Goal: Answer question/provide support: Share knowledge or assist other users

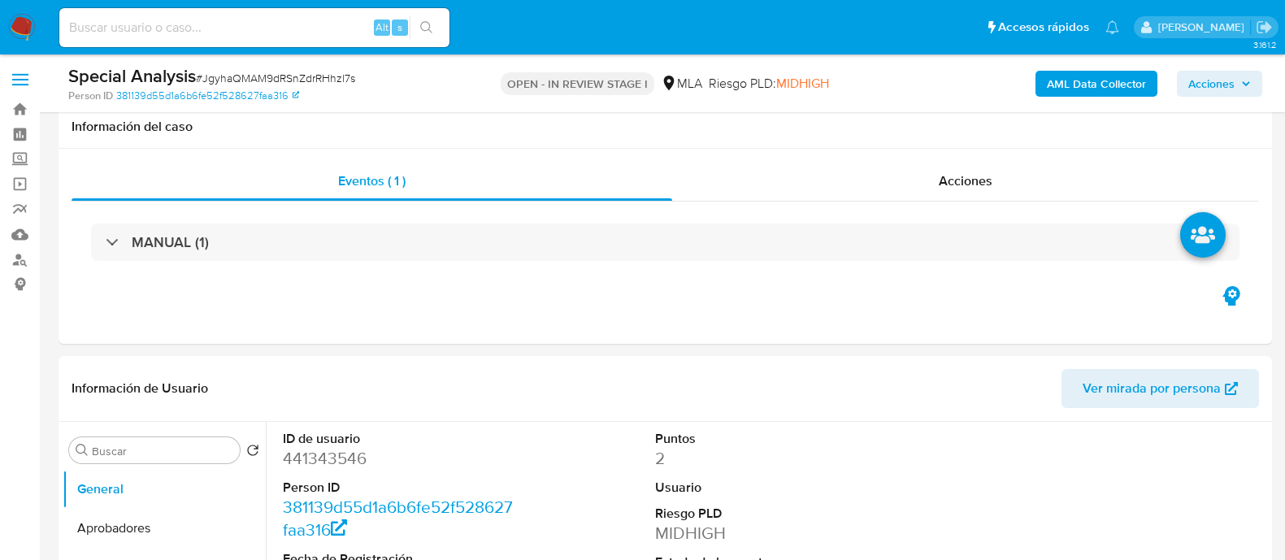
select select "10"
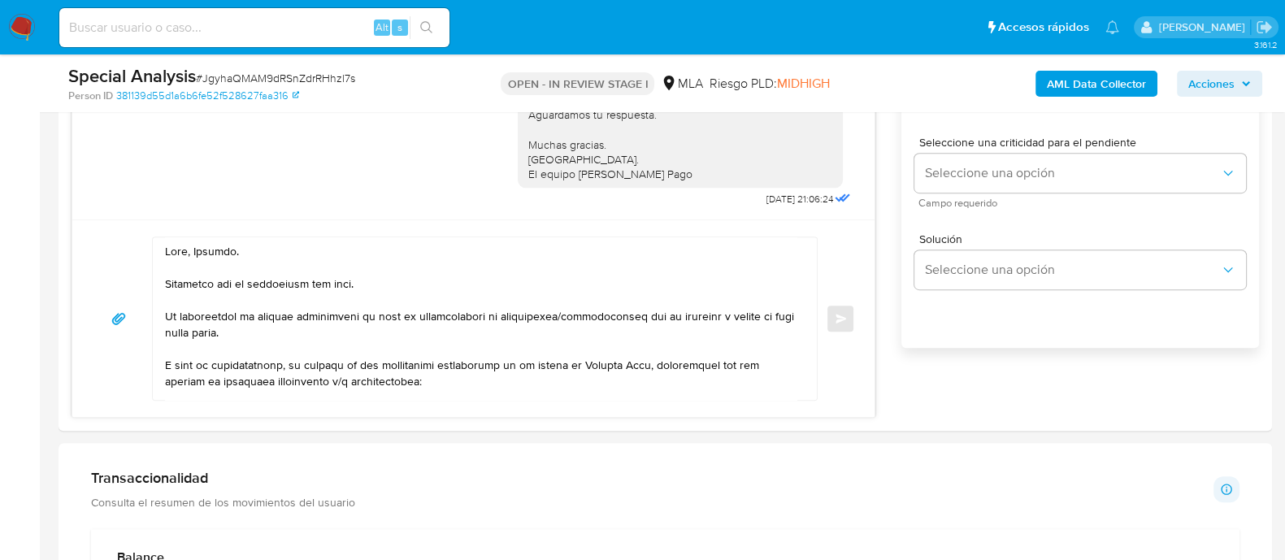
scroll to position [1043, 0]
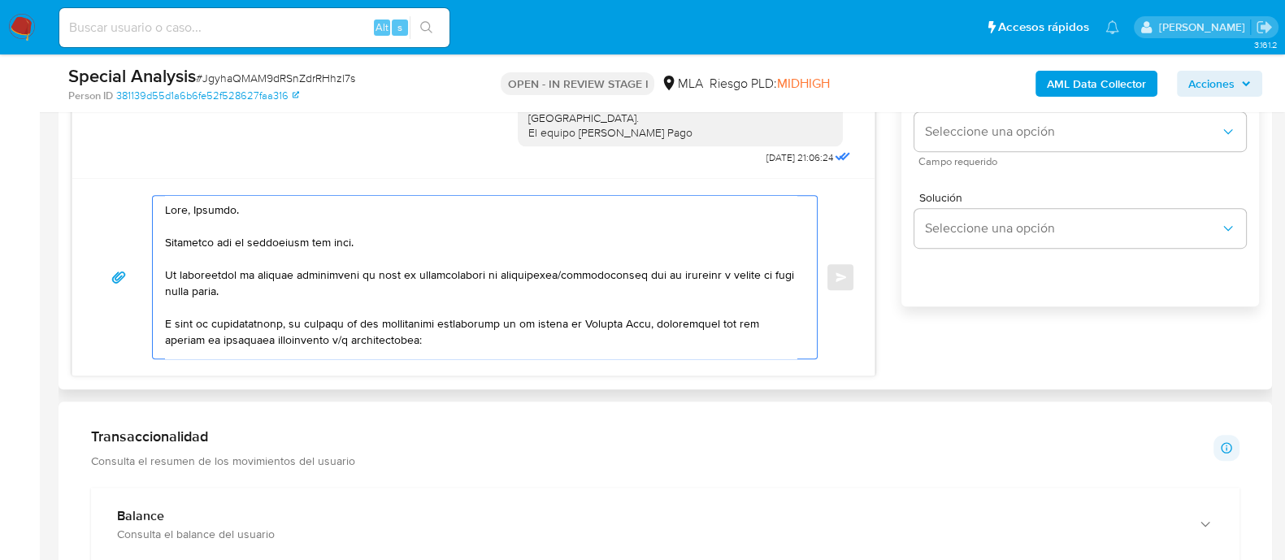
click at [243, 242] on textarea at bounding box center [480, 277] width 631 height 163
drag, startPoint x: 226, startPoint y: 258, endPoint x: 584, endPoint y: 342, distance: 367.4
click at [584, 342] on textarea at bounding box center [480, 277] width 631 height 163
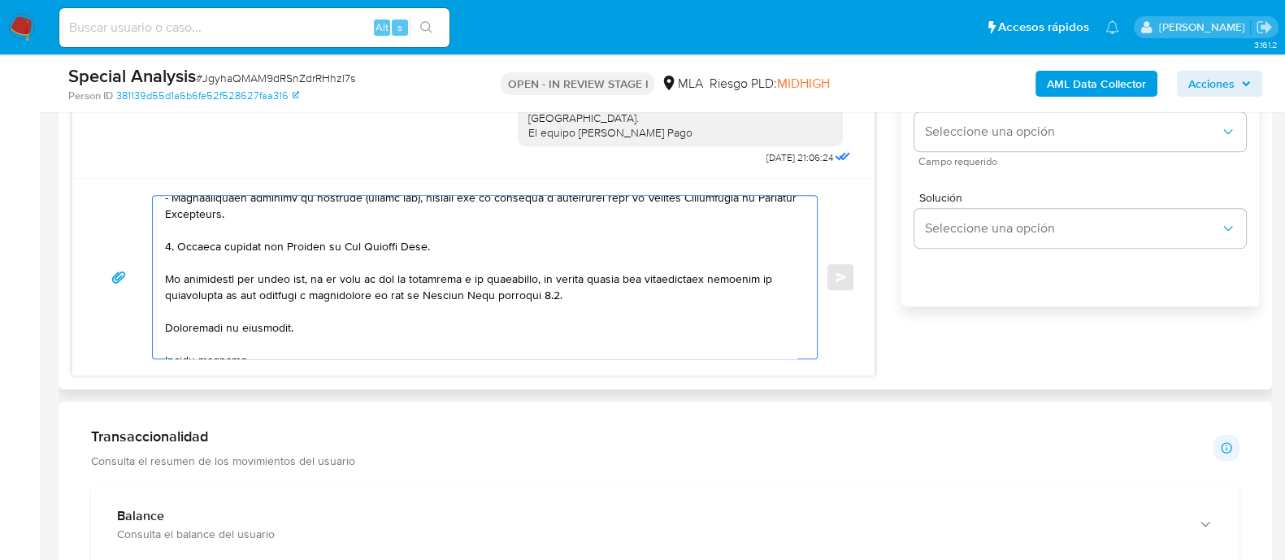
scroll to position [353, 0]
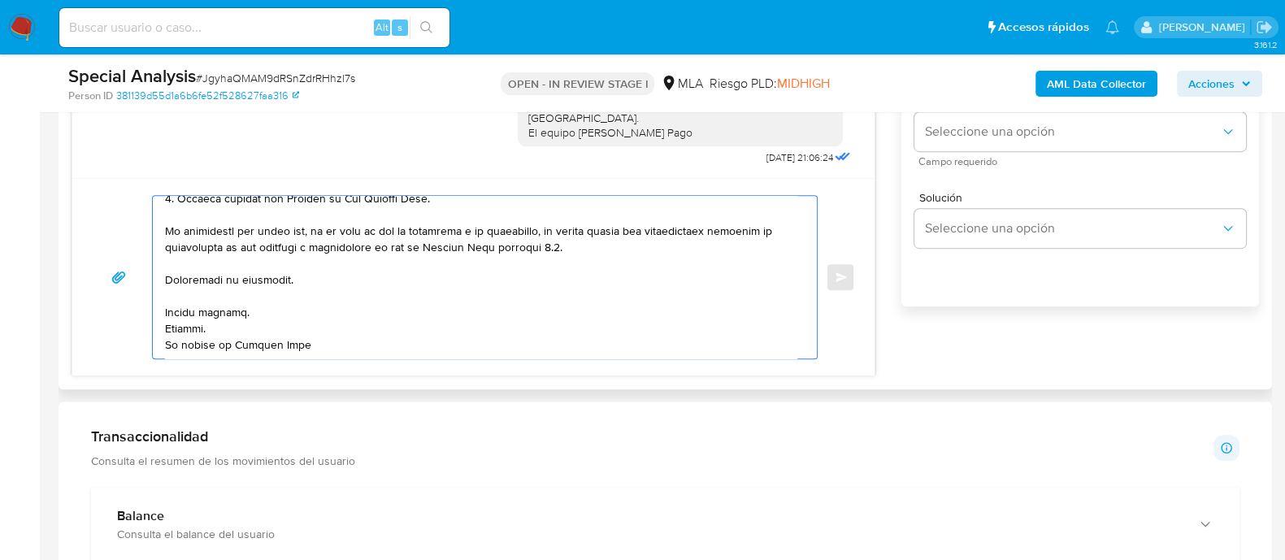
click at [437, 322] on textarea at bounding box center [480, 277] width 631 height 163
drag, startPoint x: 353, startPoint y: 280, endPoint x: 160, endPoint y: 262, distance: 193.5
click at [160, 262] on div at bounding box center [481, 277] width 656 height 163
click at [232, 310] on textarea at bounding box center [480, 277] width 631 height 163
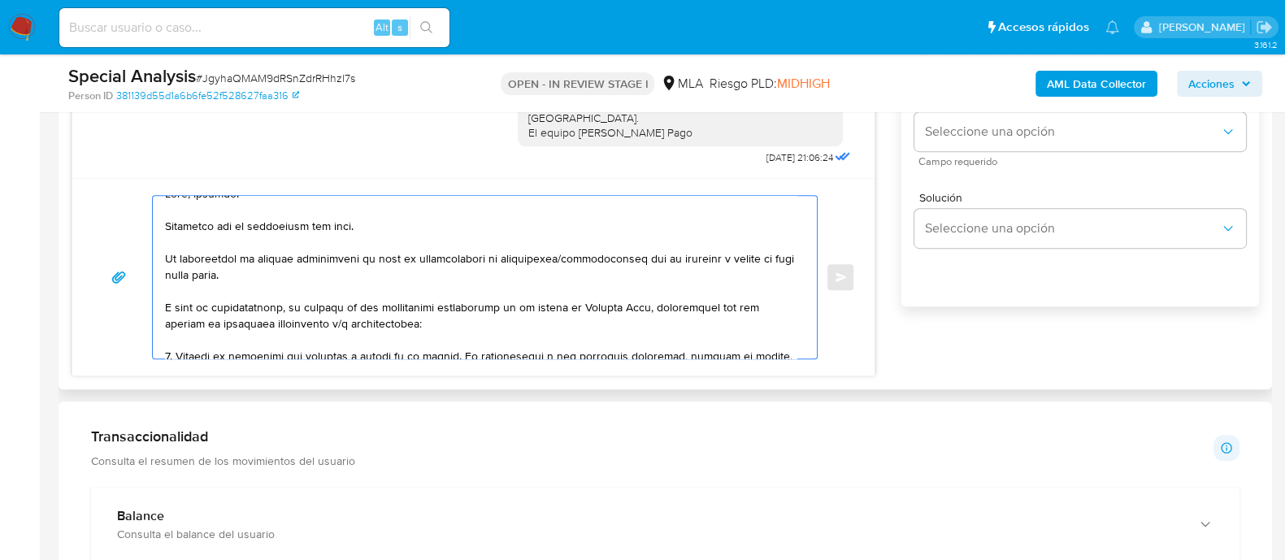
scroll to position [0, 0]
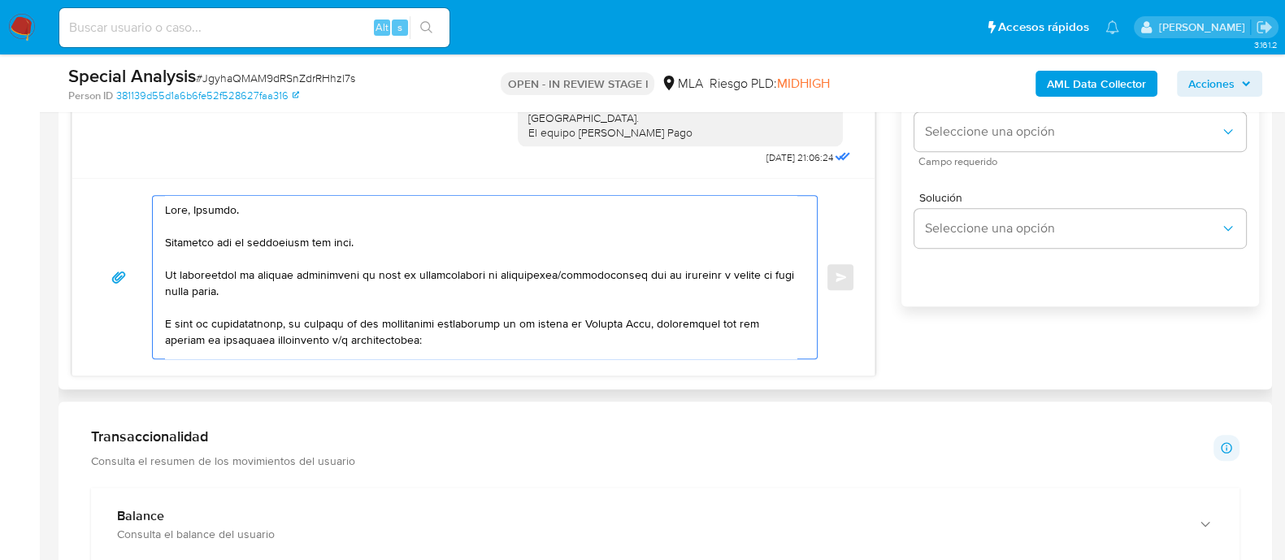
drag, startPoint x: 254, startPoint y: 315, endPoint x: 161, endPoint y: 263, distance: 106.3
click at [161, 263] on div at bounding box center [481, 277] width 656 height 163
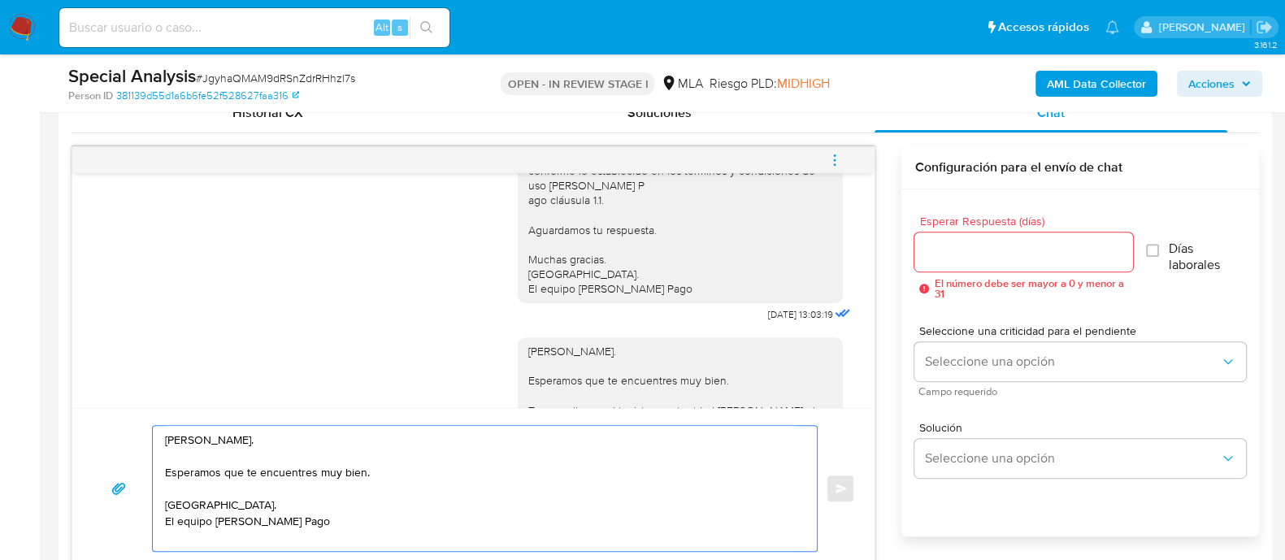
scroll to position [840, 0]
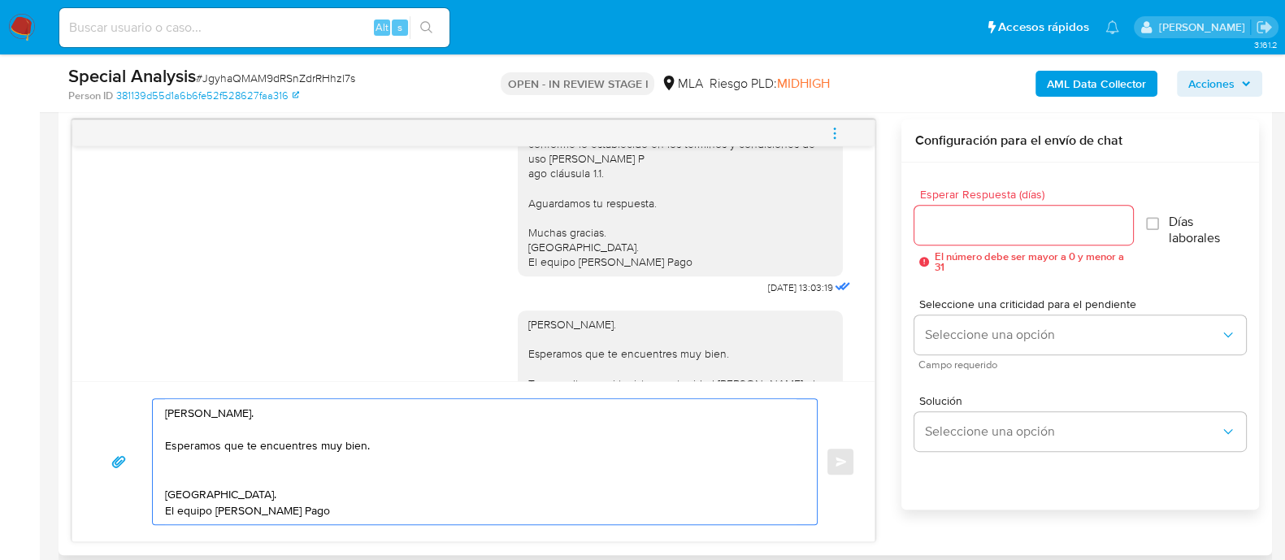
paste textarea "Te escribimos a fin de informarte que, según lo que establecen nuestros Término…"
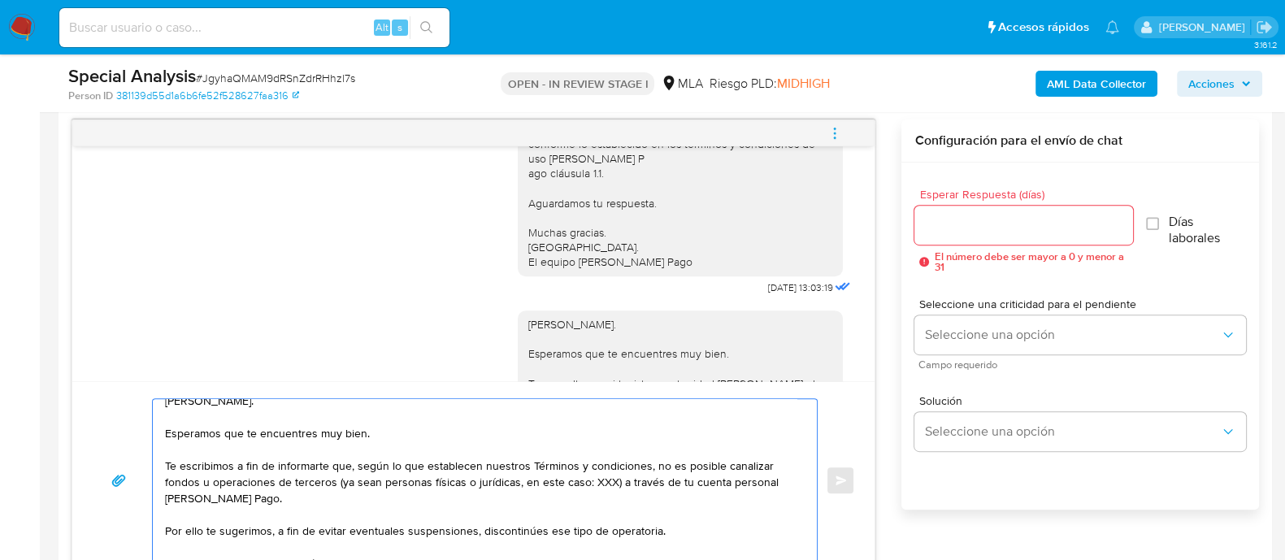
scroll to position [0, 0]
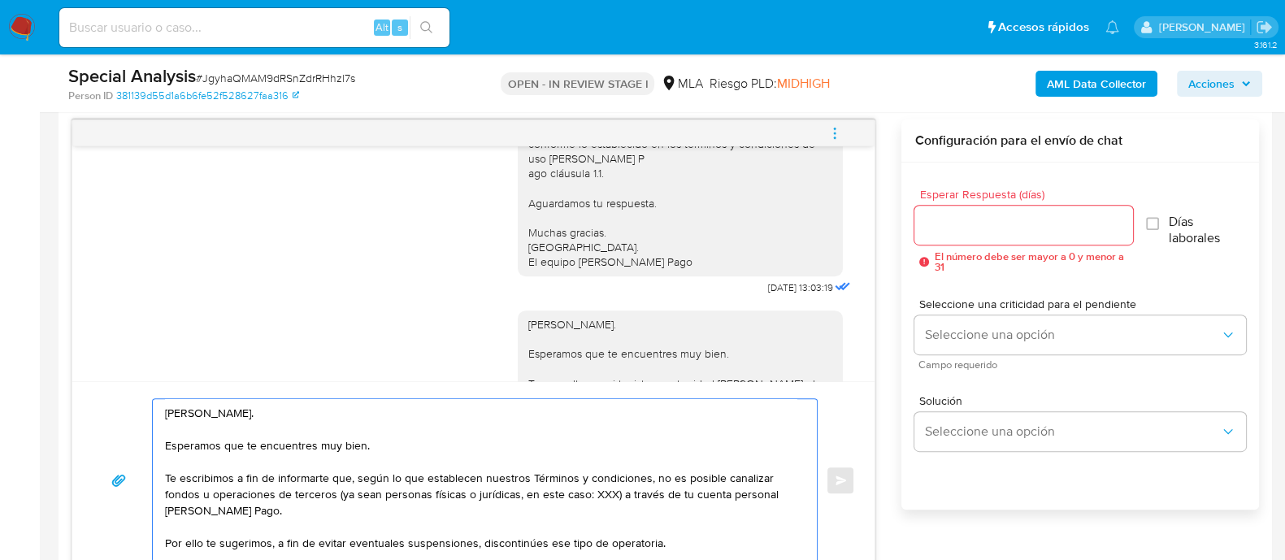
click at [603, 497] on textarea "Hola, Jonatan. Esperamos que te encuentres muy bien. Te escribimos a fin de inf…" at bounding box center [480, 480] width 631 height 163
click at [596, 497] on textarea "Hola, Jonatan. Esperamos que te encuentres muy bien. Te escribimos a fin de inf…" at bounding box center [480, 480] width 631 height 163
click at [585, 492] on textarea "Hola, Jonatan. Esperamos que te encuentres muy bien. Te escribimos a fin de inf…" at bounding box center [480, 480] width 631 height 163
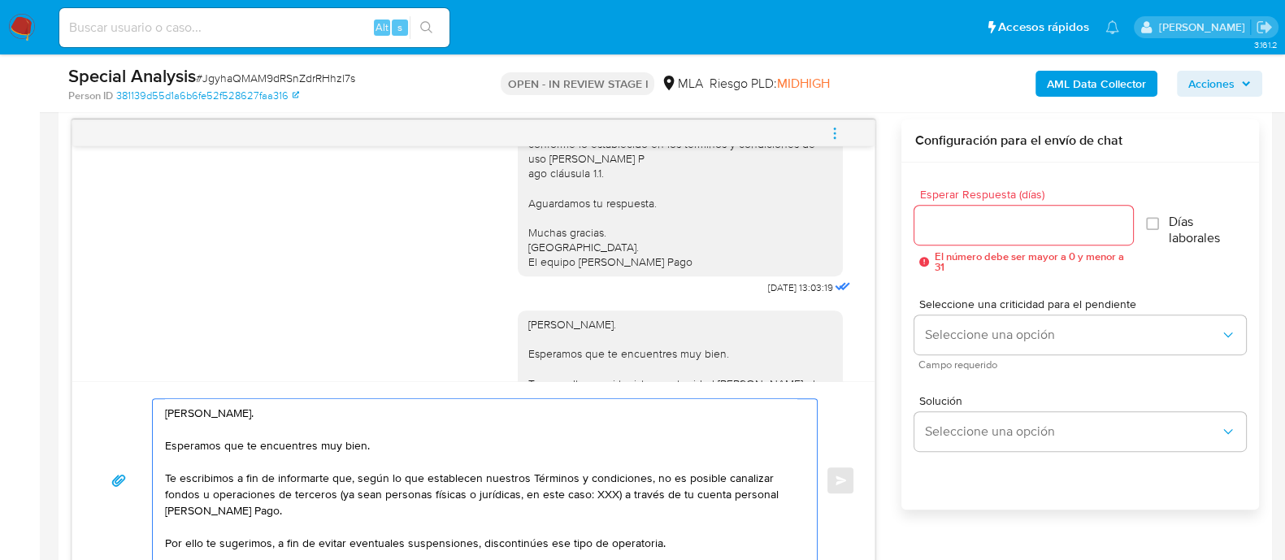
click at [583, 495] on textarea "Hola, Jonatan. Esperamos que te encuentres muy bien. Te escribimos a fin de inf…" at bounding box center [480, 480] width 631 height 163
click at [276, 517] on textarea "Hola, Jonatan. Esperamos que te encuentres muy bien. Te escribimos a fin de inf…" at bounding box center [480, 480] width 631 height 163
click at [536, 497] on textarea "Hola, Jonatan. Esperamos que te encuentres muy bien. Te escribimos a fin de inf…" at bounding box center [480, 480] width 631 height 163
click at [717, 466] on textarea "Hola, Jonatan. Esperamos que te encuentres muy bien. Te escribimos a fin de inf…" at bounding box center [480, 480] width 631 height 163
click at [336, 497] on textarea "Hola, Jonatan. Esperamos que te encuentres muy bien. Te escribimos a fin de inf…" at bounding box center [480, 480] width 631 height 163
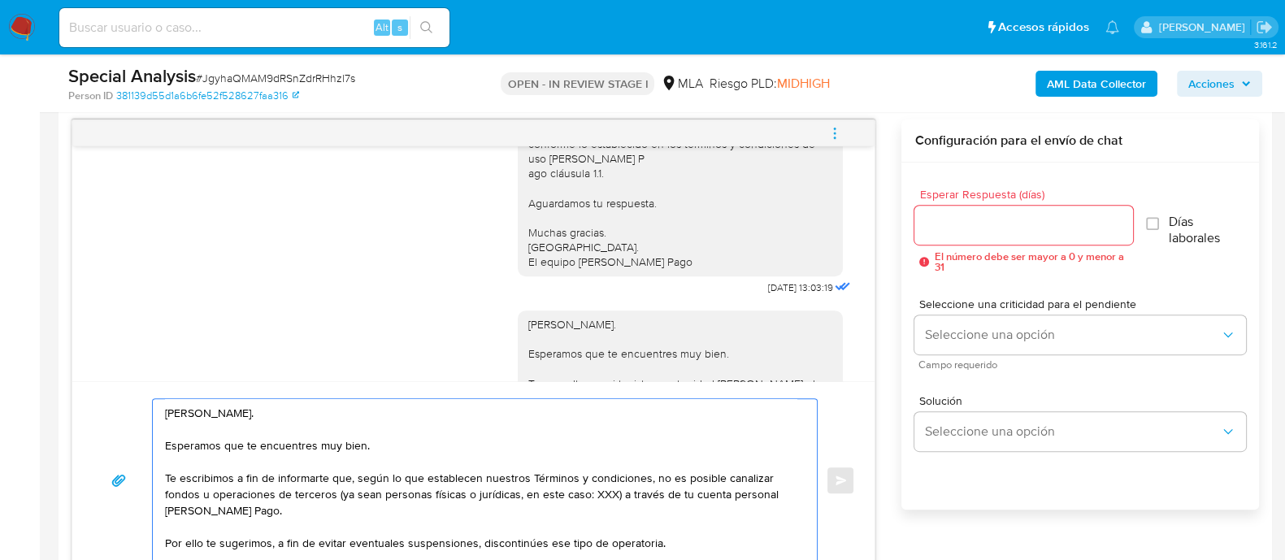
click at [459, 513] on textarea "Hola, Jonatan. Esperamos que te encuentres muy bien. Te escribimos a fin de inf…" at bounding box center [480, 480] width 631 height 163
click at [594, 502] on textarea "Hola, Jonatan. Esperamos que te encuentres muy bien. Te escribimos a fin de inf…" at bounding box center [480, 480] width 631 height 163
click at [601, 486] on textarea "Hola, Jonatan. Esperamos que te encuentres muy bien. Te escribimos a fin de inf…" at bounding box center [480, 480] width 631 height 163
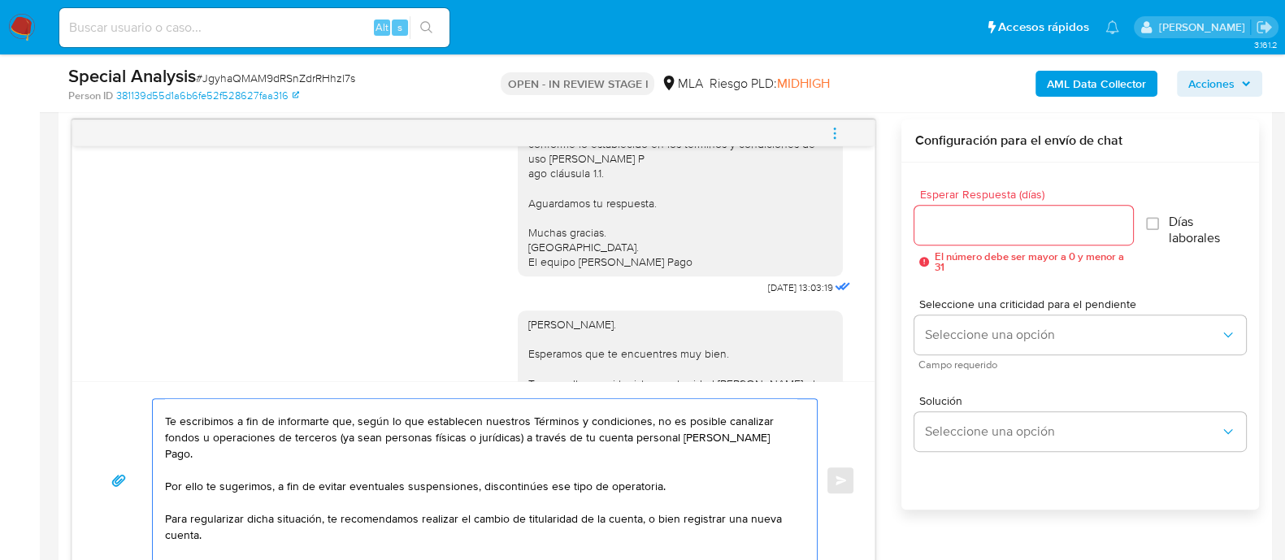
scroll to position [101, 0]
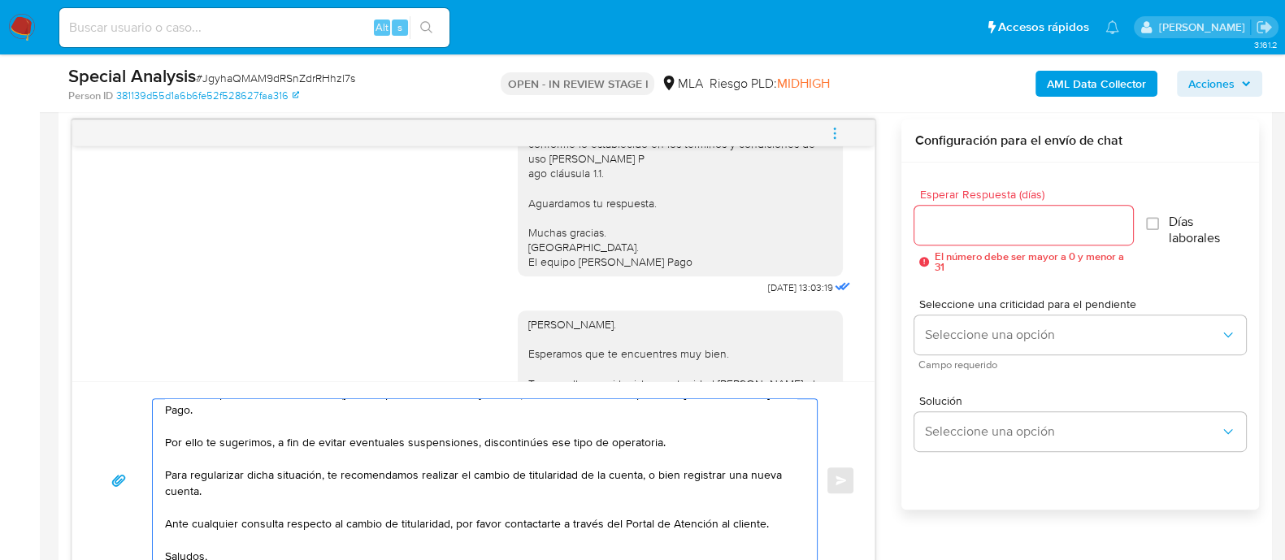
drag, startPoint x: 545, startPoint y: 430, endPoint x: 681, endPoint y: 427, distance: 136.6
click at [681, 427] on textarea "Hola, Jonatan. Esperamos que te encuentres muy bien. Te escribimos a fin de inf…" at bounding box center [480, 480] width 631 height 163
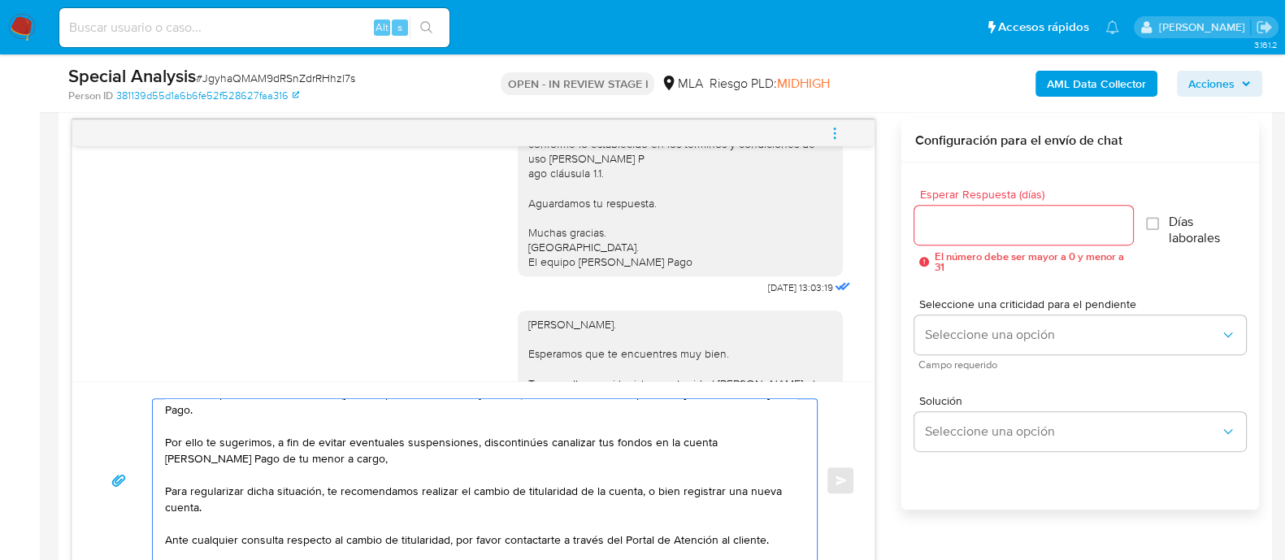
paste textarea "Cristal de Los Angeles [PERSON_NAME]"
paste textarea "CUIL 27506999311"
click at [439, 465] on textarea "Hola, Jonatan. Esperamos que te encuentres muy bien. Te escribimos a fin de inf…" at bounding box center [480, 480] width 631 height 163
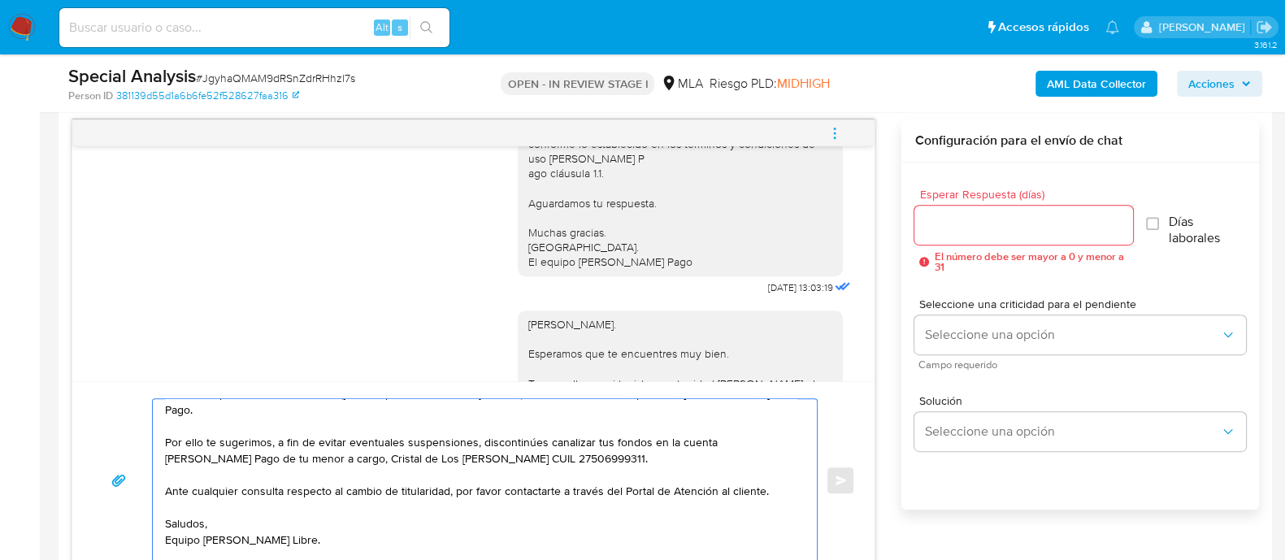
click at [424, 477] on textarea "Hola, Jonatan. Esperamos que te encuentres muy bien. Te escribimos a fin de inf…" at bounding box center [480, 480] width 631 height 163
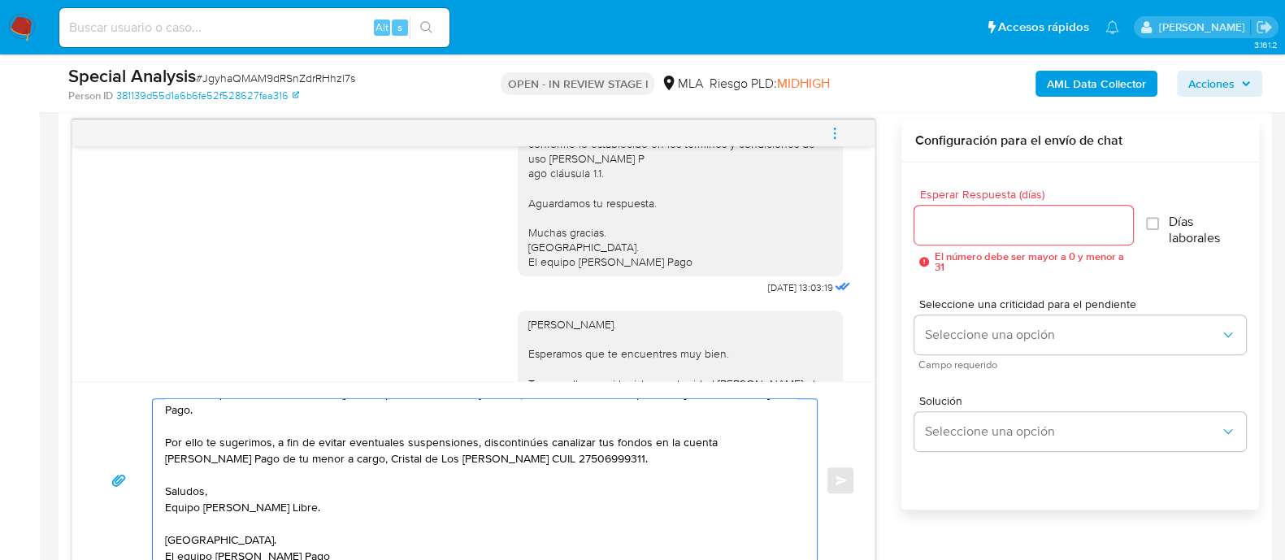
scroll to position [93, 0]
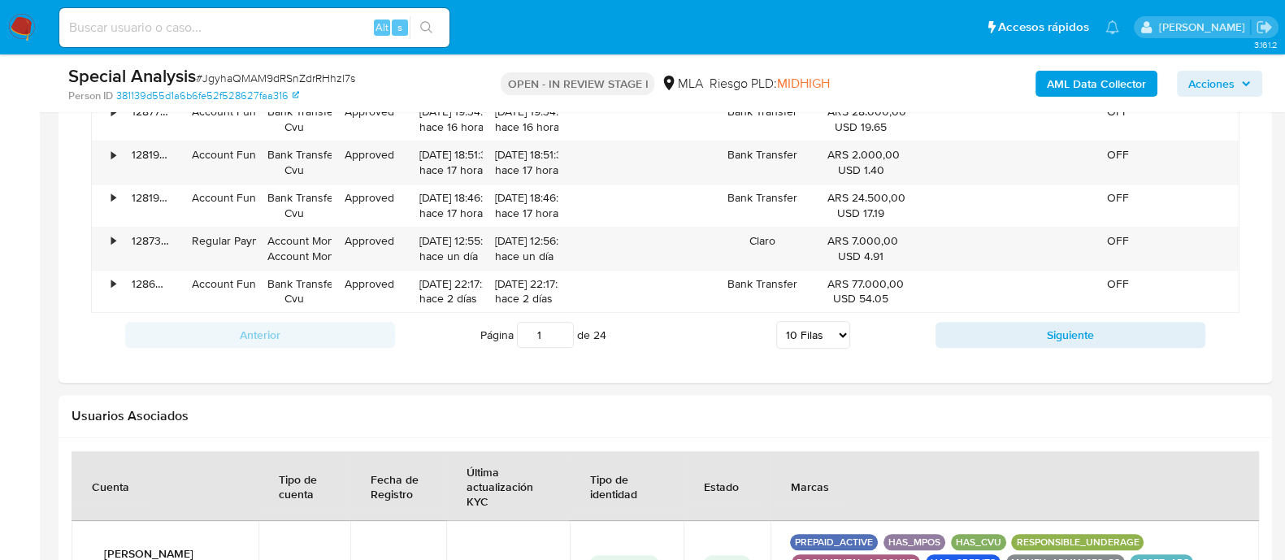
drag, startPoint x: 184, startPoint y: 519, endPoint x: 360, endPoint y: 607, distance: 197.0
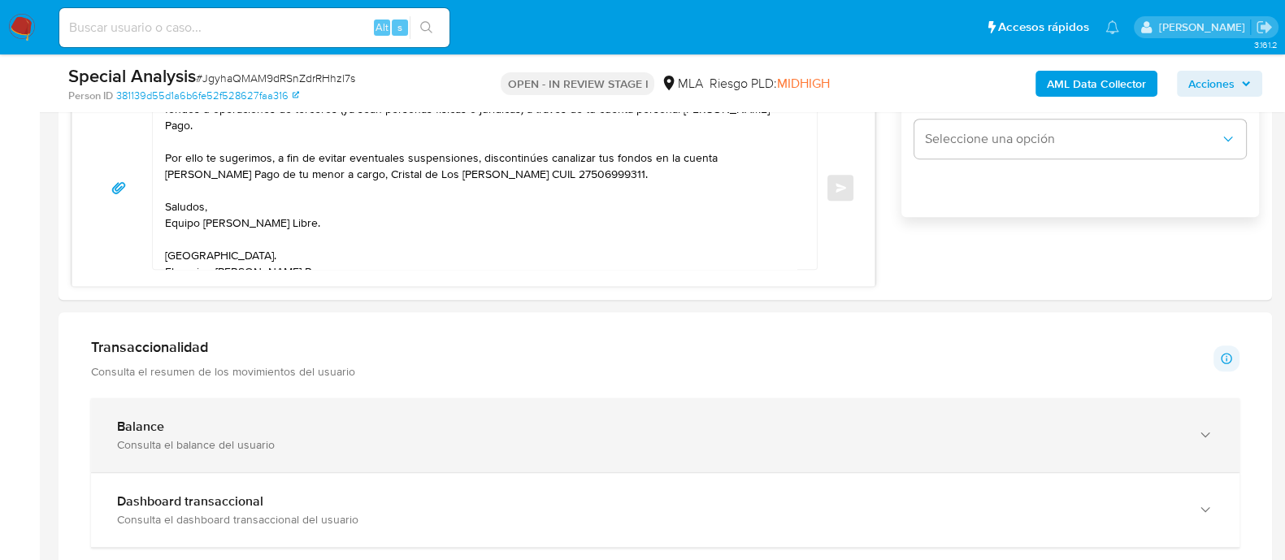
scroll to position [1026, 0]
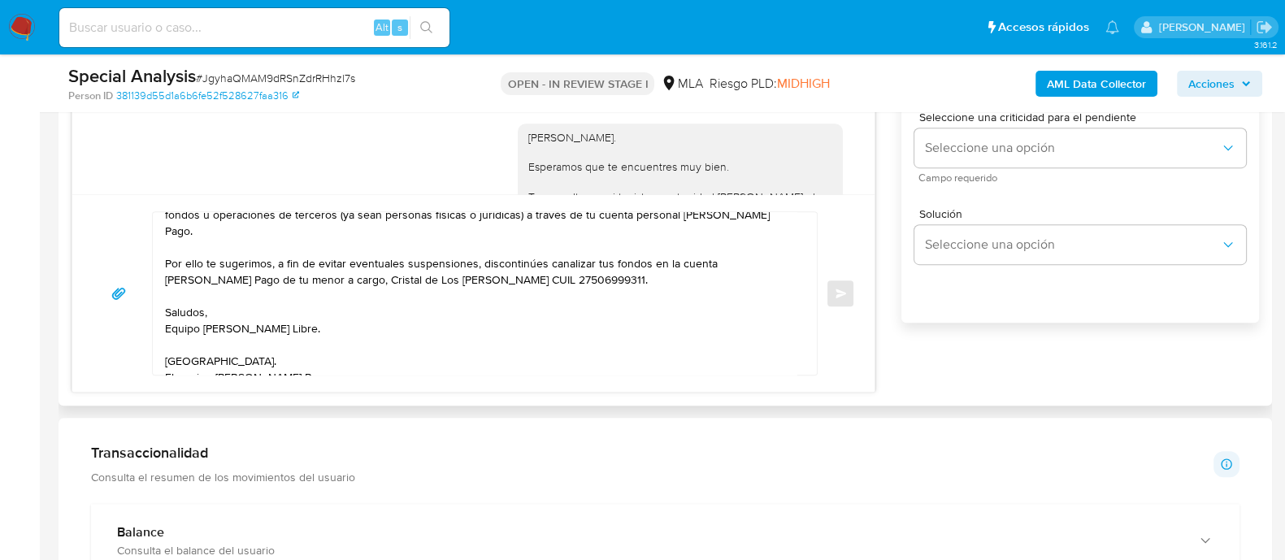
click at [301, 346] on textarea "Hola, Jonatan. Esperamos que te encuentres muy bien. Te escribimos a fin de inf…" at bounding box center [480, 293] width 631 height 163
drag, startPoint x: 320, startPoint y: 363, endPoint x: 179, endPoint y: 334, distance: 144.4
click at [179, 334] on textarea "Hola, Jonatan. Esperamos que te encuentres muy bien. Te escribimos a fin de inf…" at bounding box center [480, 293] width 631 height 163
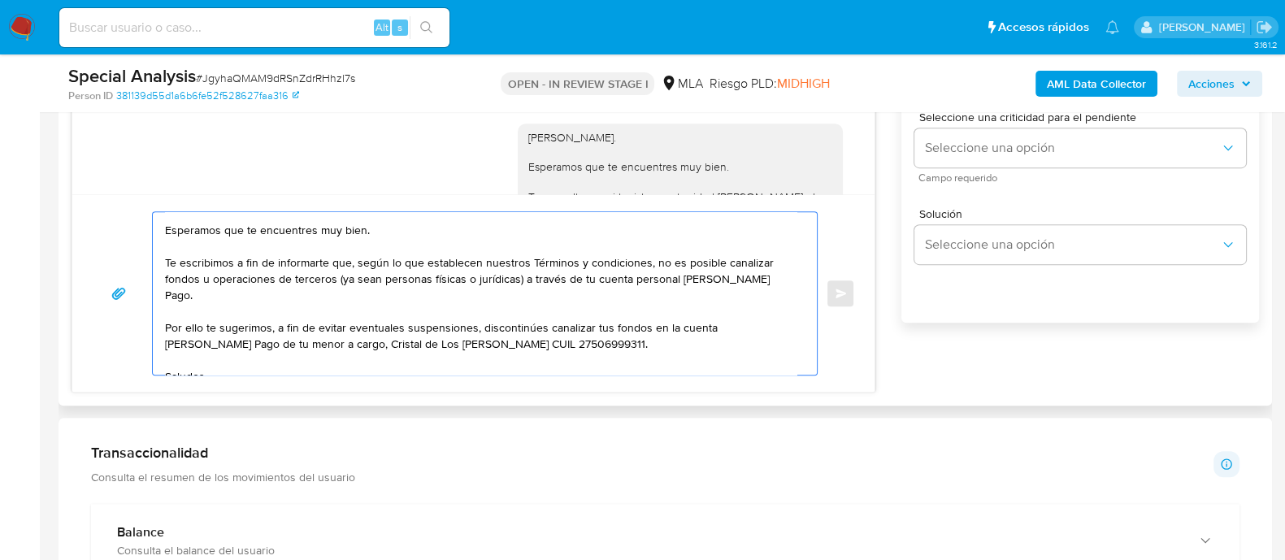
scroll to position [44, 0]
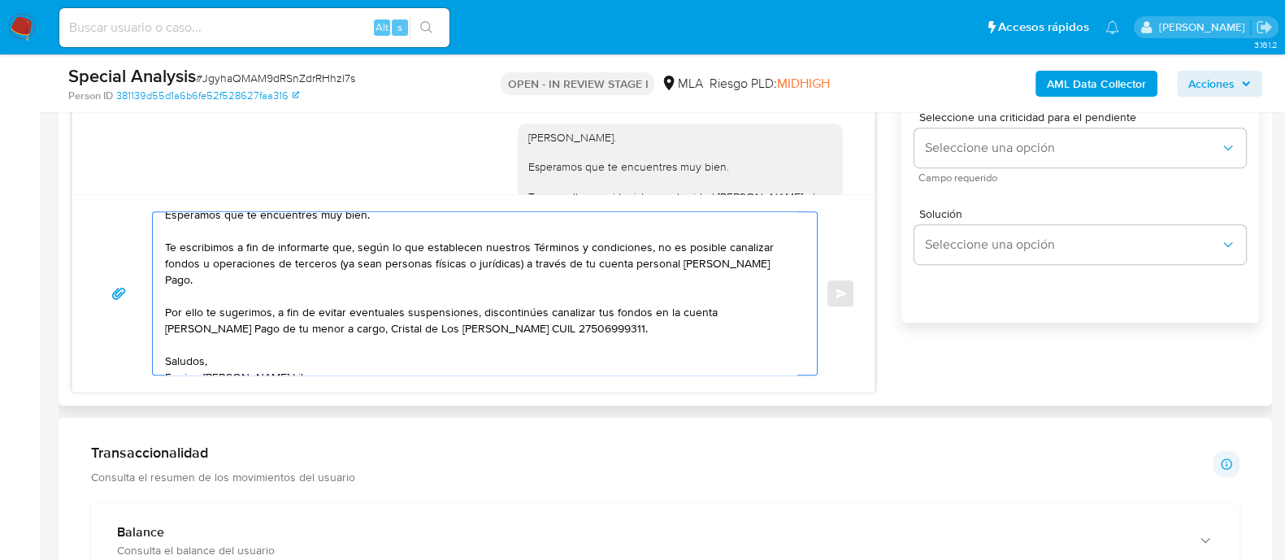
drag, startPoint x: 313, startPoint y: 359, endPoint x: 145, endPoint y: 265, distance: 192.1
click at [145, 265] on div "Hola, Jonatan. Esperamos que te encuentres muy bien. Te escribimos a fin de inf…" at bounding box center [473, 293] width 763 height 164
click at [305, 366] on textarea "Hola, Jonatan. Esperamos que te encuentres muy bien. Te escribimos a fin de inf…" at bounding box center [480, 293] width 631 height 163
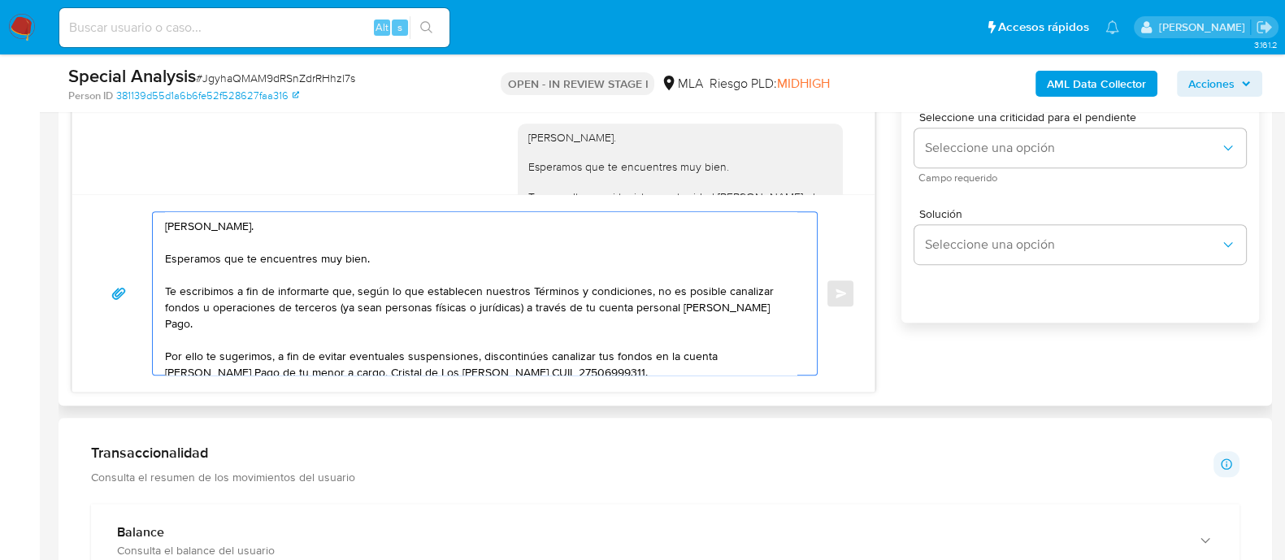
drag, startPoint x: 324, startPoint y: 361, endPoint x: 112, endPoint y: 189, distance: 272.8
click at [112, 189] on div "18/08/2025 17:47:41 Hola, Esperamos que te encuentres muy bien. Te consultamos …" at bounding box center [474, 163] width 804 height 460
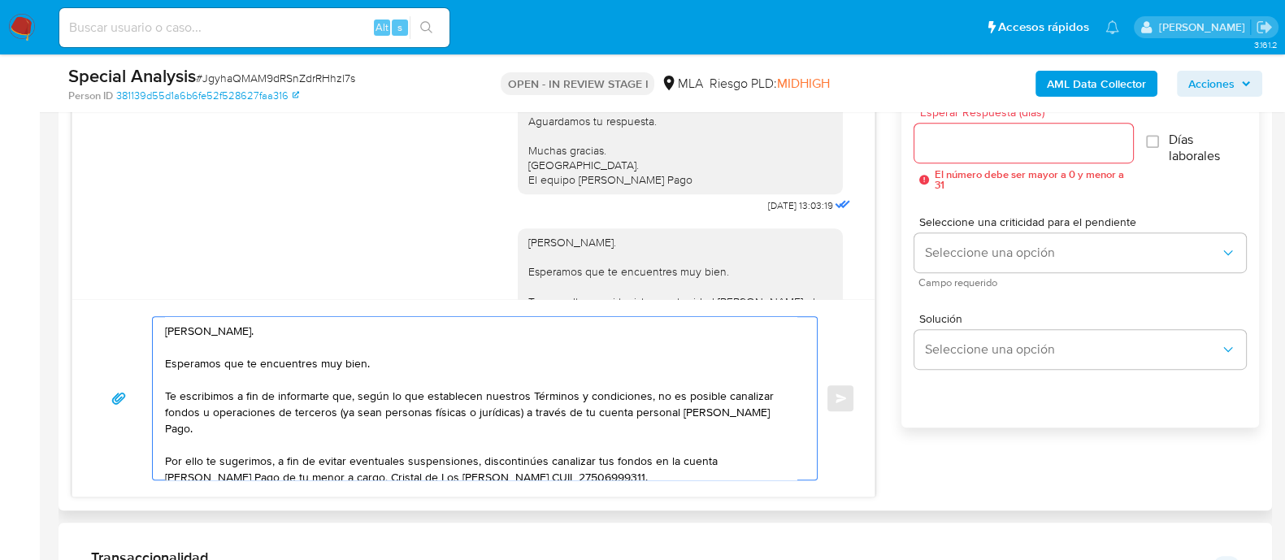
scroll to position [823, 0]
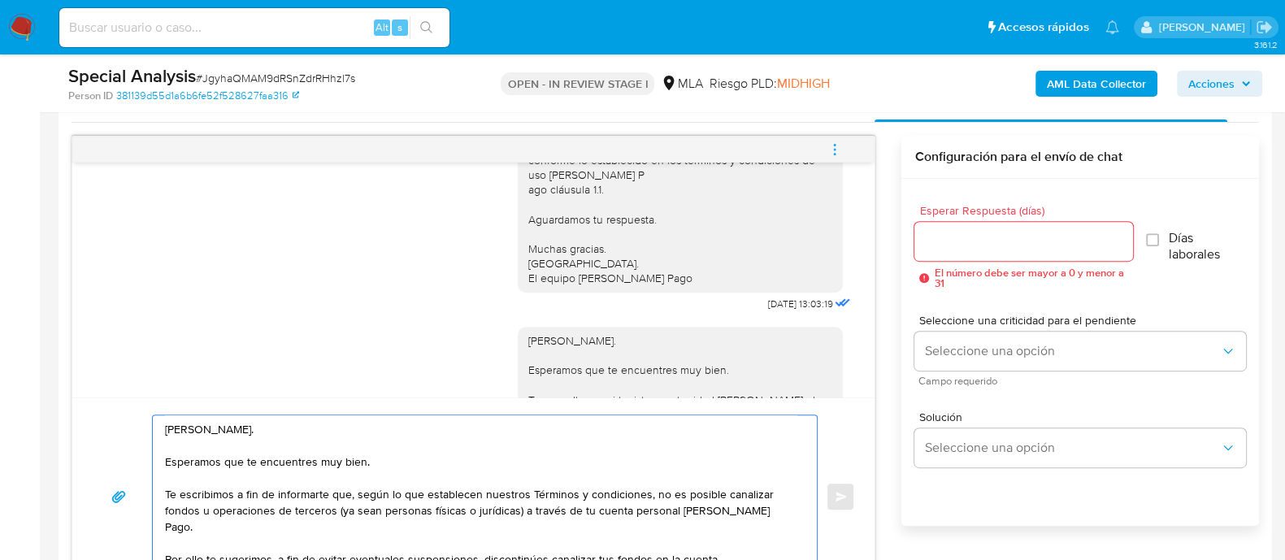
type textarea "Hola, Jonatan. Esperamos que te encuentres muy bien. Te escribimos a fin de inf…"
click at [941, 241] on input "Esperar Respuesta (días)" at bounding box center [1023, 241] width 218 height 21
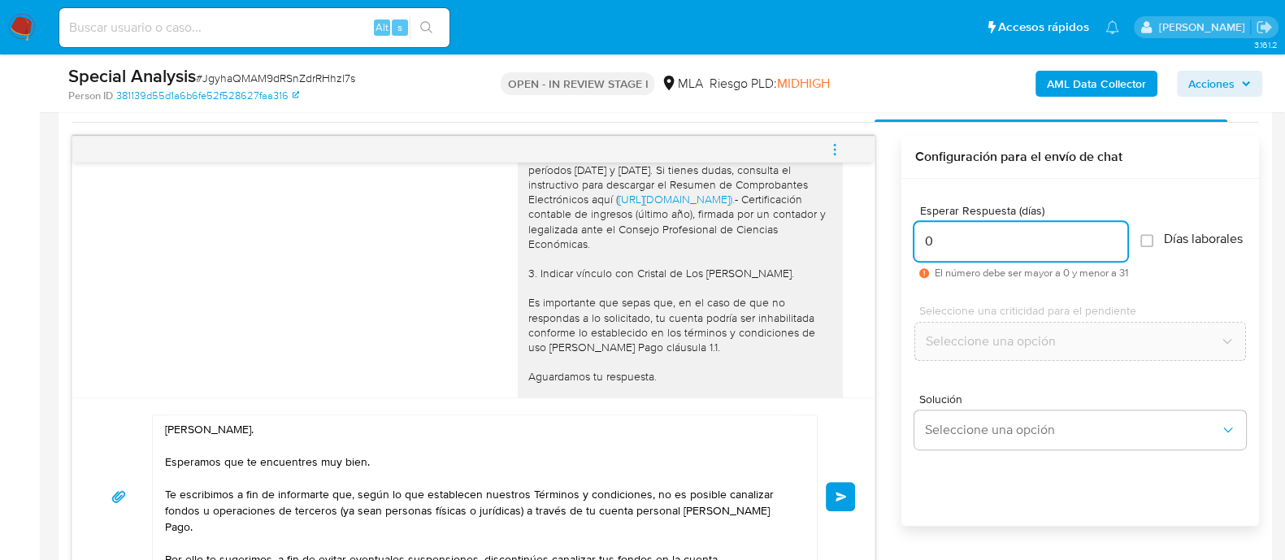
scroll to position [2363, 0]
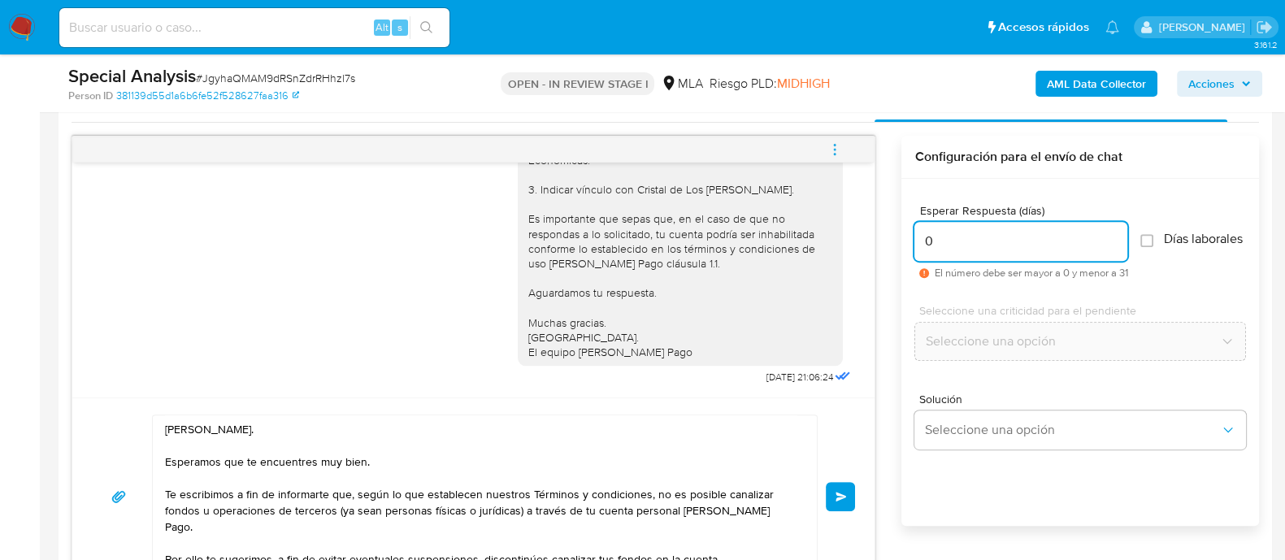
type input "0"
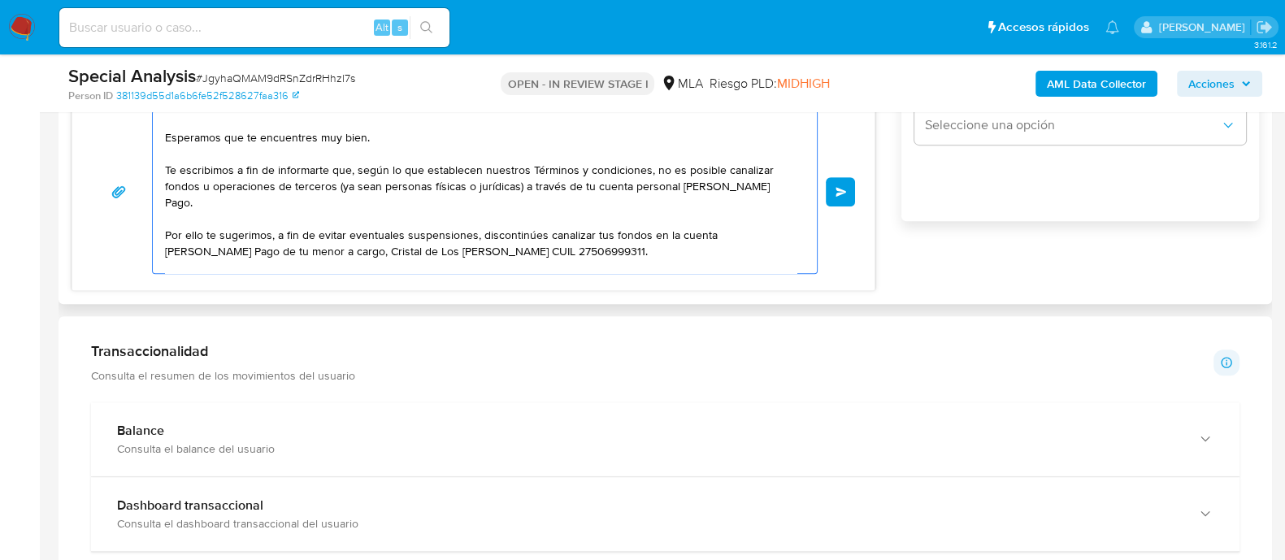
scroll to position [0, 0]
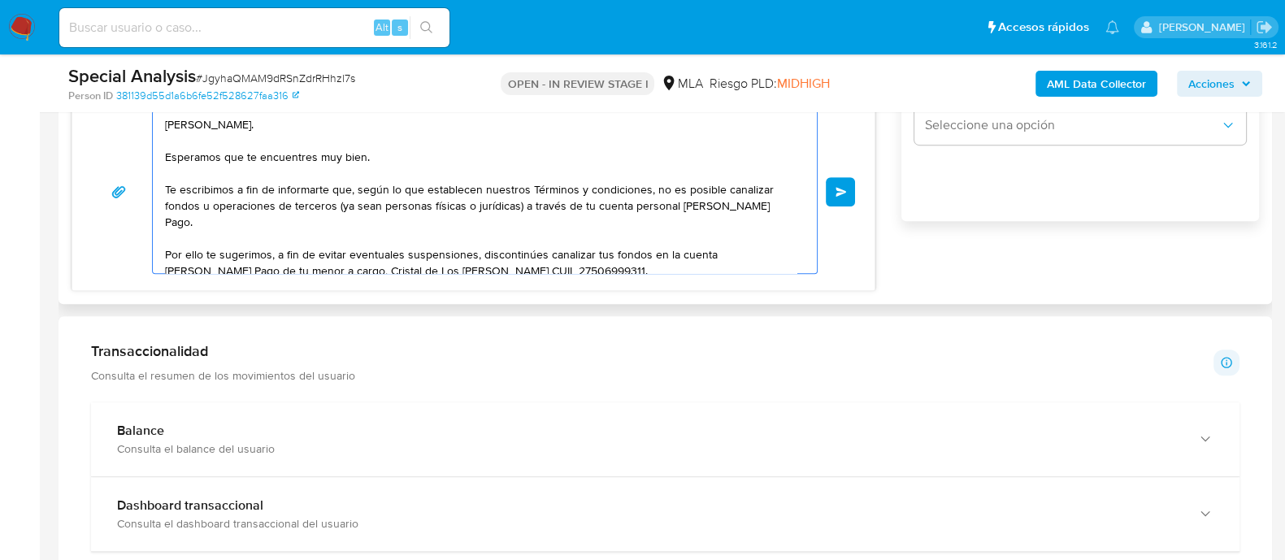
drag, startPoint x: 310, startPoint y: 260, endPoint x: 163, endPoint y: 116, distance: 205.2
click at [163, 116] on div "Hola, Jonatan. Esperamos que te encuentres muy bien. Te escribimos a fin de inf…" at bounding box center [481, 192] width 656 height 163
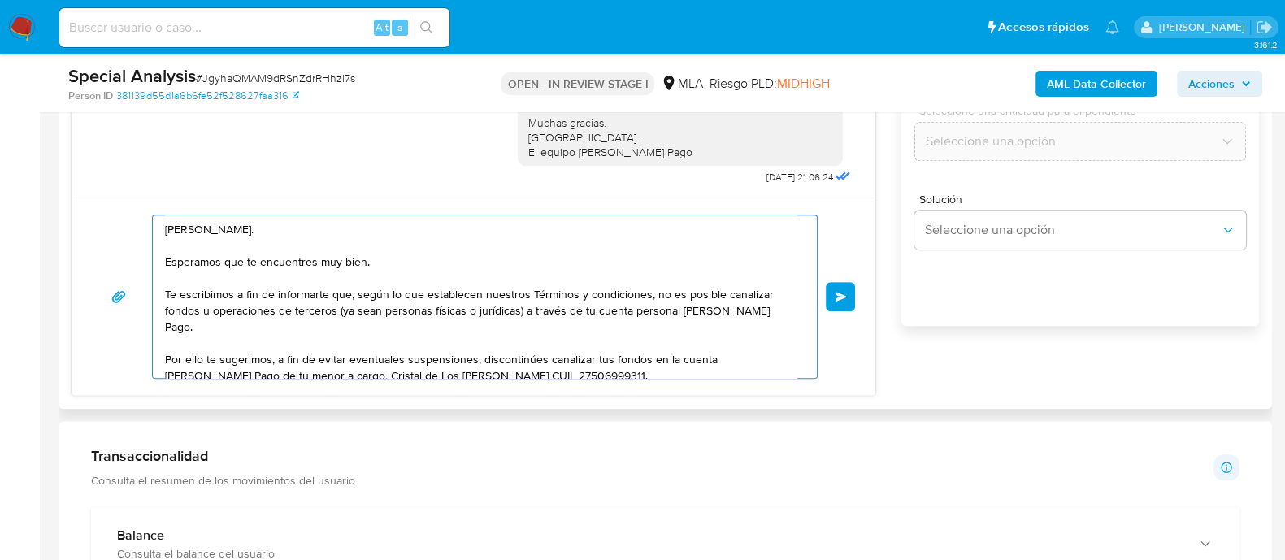
scroll to position [925, 0]
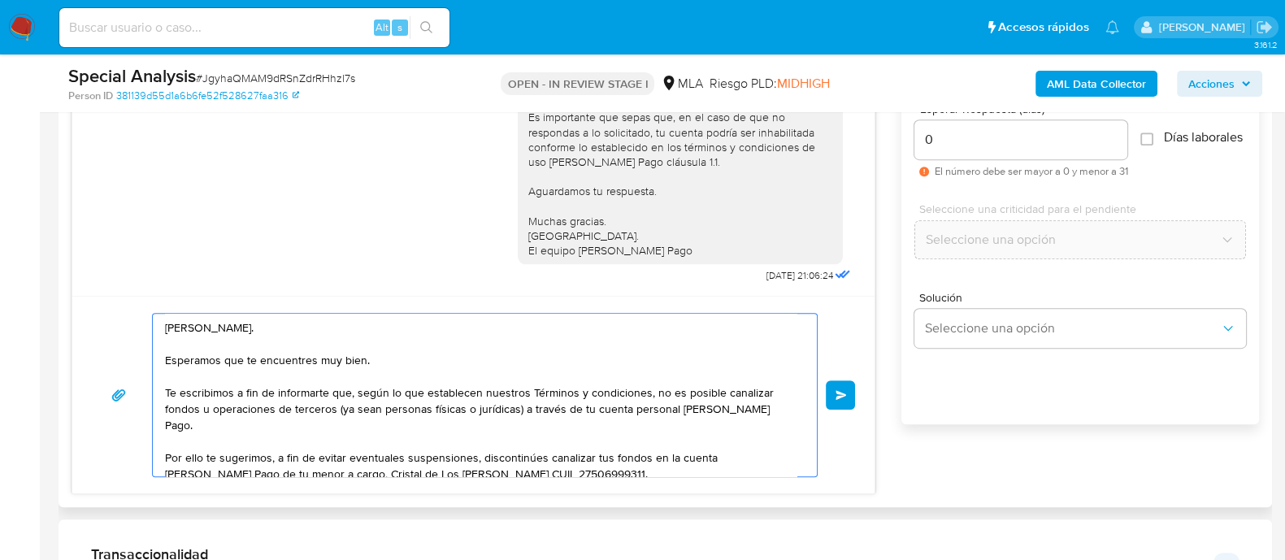
click at [349, 391] on textarea "Hola, Jonatan. Esperamos que te encuentres muy bien. Te escribimos a fin de inf…" at bounding box center [480, 395] width 631 height 163
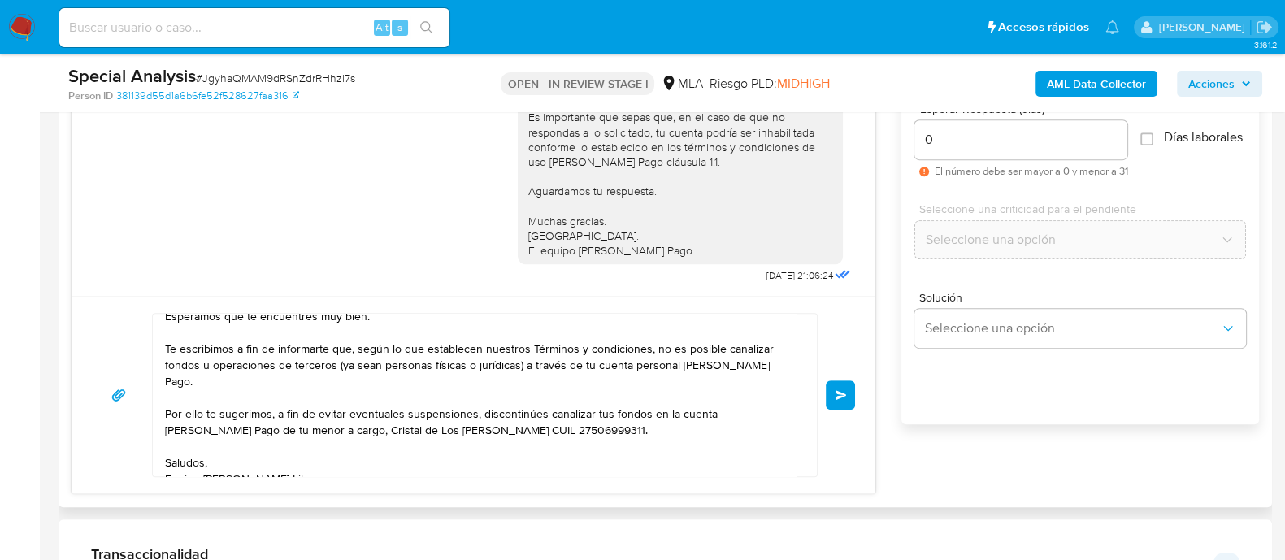
click at [842, 392] on span "Enviar" at bounding box center [840, 395] width 11 height 10
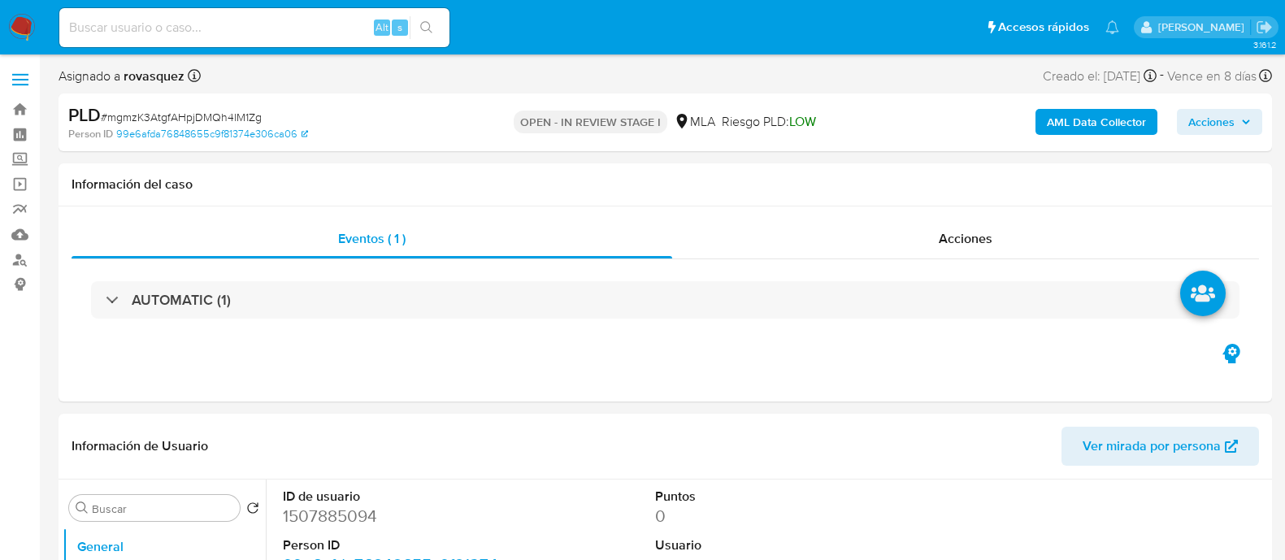
select select "10"
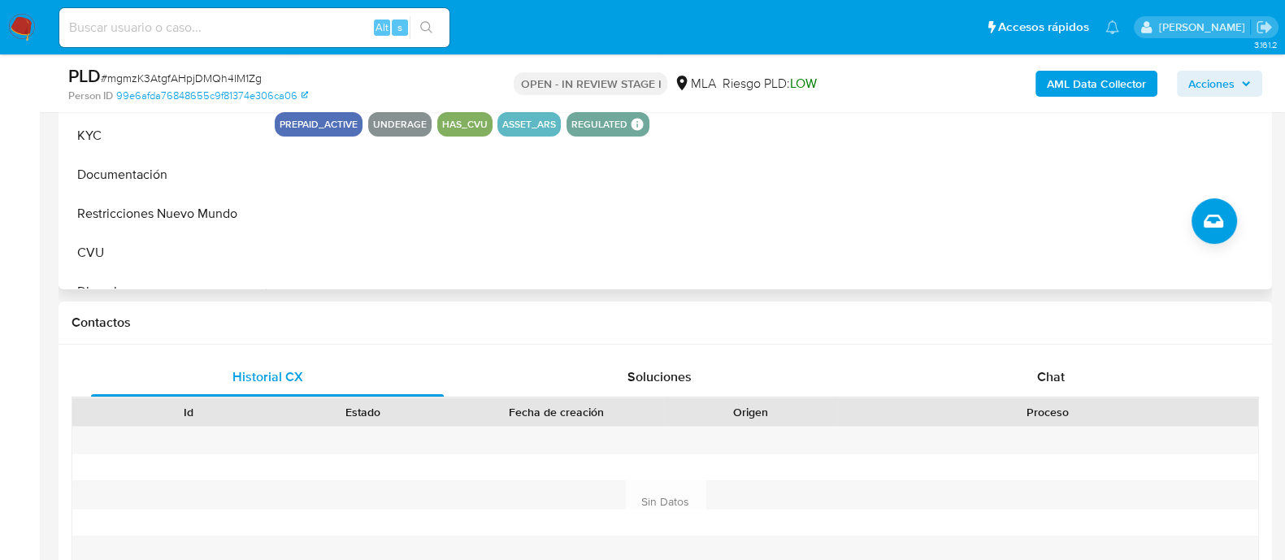
scroll to position [610, 0]
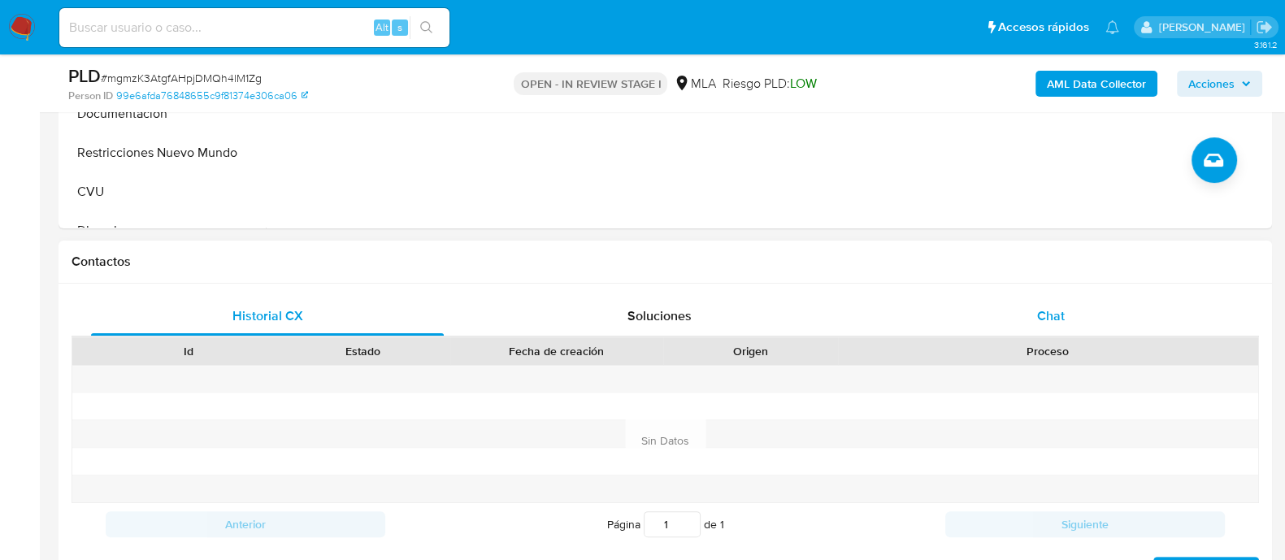
click at [1037, 315] on span "Chat" at bounding box center [1051, 315] width 28 height 19
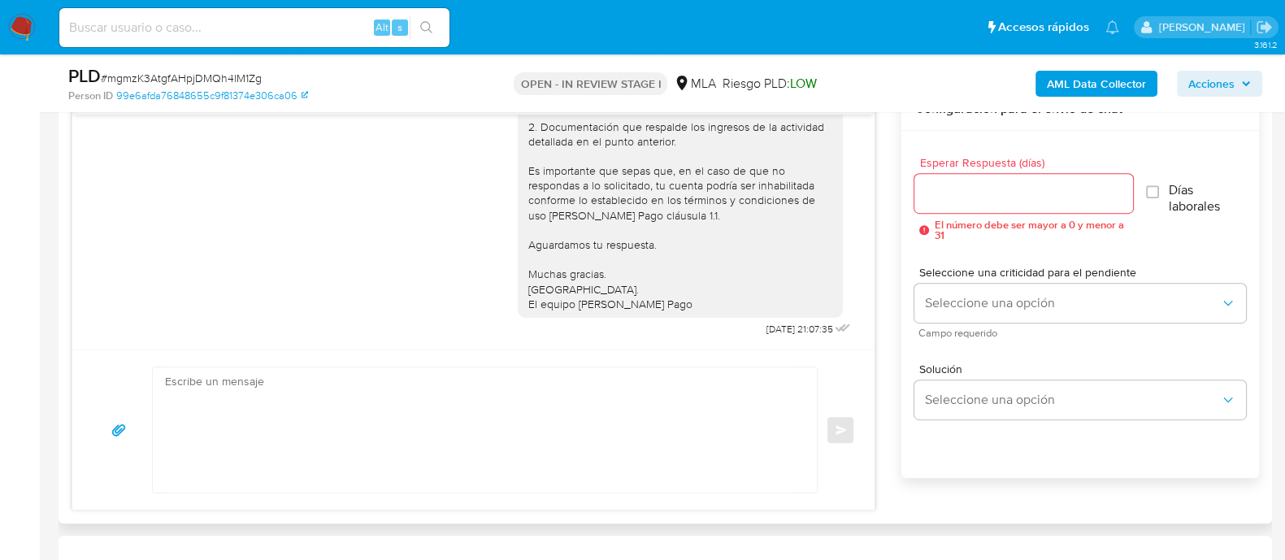
scroll to position [1016, 0]
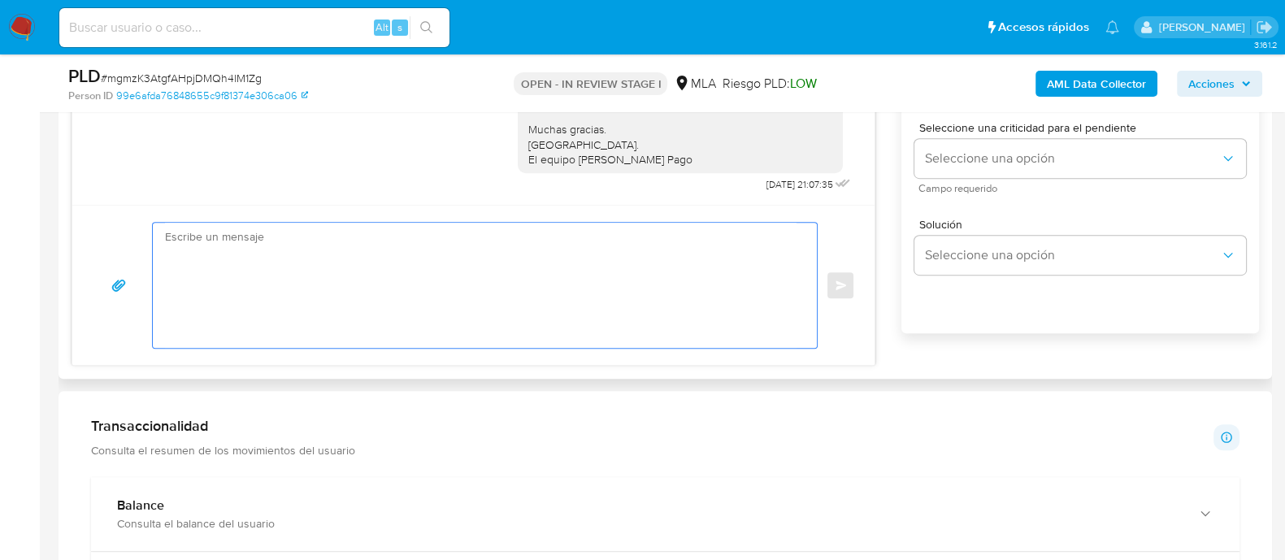
click at [388, 273] on textarea at bounding box center [480, 285] width 631 height 125
paste textarea "Hola, Jonatan. Esperamos que te encuentres muy bien. Te escribimos a fin de inf…"
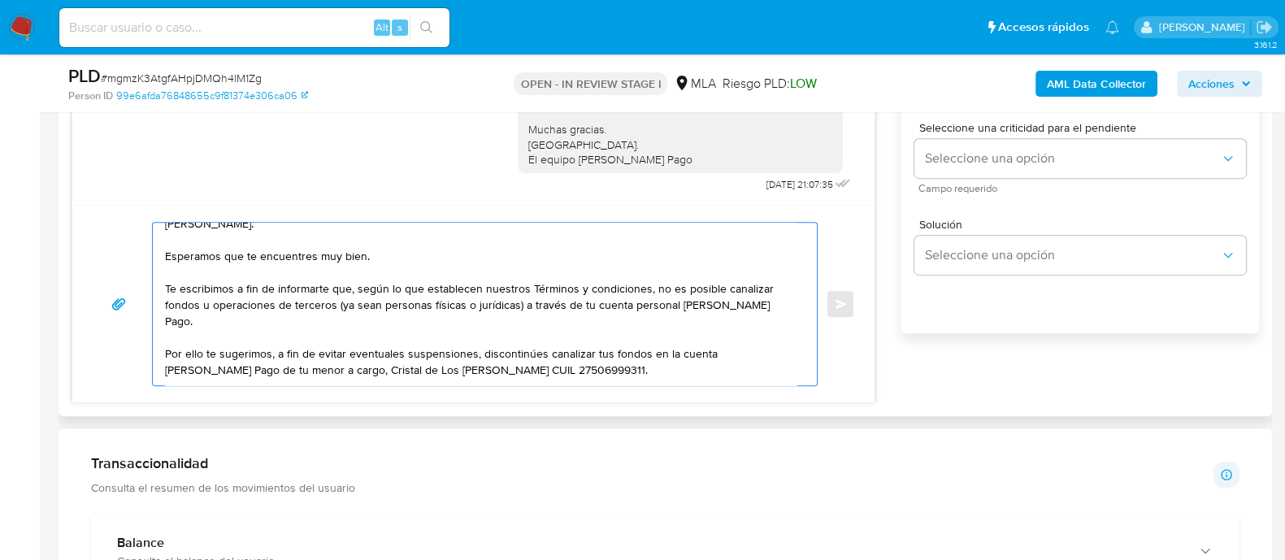
scroll to position [0, 0]
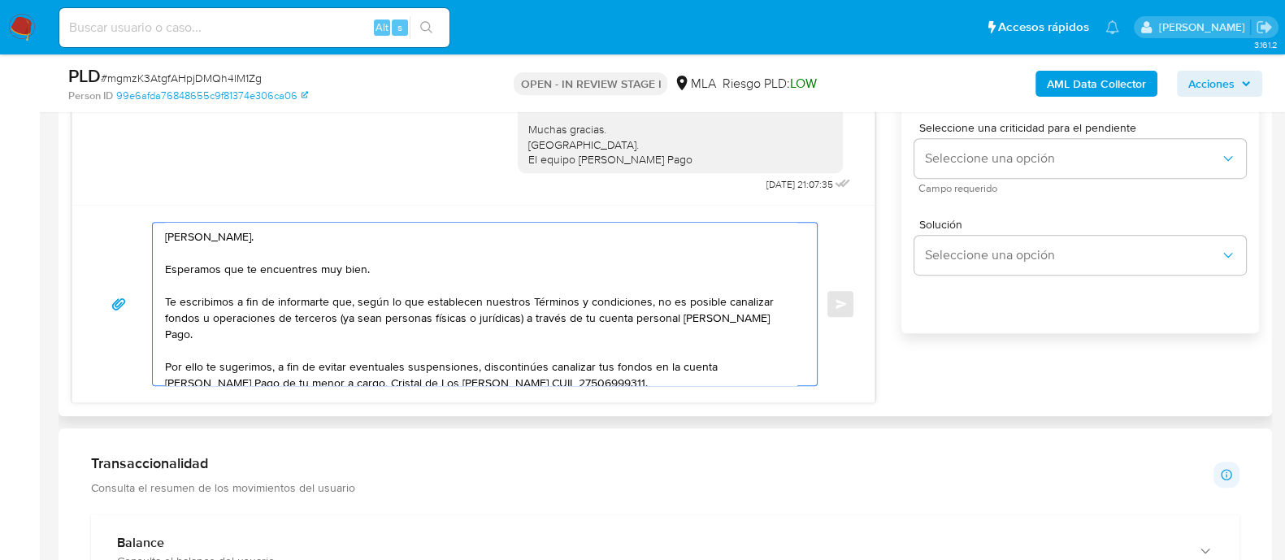
click at [219, 240] on textarea "[PERSON_NAME]. Esperamos que te encuentres muy bien. Te escribimos a fin de inf…" at bounding box center [480, 304] width 631 height 163
click at [593, 350] on textarea "Hola, Cristal. Esperamos que te encuentres muy bien. Te escribimos a fin de inf…" at bounding box center [480, 304] width 631 height 163
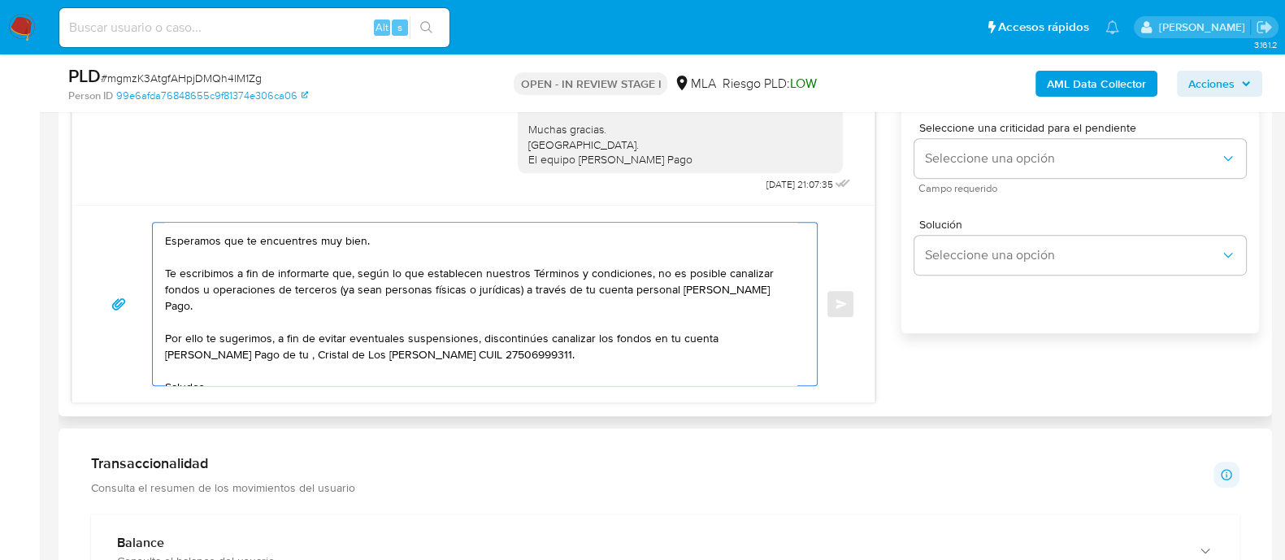
scroll to position [44, 0]
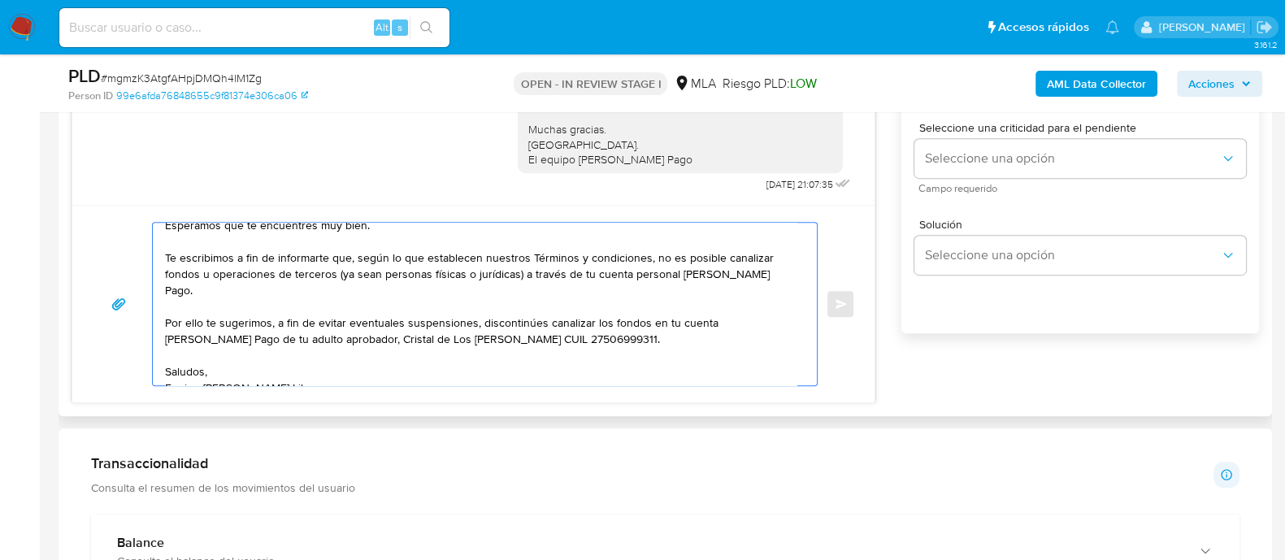
click at [371, 336] on textarea "Hola, Cristal. Esperamos que te encuentres muy bien. Te escribimos a fin de inf…" at bounding box center [480, 304] width 631 height 163
drag, startPoint x: 317, startPoint y: 325, endPoint x: 652, endPoint y: 320, distance: 334.9
click at [652, 320] on textarea "Hola, Cristal. Esperamos que te encuentres muy bien. Te escribimos a fin de inf…" at bounding box center [480, 304] width 631 height 163
paste textarea "Jonatan Eduardo Diaz CUIT 20310988716"
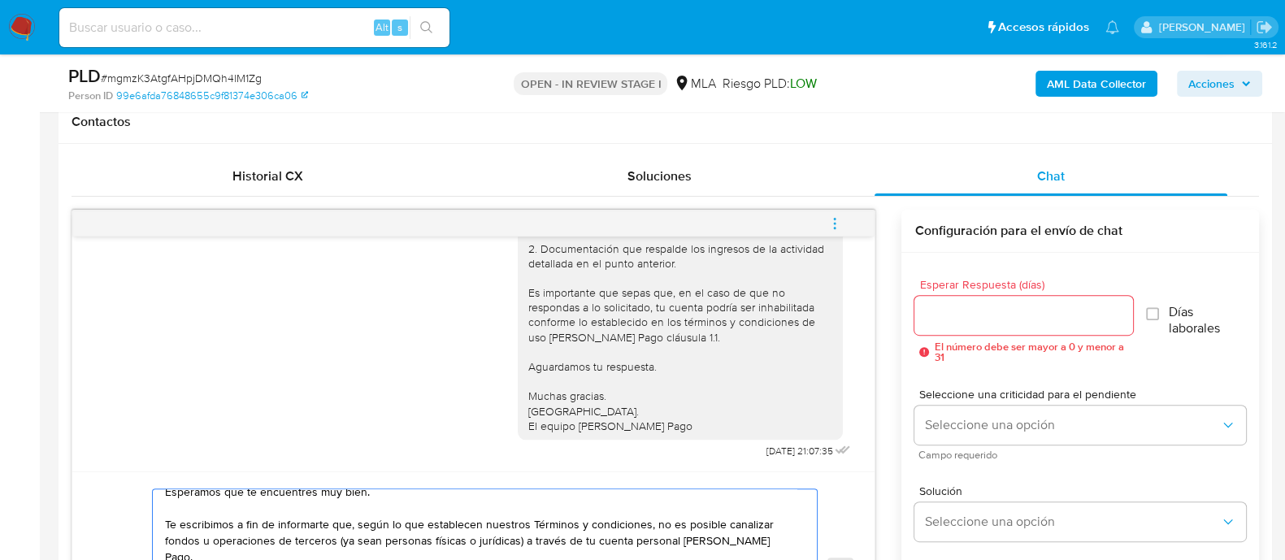
scroll to position [710, 0]
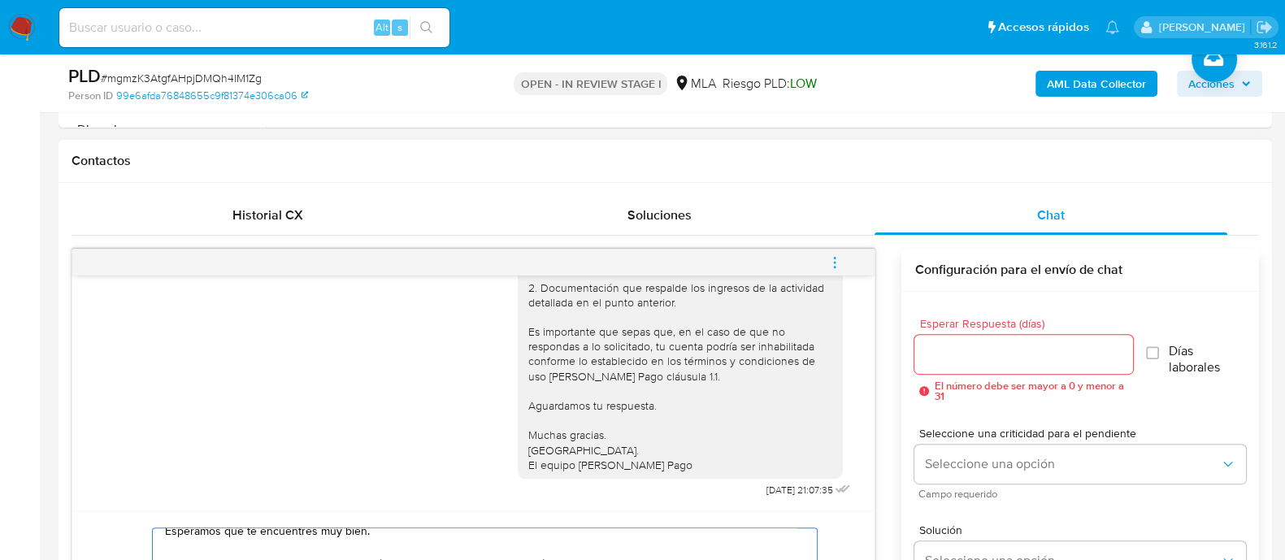
type textarea "Hola, Cristal. Esperamos que te encuentres muy bien. Te escribimos a fin de inf…"
click at [934, 362] on input "Esperar Respuesta (días)" at bounding box center [1023, 354] width 218 height 21
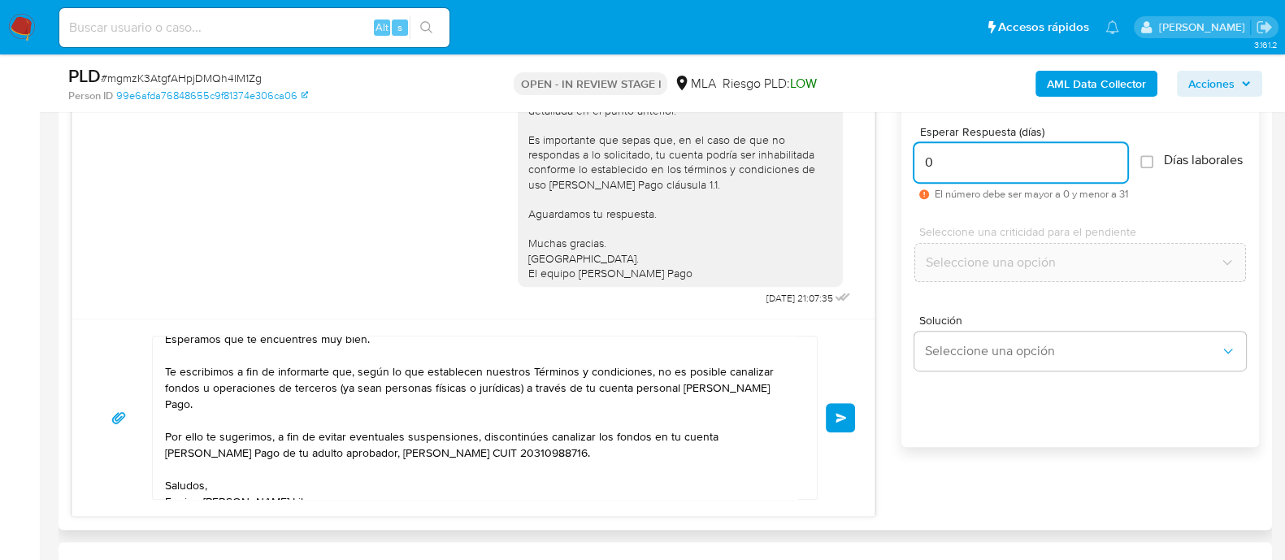
scroll to position [914, 0]
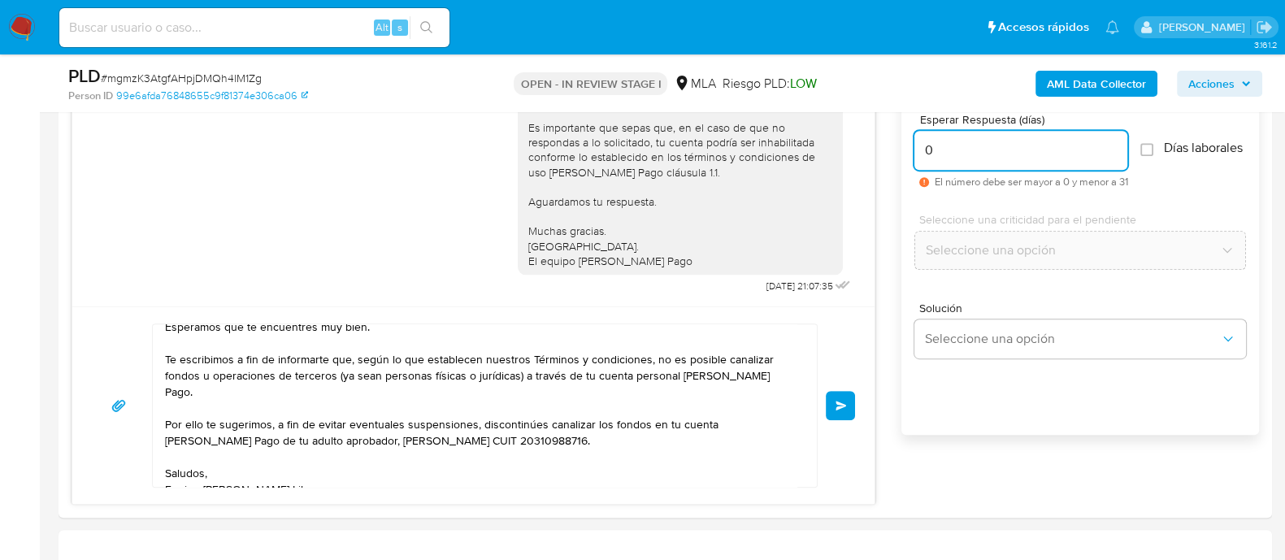
type input "0"
click at [845, 411] on button "Enviar" at bounding box center [840, 405] width 29 height 29
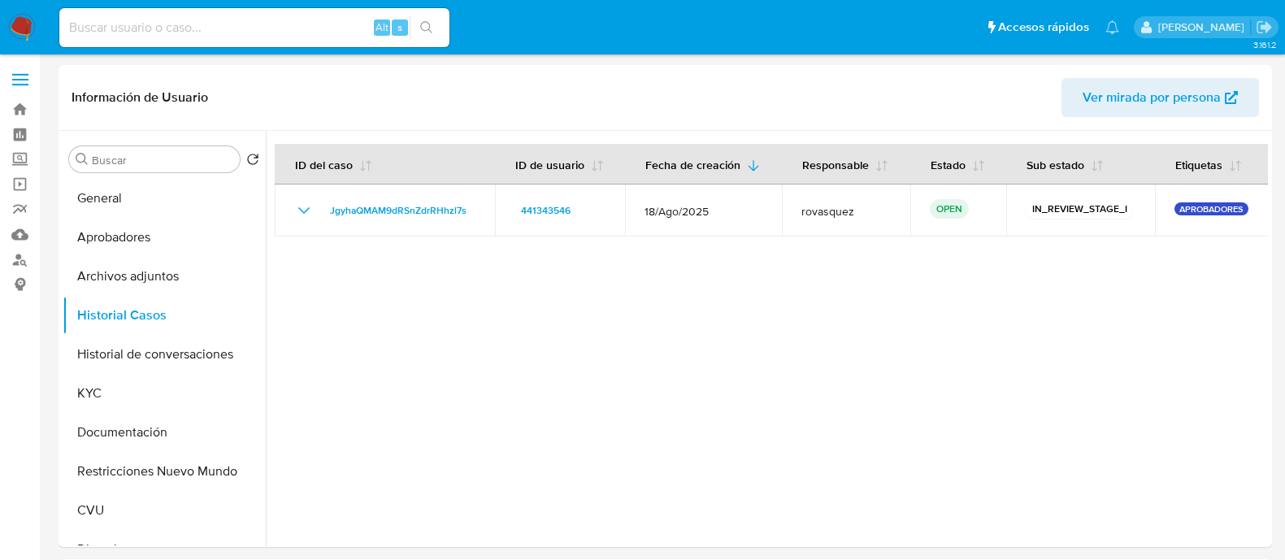
select select "10"
click at [134, 389] on button "KYC" at bounding box center [158, 393] width 190 height 39
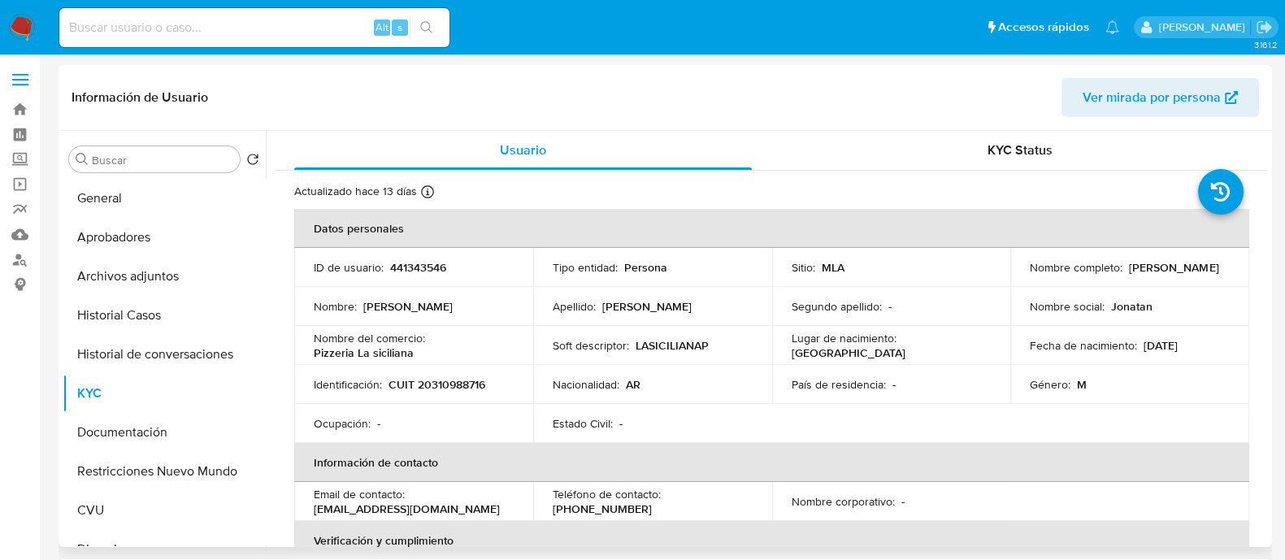
click at [355, 514] on p "jonatandiaz702@gmail.com" at bounding box center [407, 508] width 186 height 15
click at [438, 506] on p "jonatandiaz702@gmail.com" at bounding box center [407, 508] width 186 height 15
drag, startPoint x: 455, startPoint y: 506, endPoint x: 301, endPoint y: 510, distance: 154.5
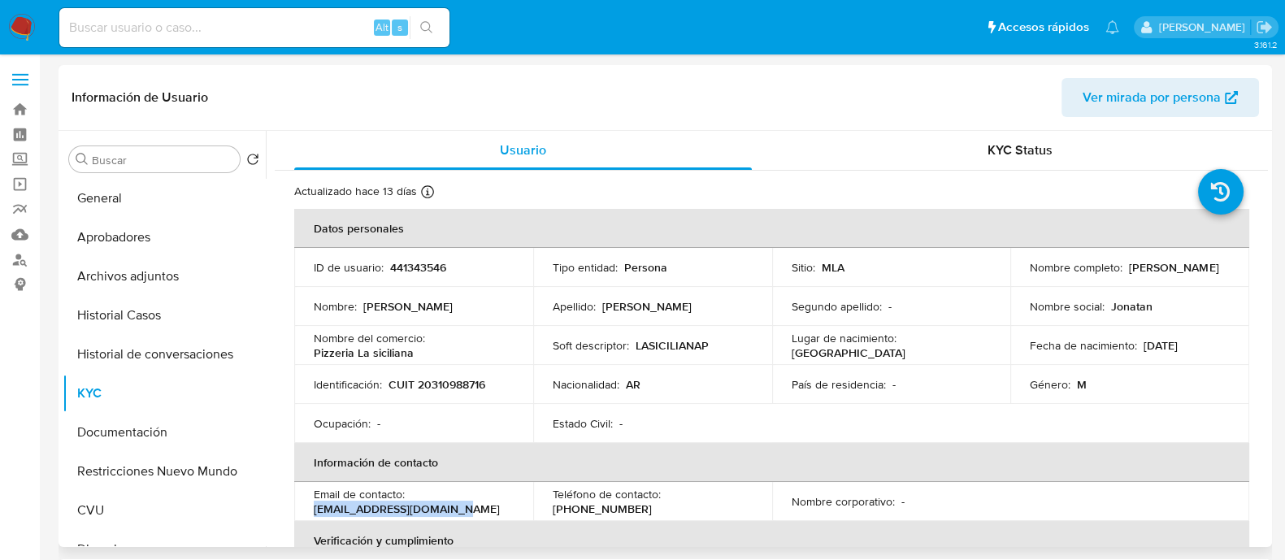
click at [301, 510] on td "Email de contacto : jonatandiaz702@gmail.com" at bounding box center [413, 501] width 239 height 39
copy p "jonatandiaz702@gmail.com"
click at [1129, 275] on p "[PERSON_NAME]" at bounding box center [1173, 267] width 89 height 15
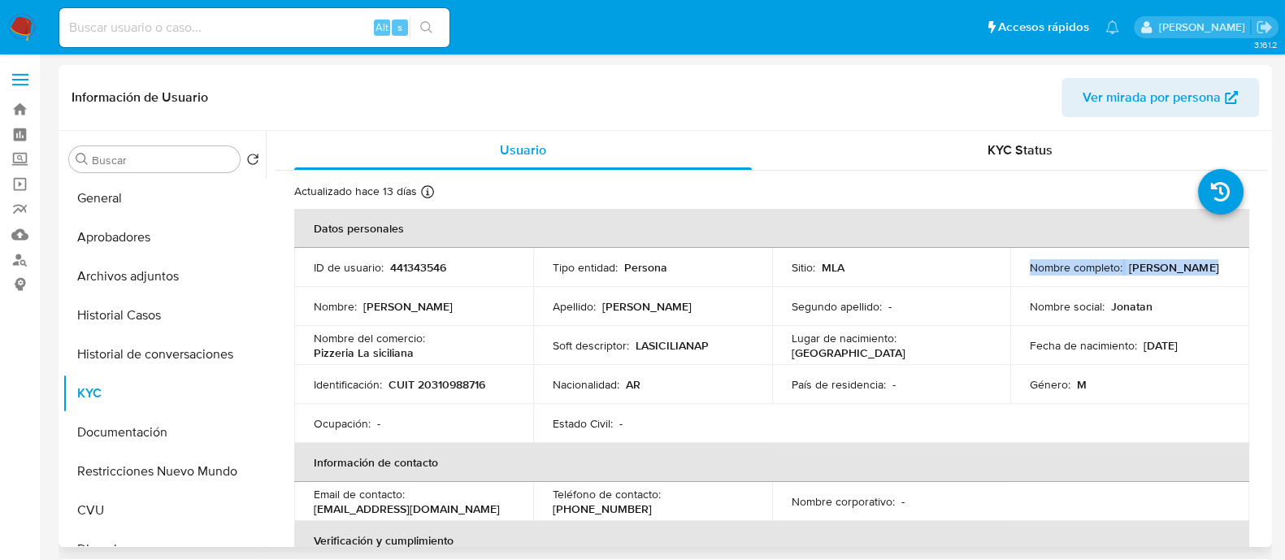
click at [1129, 271] on p "[PERSON_NAME]" at bounding box center [1173, 267] width 89 height 15
click at [1134, 274] on p "[PERSON_NAME]" at bounding box center [1173, 267] width 89 height 15
drag, startPoint x: 1138, startPoint y: 274, endPoint x: 1023, endPoint y: 274, distance: 114.6
click at [1023, 274] on td "Nombre completo : Jonatan Eduardo Diaz" at bounding box center [1129, 267] width 239 height 39
copy p "[PERSON_NAME]"
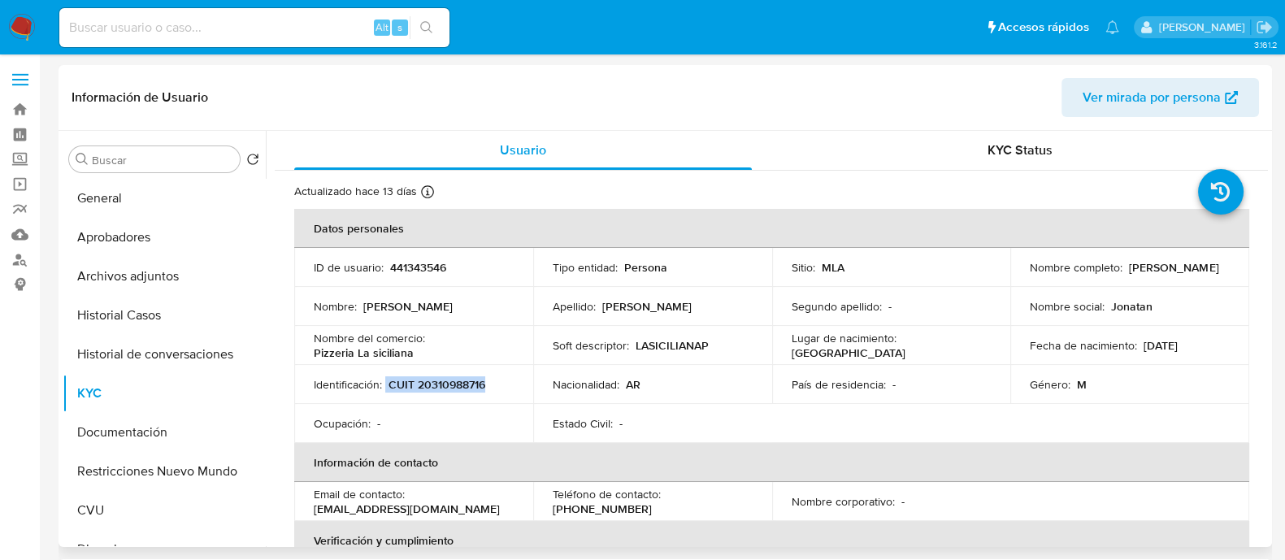
drag, startPoint x: 386, startPoint y: 384, endPoint x: 506, endPoint y: 388, distance: 120.3
click at [506, 388] on div "Identificación : CUIT 20310988716" at bounding box center [414, 384] width 200 height 15
copy div "CUIT 20310988716"
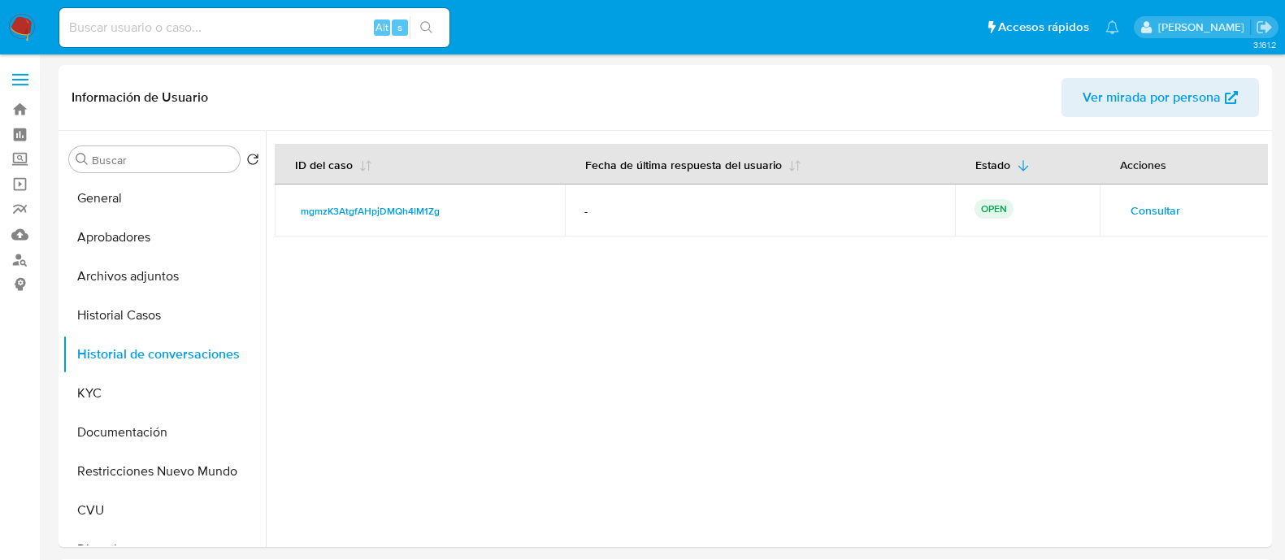
select select "10"
click at [135, 407] on button "KYC" at bounding box center [158, 393] width 190 height 39
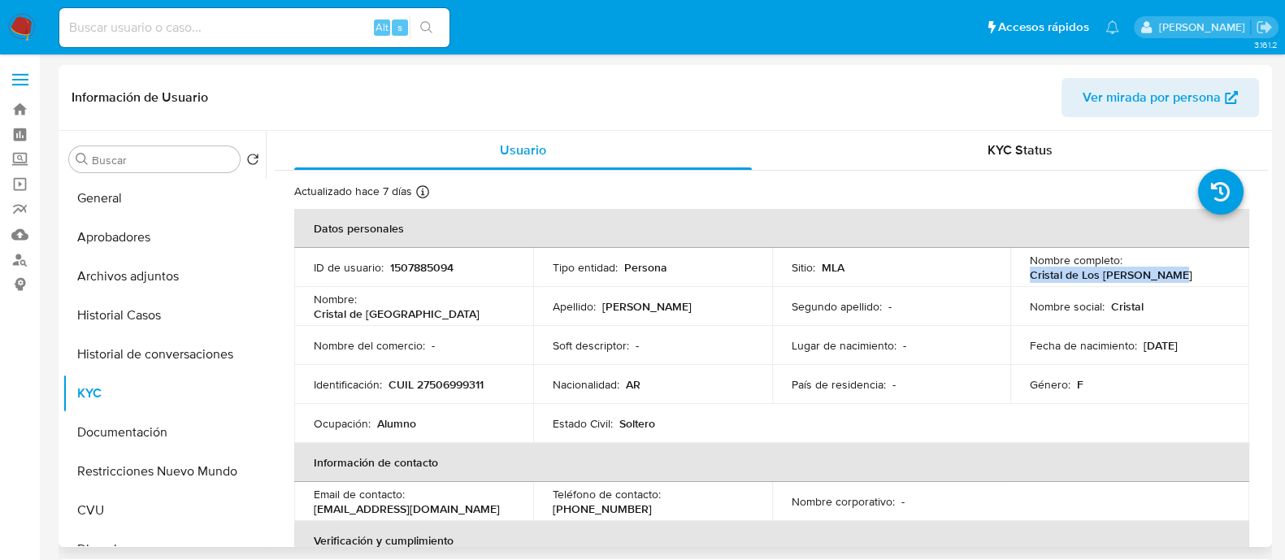
drag, startPoint x: 1025, startPoint y: 270, endPoint x: 1182, endPoint y: 271, distance: 157.7
click at [1182, 271] on div "Nombre completo : Cristal de Los Angeles Diaz" at bounding box center [1130, 267] width 200 height 29
copy p "Cristal de Los Angeles Diaz"
drag, startPoint x: 393, startPoint y: 388, endPoint x: 515, endPoint y: 392, distance: 122.8
click at [515, 392] on td "Identificación : CUIL 27506999311" at bounding box center [413, 384] width 239 height 39
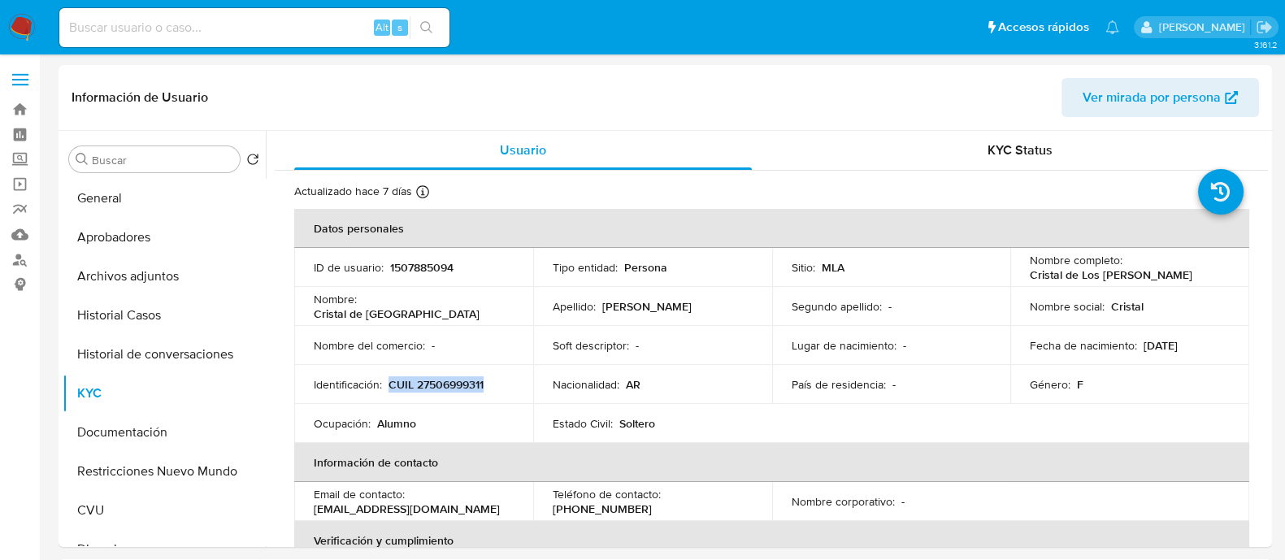
copy p "CUIL 27506999311"
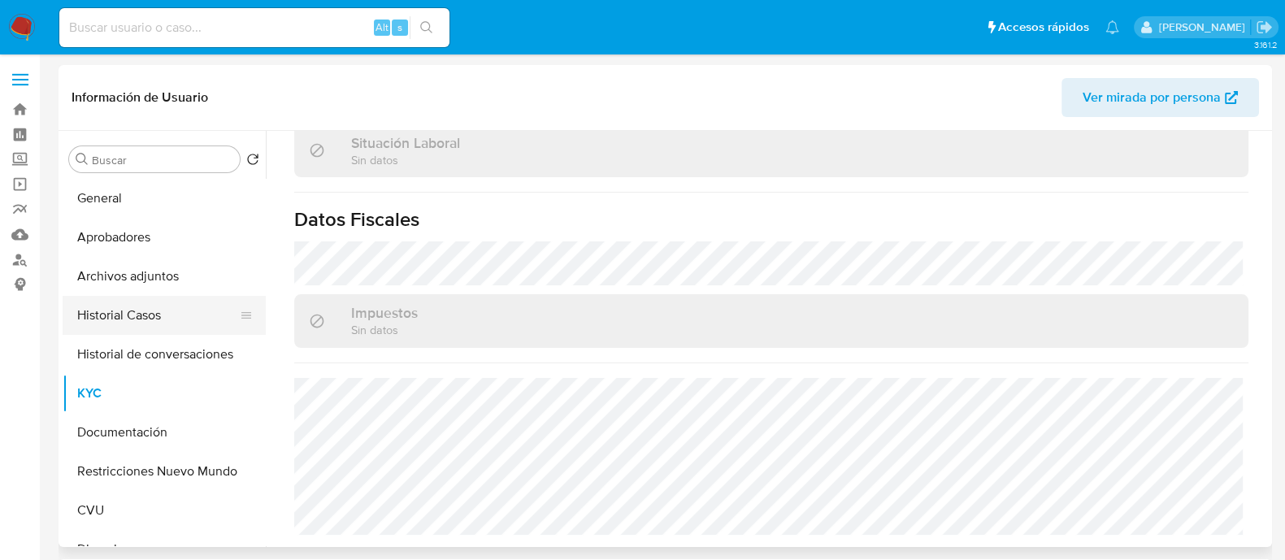
click at [144, 319] on button "Historial Casos" at bounding box center [158, 315] width 190 height 39
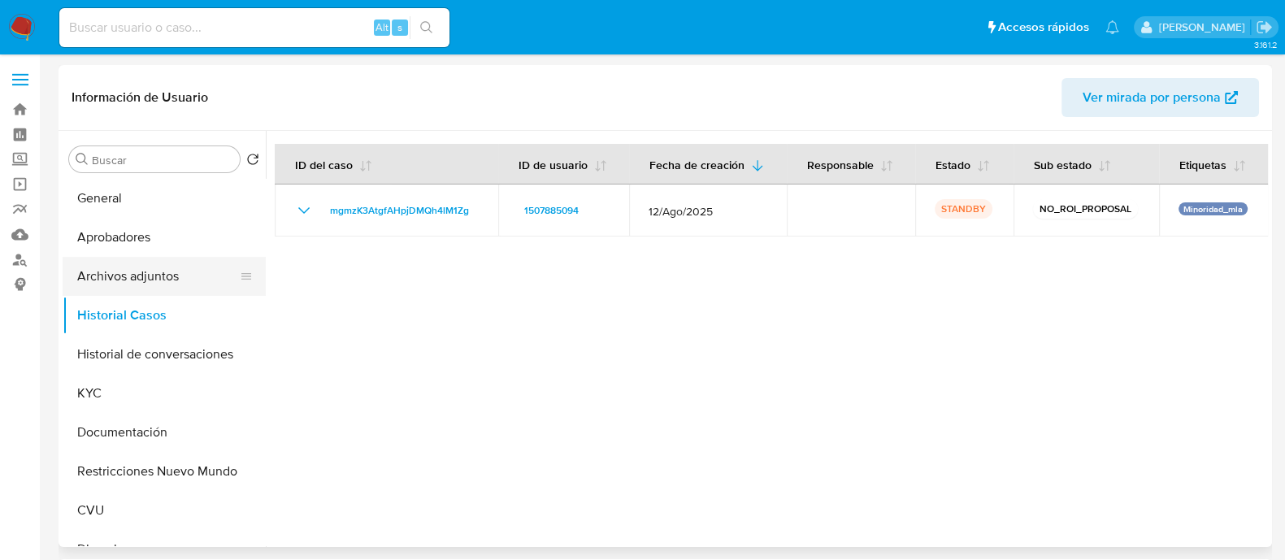
click at [111, 275] on button "Archivos adjuntos" at bounding box center [158, 276] width 190 height 39
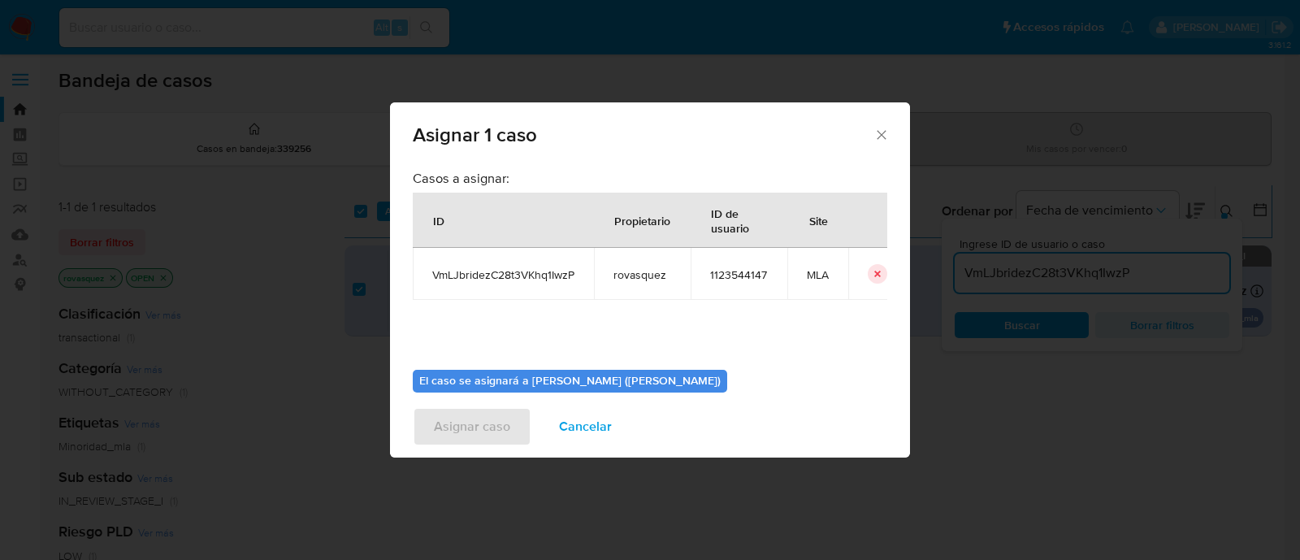
click at [875, 133] on icon "Cerrar ventana" at bounding box center [882, 135] width 16 height 16
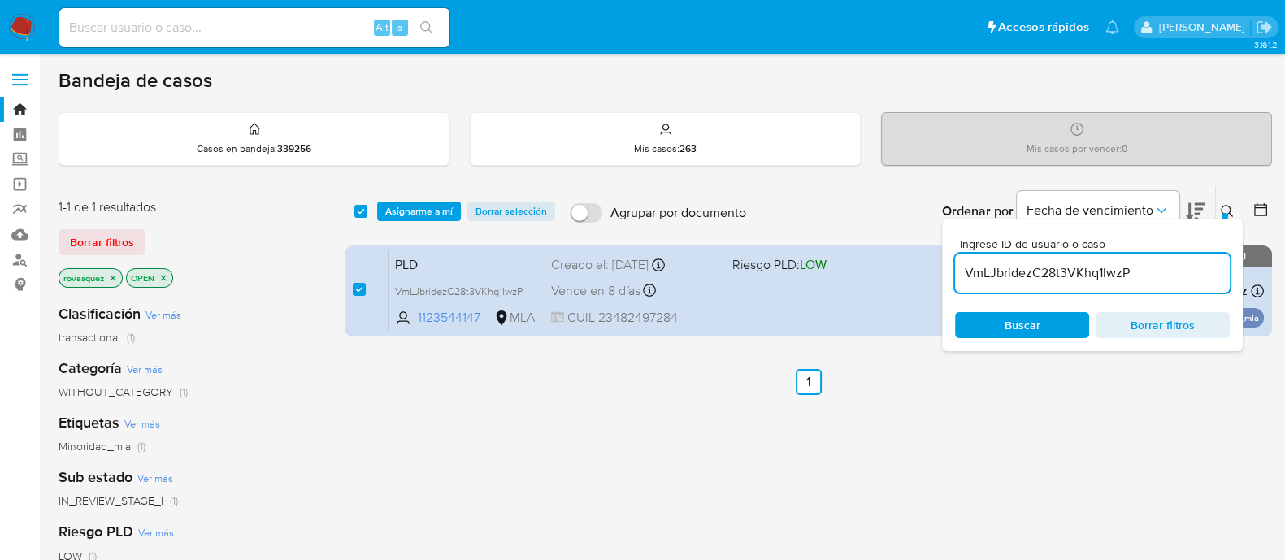
drag, startPoint x: 635, startPoint y: 420, endPoint x: 792, endPoint y: 383, distance: 161.2
click at [634, 421] on div "select-all-cases-checkbox Asignarme a mí Borrar selección Agrupar por documento…" at bounding box center [808, 553] width 927 height 736
click at [1049, 274] on input "VmLJbridezC28t3VKhq1IwzP" at bounding box center [1092, 273] width 275 height 21
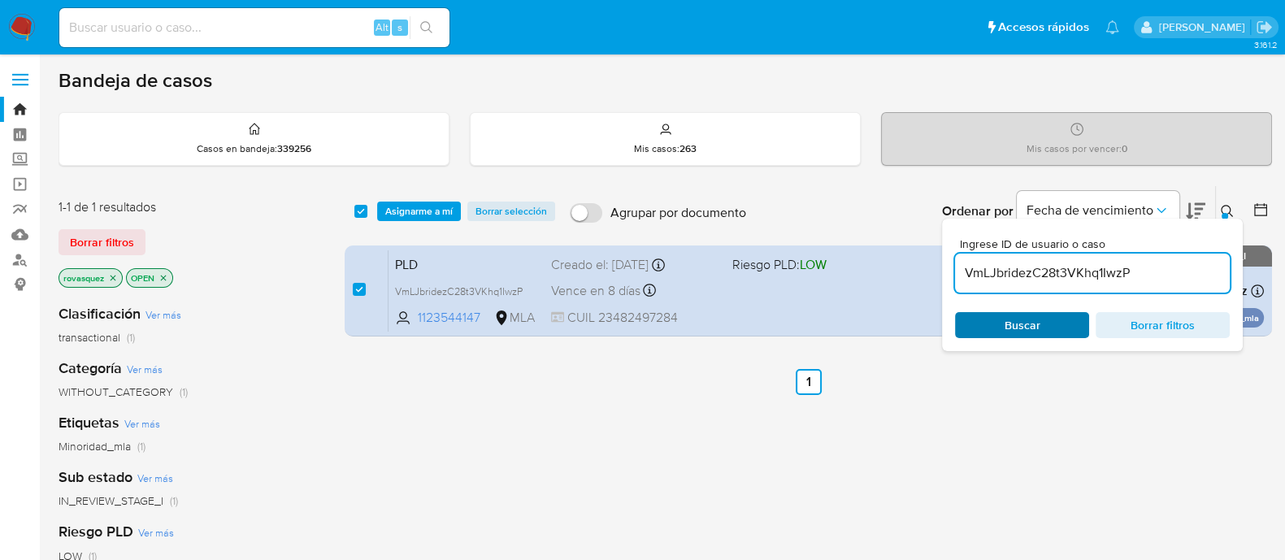
paste input "JgyhaQMAM9dRSnZdrRHhzl7s"
type input "JgyhaQMAM9dRSnZdrRHhzl7s"
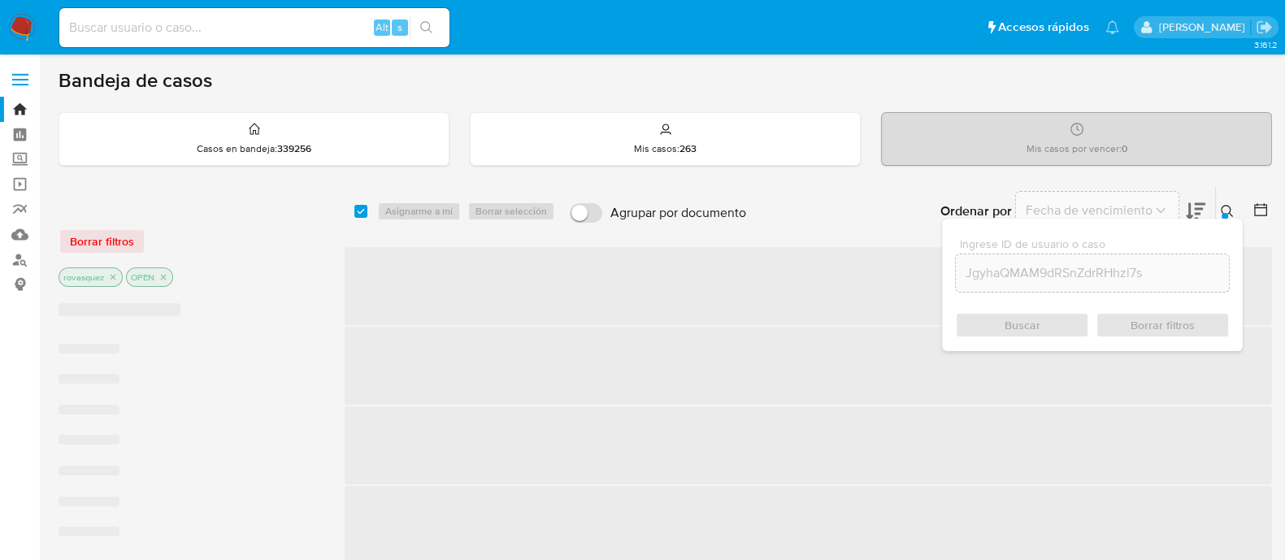
click at [1012, 325] on div "Buscar Borrar filtros" at bounding box center [1092, 325] width 275 height 26
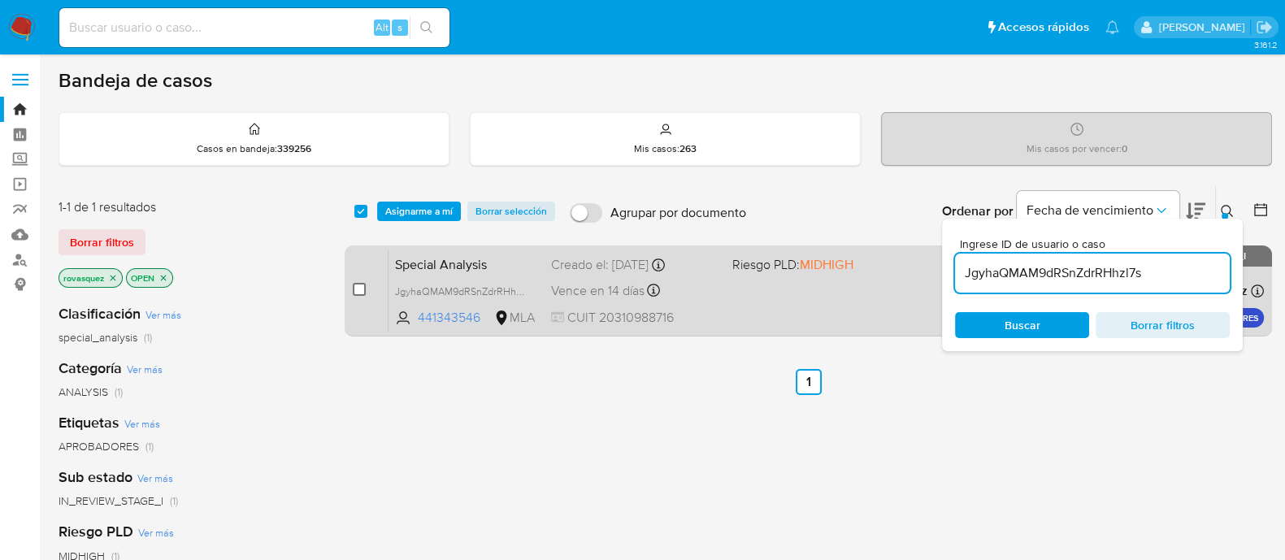
click at [365, 289] on input "checkbox" at bounding box center [359, 289] width 13 height 13
checkbox input "true"
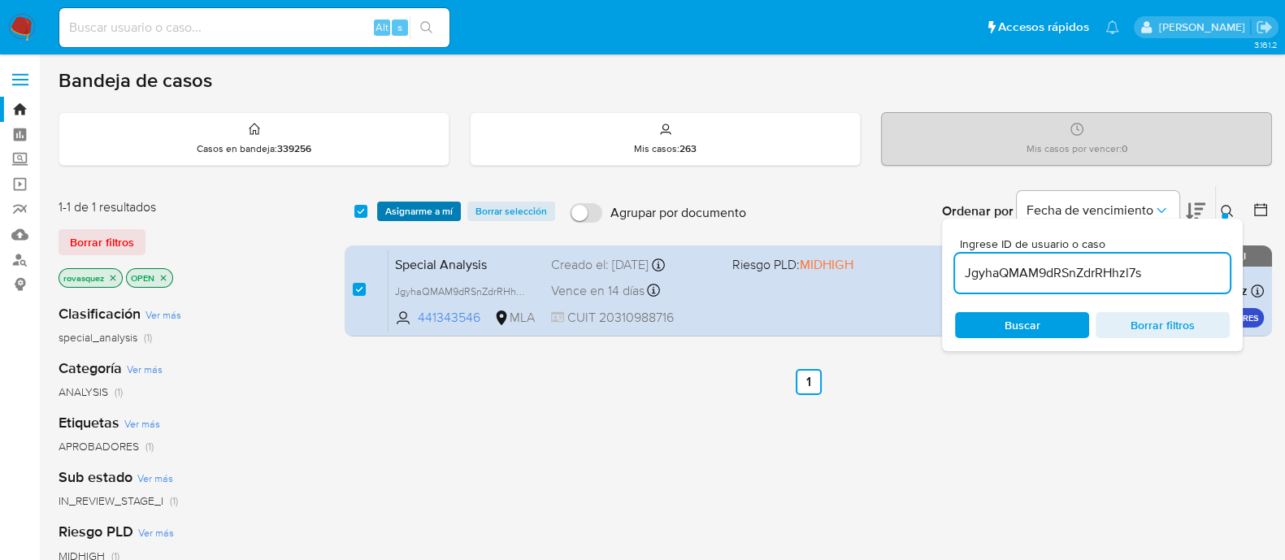
click at [434, 209] on span "Asignarme a mí" at bounding box center [418, 211] width 67 height 16
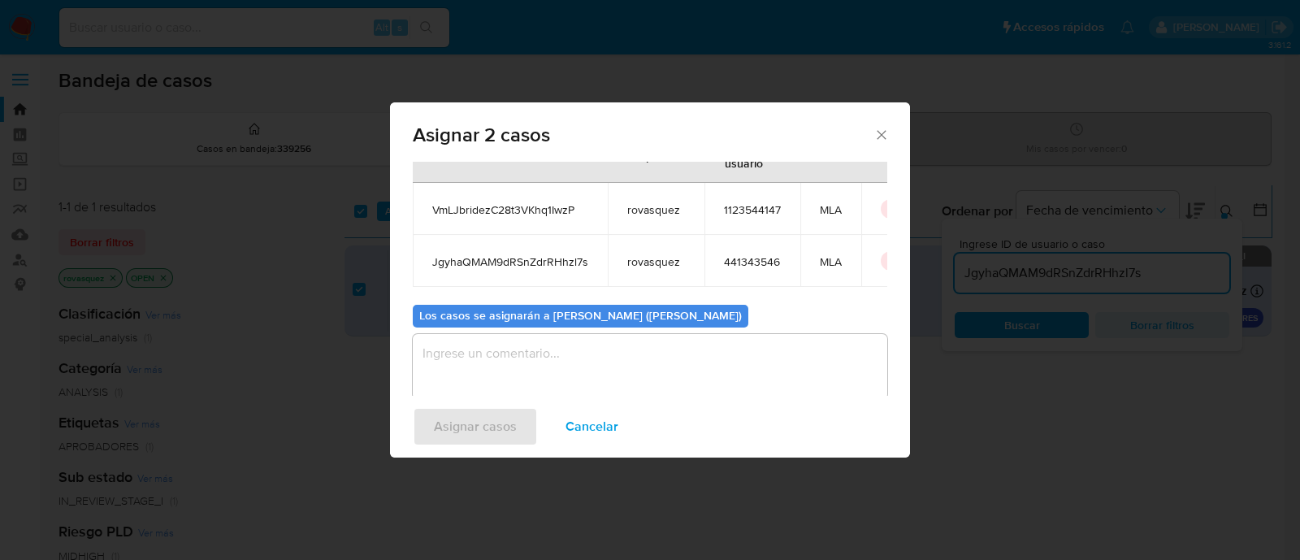
scroll to position [94, 0]
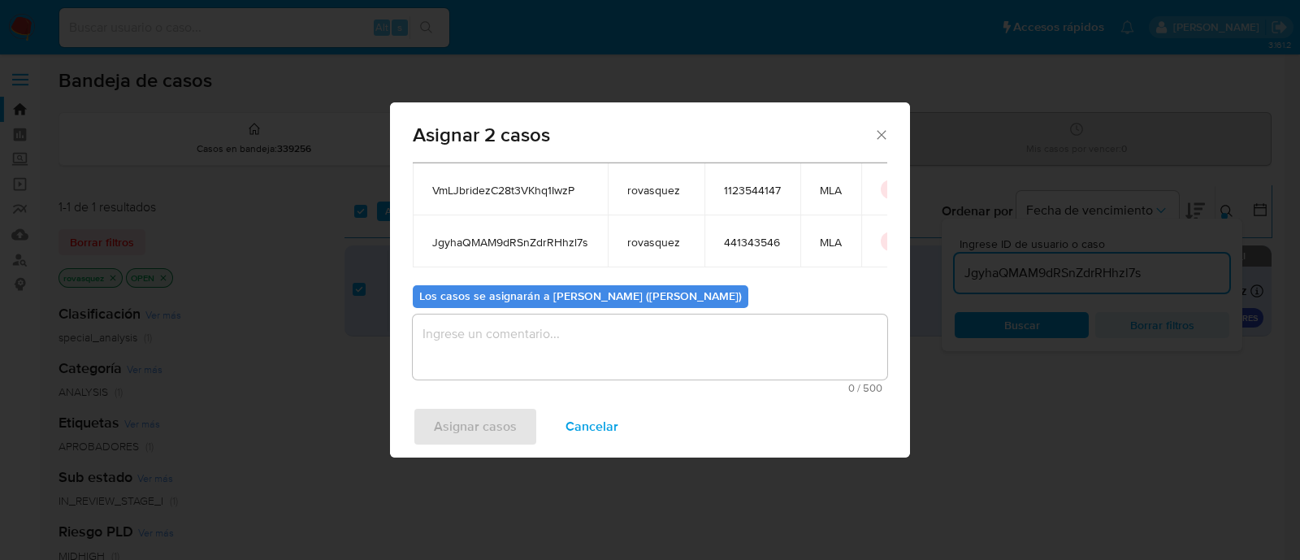
click at [507, 367] on textarea "assign-modal" at bounding box center [650, 347] width 475 height 65
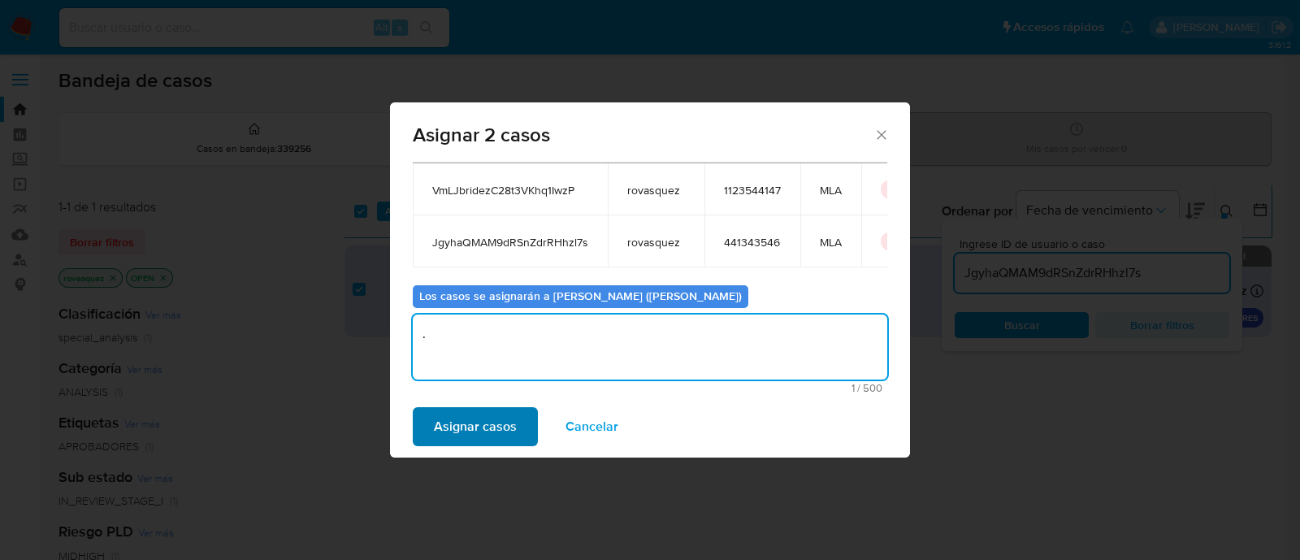
type textarea "."
click at [490, 417] on span "Asignar casos" at bounding box center [475, 427] width 83 height 36
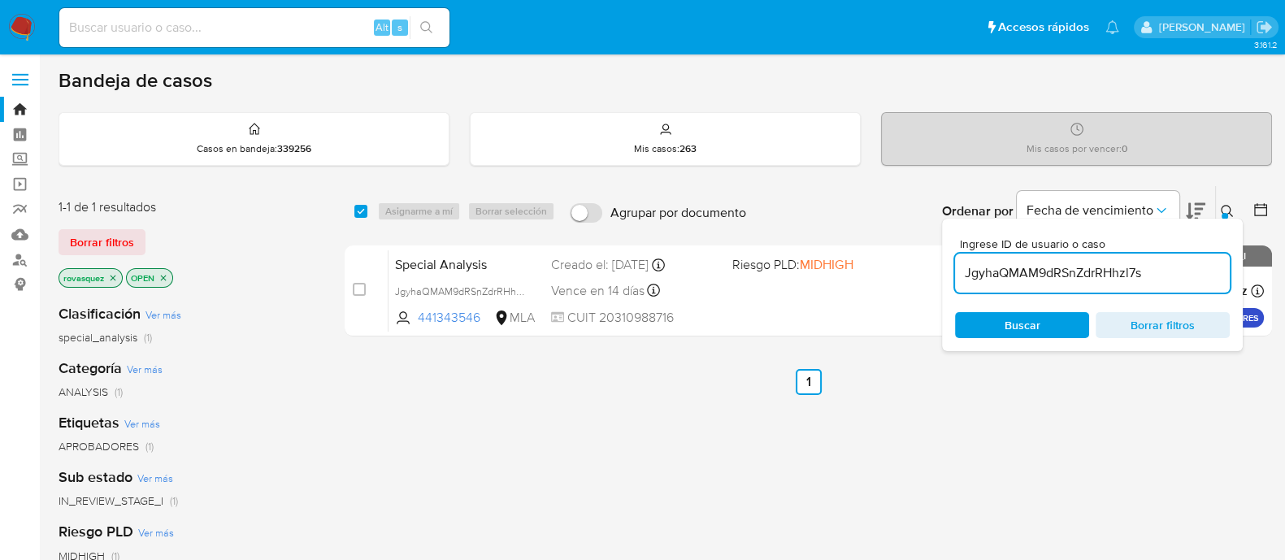
click at [1044, 277] on input "JgyhaQMAM9dRSnZdrRHhzl7s" at bounding box center [1092, 273] width 275 height 21
paste input "mgmzK3AtgfAHpjDMQh4lM1Zg"
type input "mgmzK3AtgfAHpjDMQh4lM1Zg"
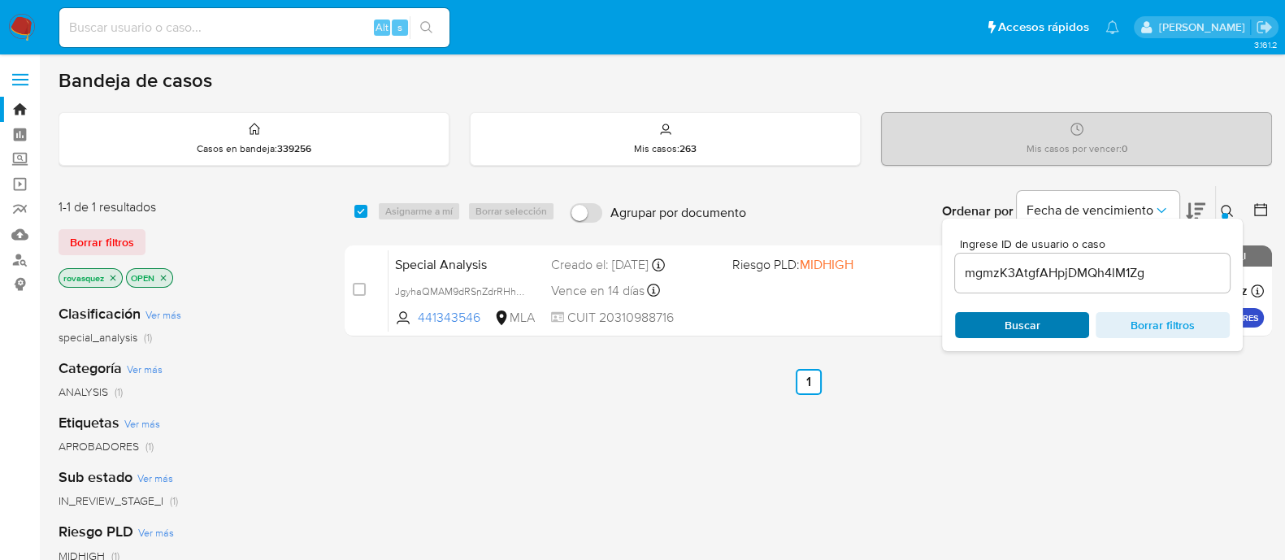
click at [1017, 323] on span "Buscar" at bounding box center [1023, 325] width 36 height 26
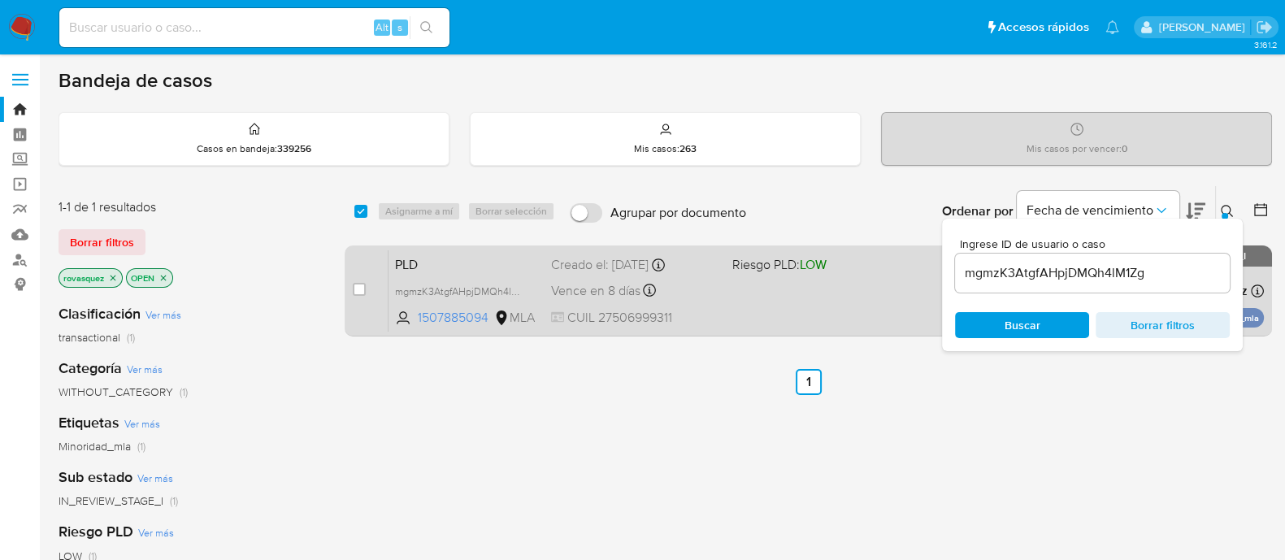
click at [353, 292] on span at bounding box center [359, 289] width 13 height 13
click at [357, 291] on input "checkbox" at bounding box center [359, 289] width 13 height 13
checkbox input "true"
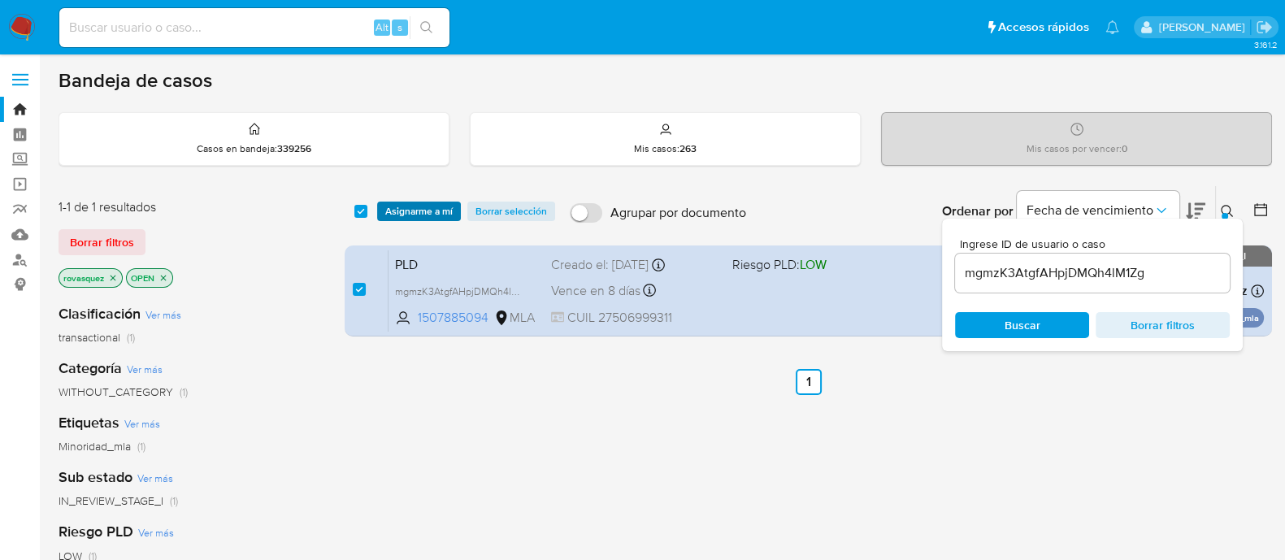
click at [424, 217] on span "Asignarme a mí" at bounding box center [418, 211] width 67 height 16
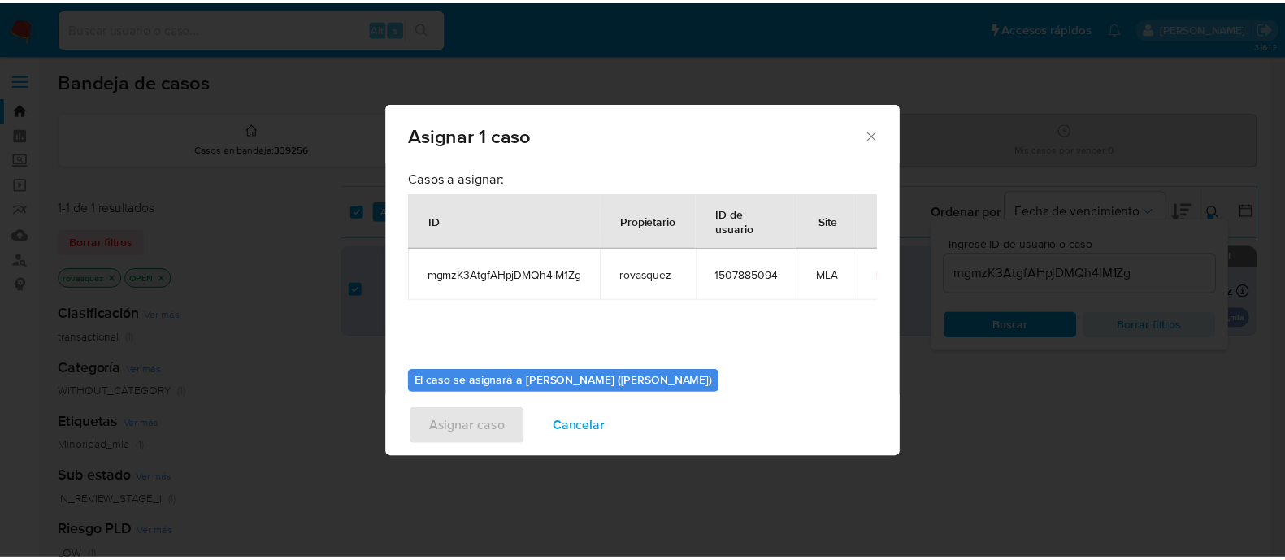
scroll to position [84, 0]
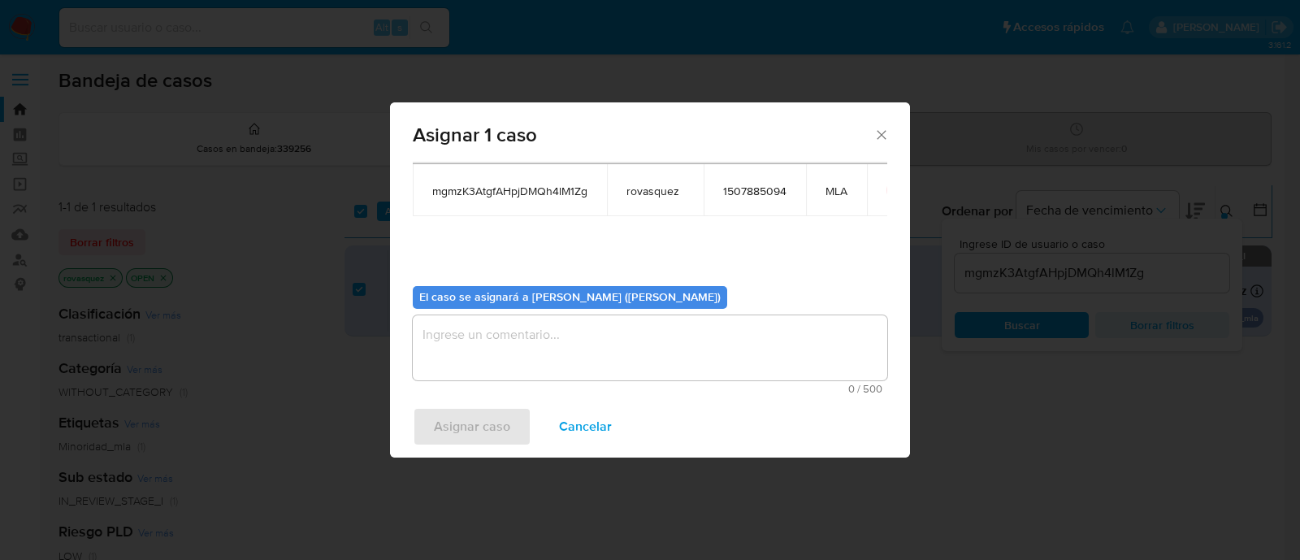
click at [496, 341] on textarea "assign-modal" at bounding box center [650, 347] width 475 height 65
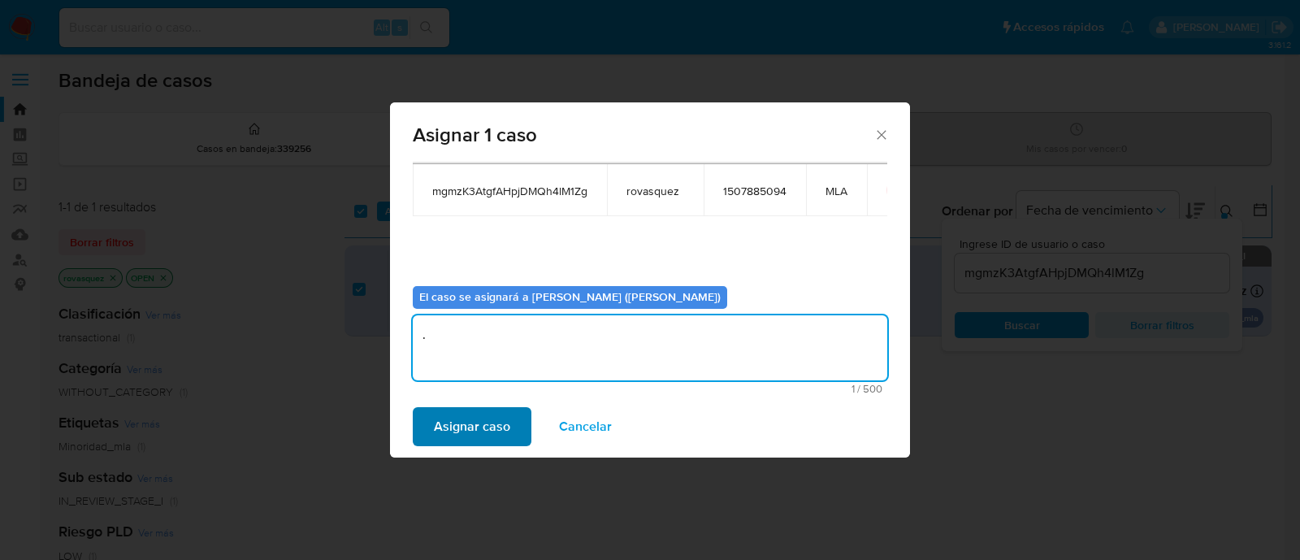
type textarea "."
click at [455, 421] on span "Asignar caso" at bounding box center [472, 427] width 76 height 36
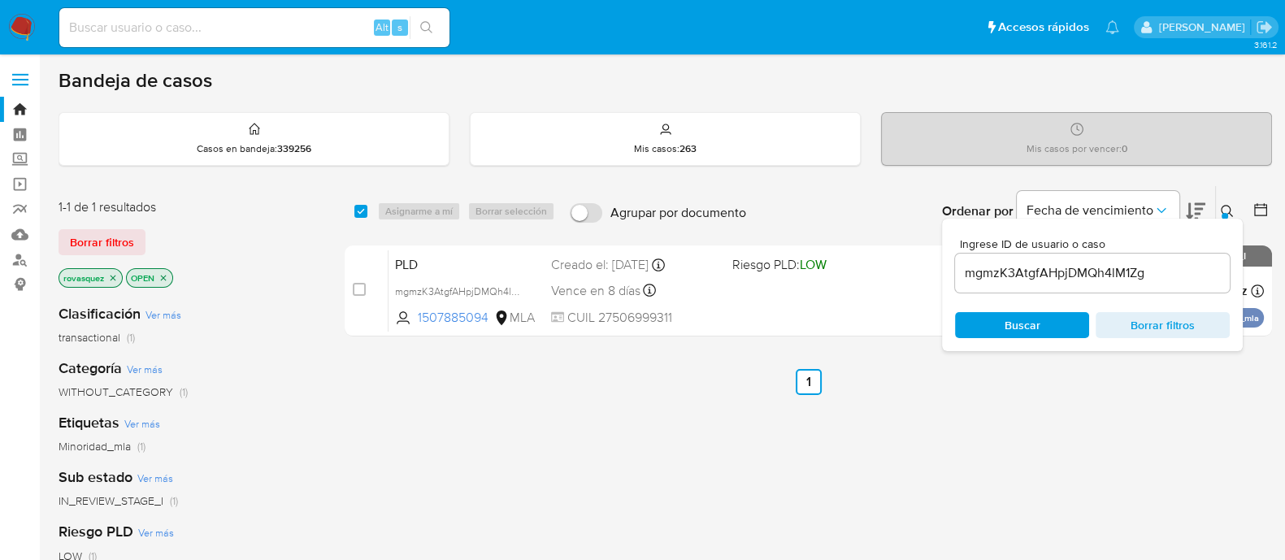
click at [1227, 429] on div "select-all-cases-checkbox Asignarme a mí Borrar selección Agrupar por documento…" at bounding box center [808, 553] width 927 height 736
drag, startPoint x: 694, startPoint y: 463, endPoint x: 688, endPoint y: 427, distance: 37.1
click at [692, 464] on div "select-all-cases-checkbox Asignarme a mí Borrar selección Agrupar por documento…" at bounding box center [808, 553] width 927 height 736
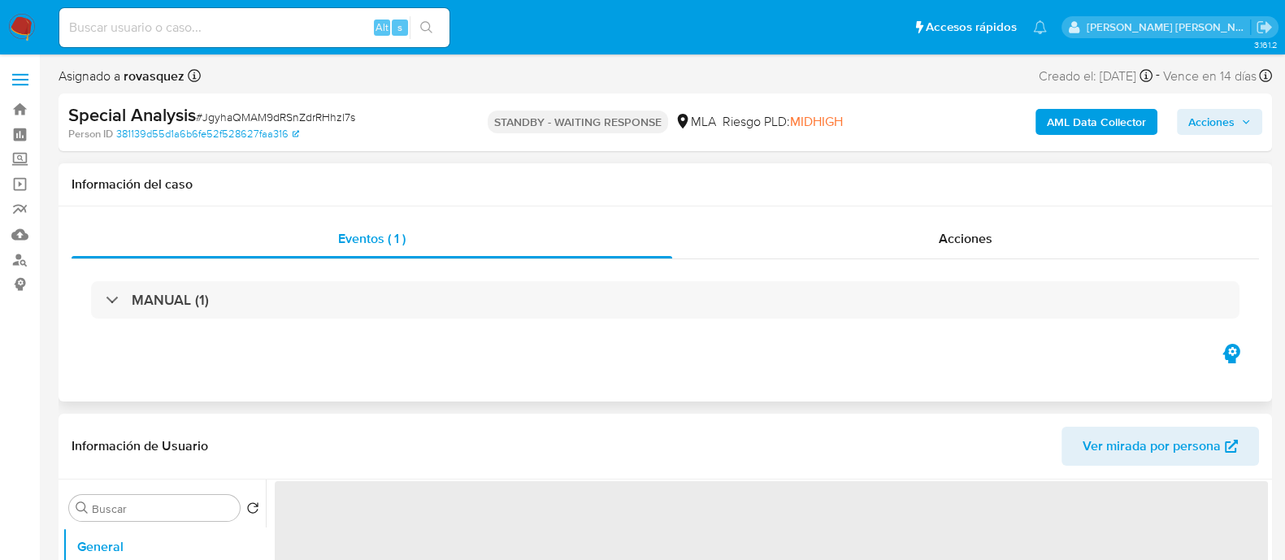
select select "10"
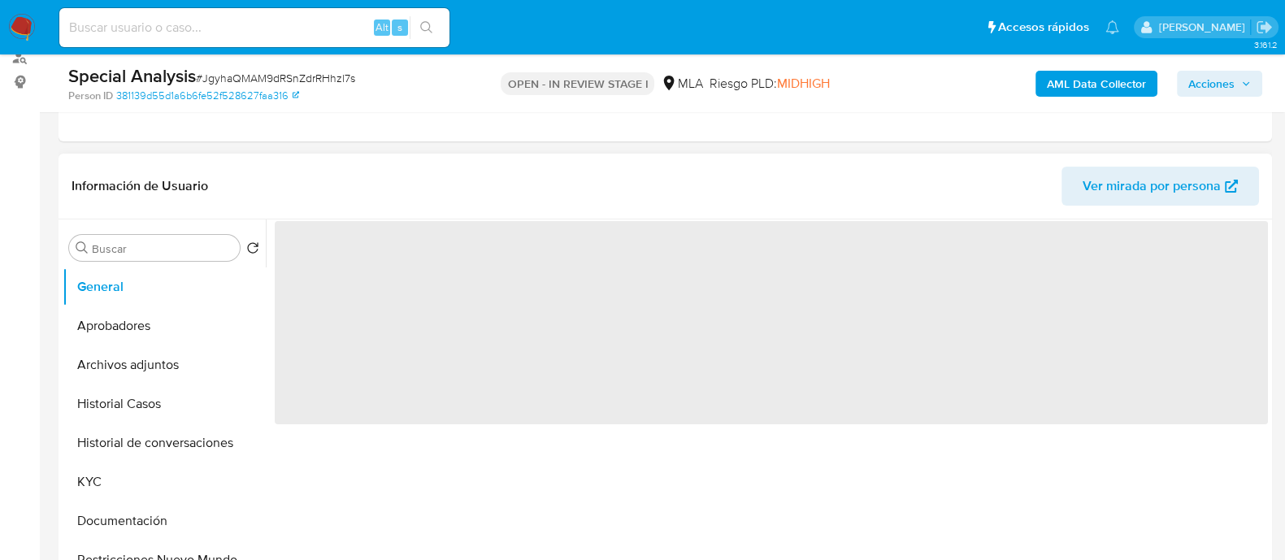
scroll to position [508, 0]
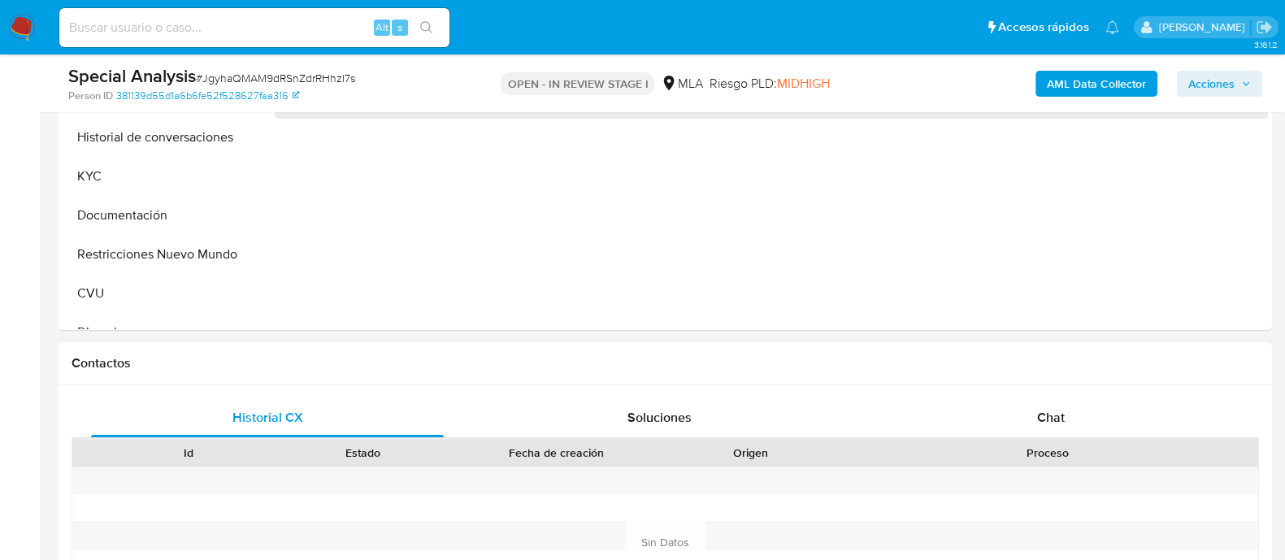
select select "10"
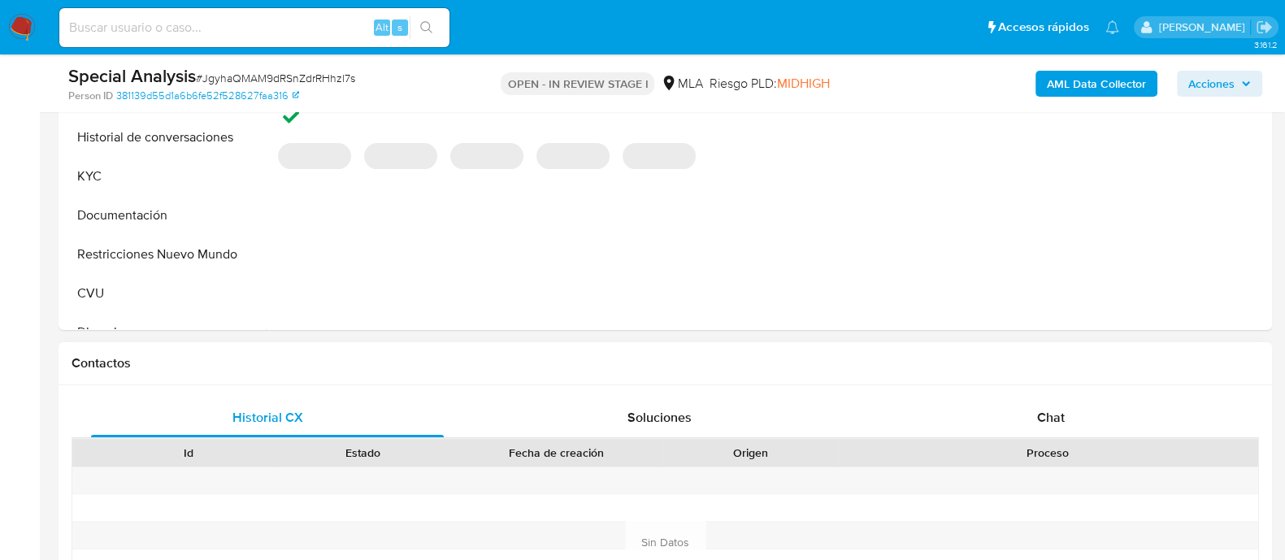
scroll to position [710, 0]
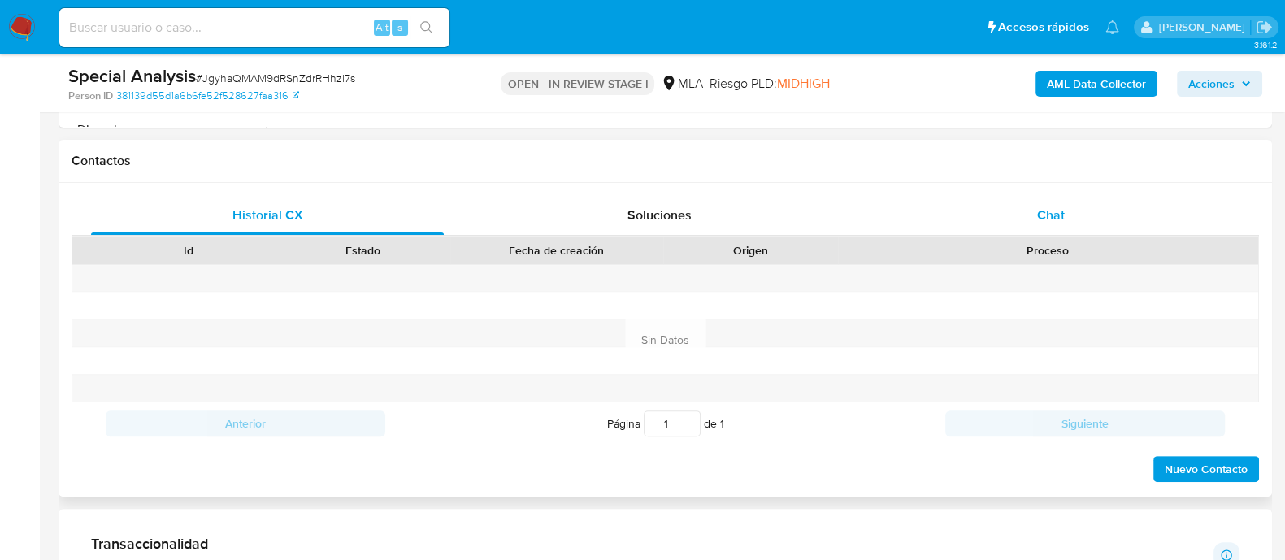
click at [1048, 213] on span "Chat" at bounding box center [1051, 215] width 28 height 19
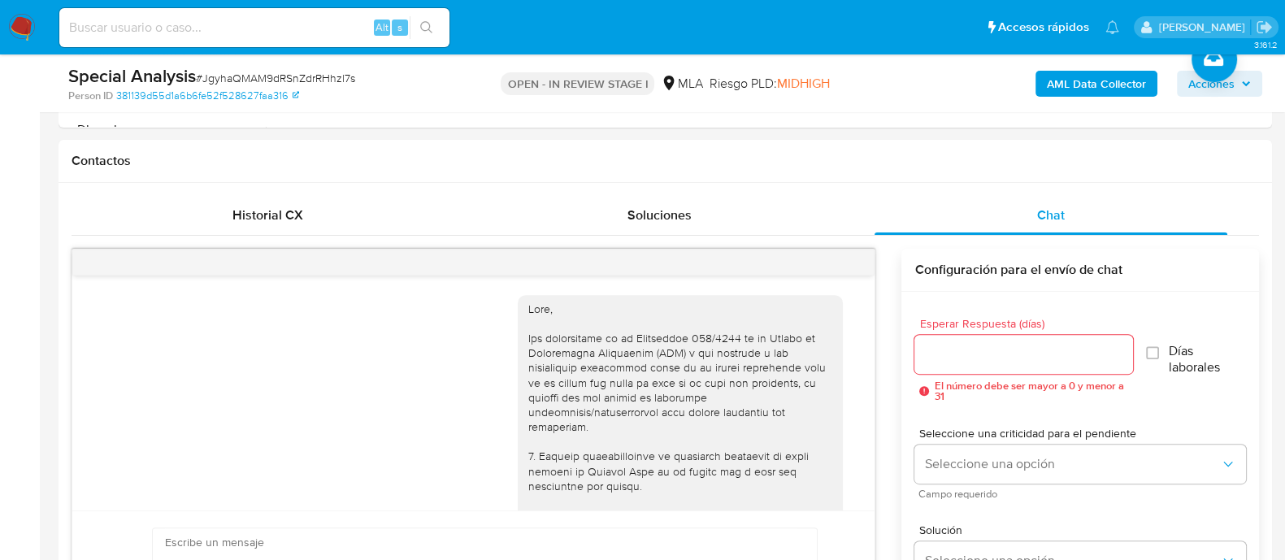
scroll to position [2661, 0]
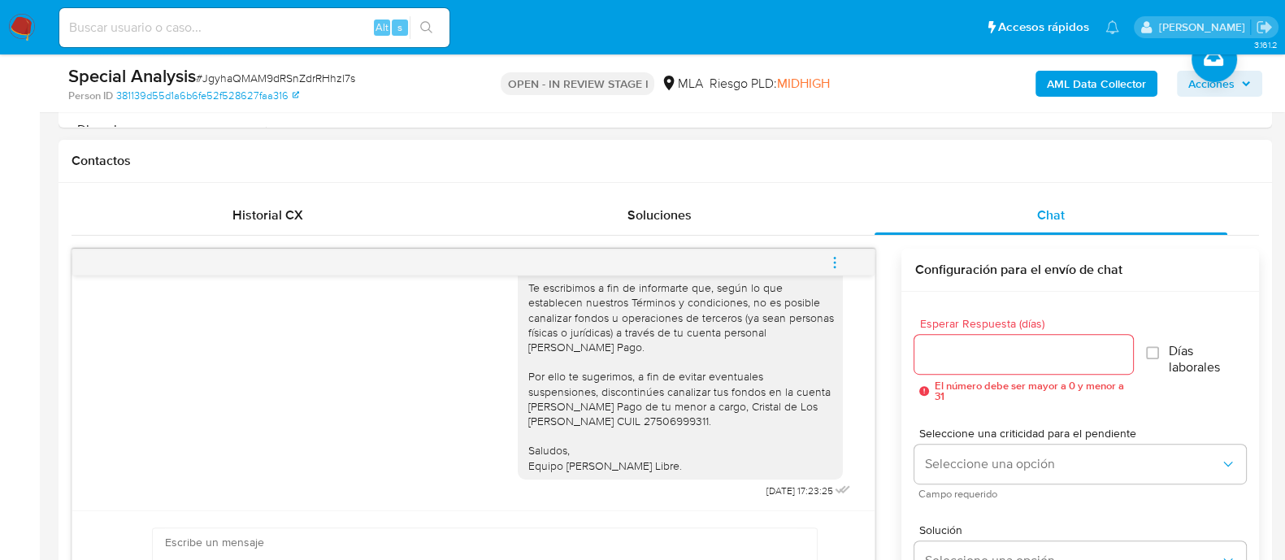
click at [840, 263] on icon "menu-action" at bounding box center [834, 262] width 15 height 15
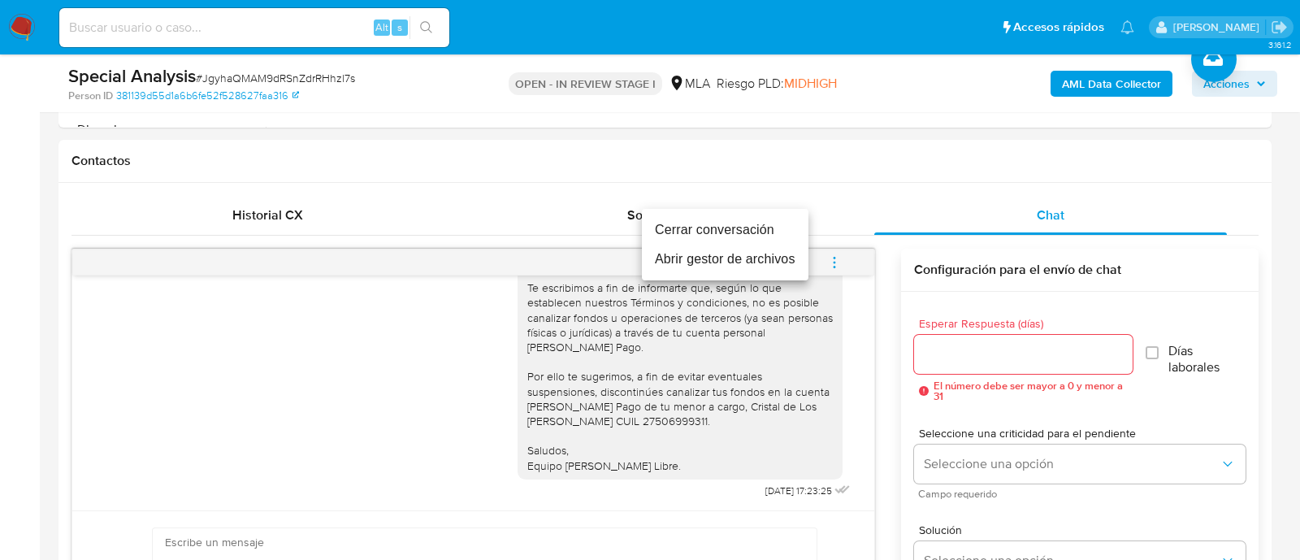
click at [727, 233] on li "Cerrar conversación" at bounding box center [725, 229] width 167 height 29
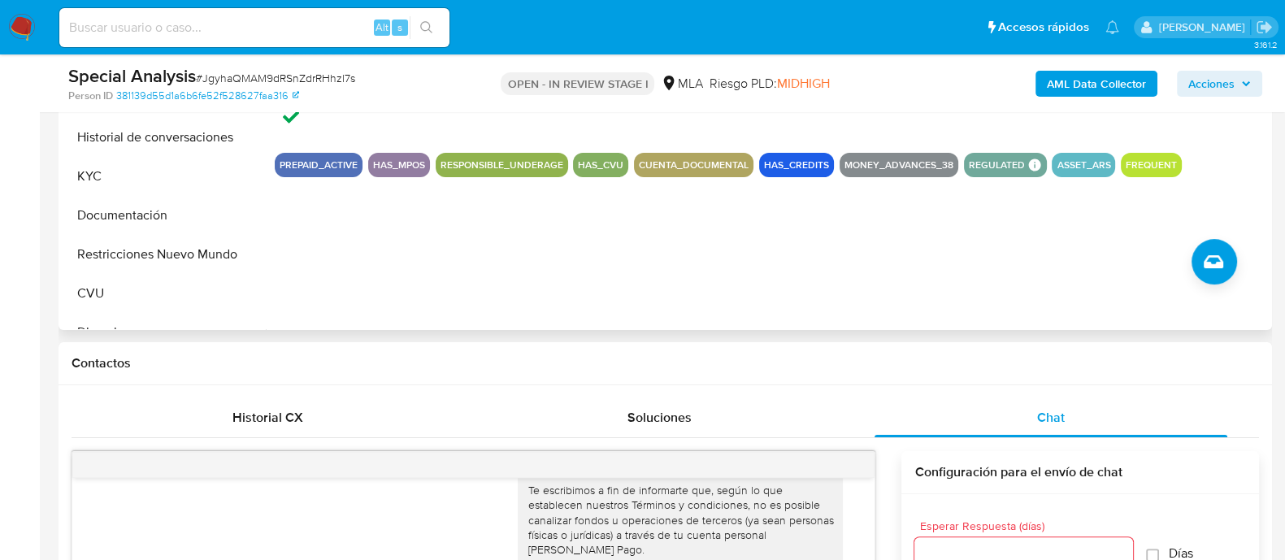
scroll to position [305, 0]
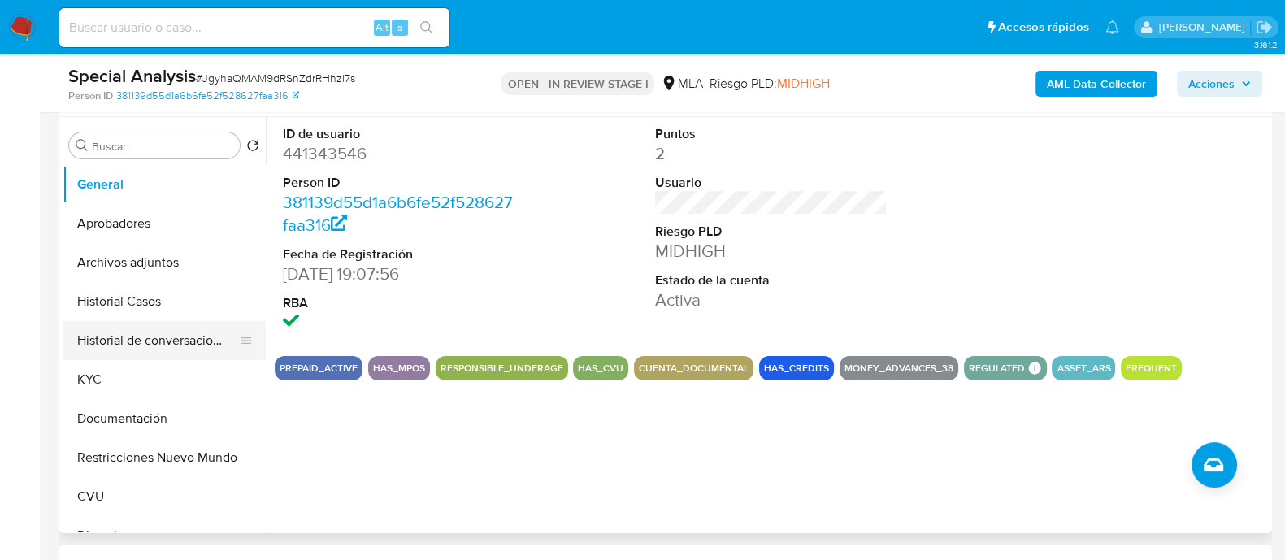
click at [165, 347] on button "Historial de conversaciones" at bounding box center [158, 340] width 190 height 39
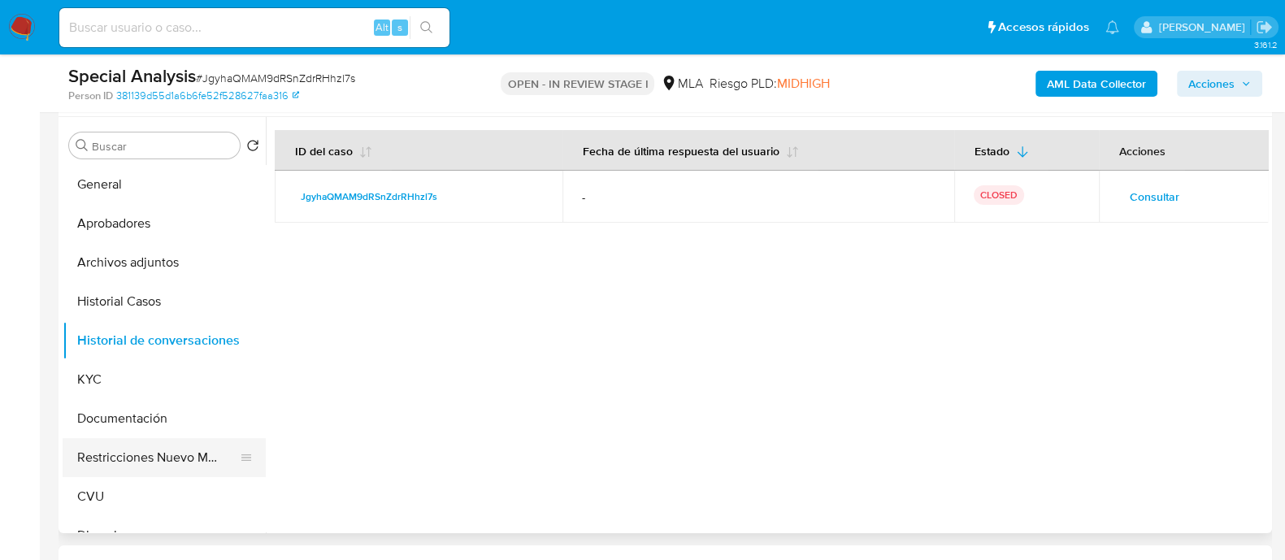
click at [152, 458] on button "Restricciones Nuevo Mundo" at bounding box center [158, 457] width 190 height 39
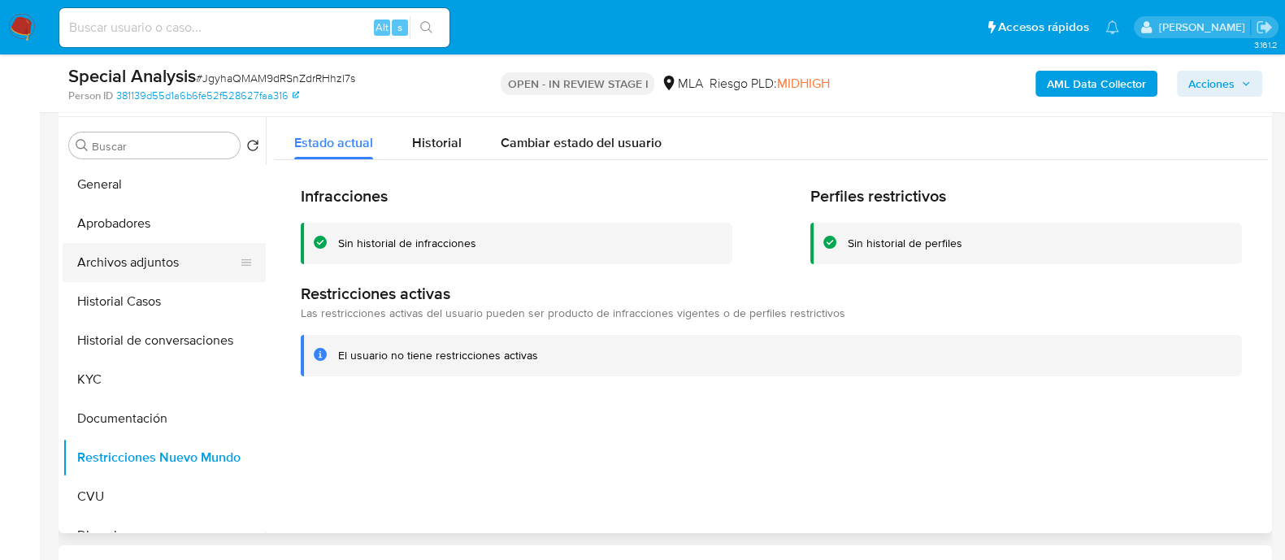
click at [160, 260] on button "Archivos adjuntos" at bounding box center [158, 262] width 190 height 39
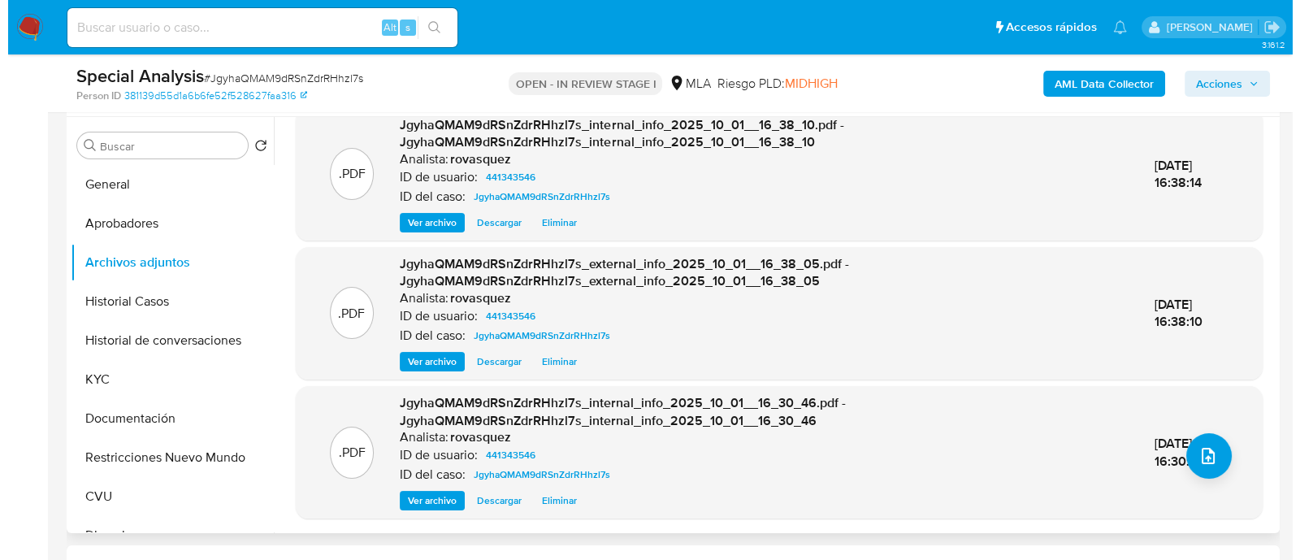
scroll to position [0, 0]
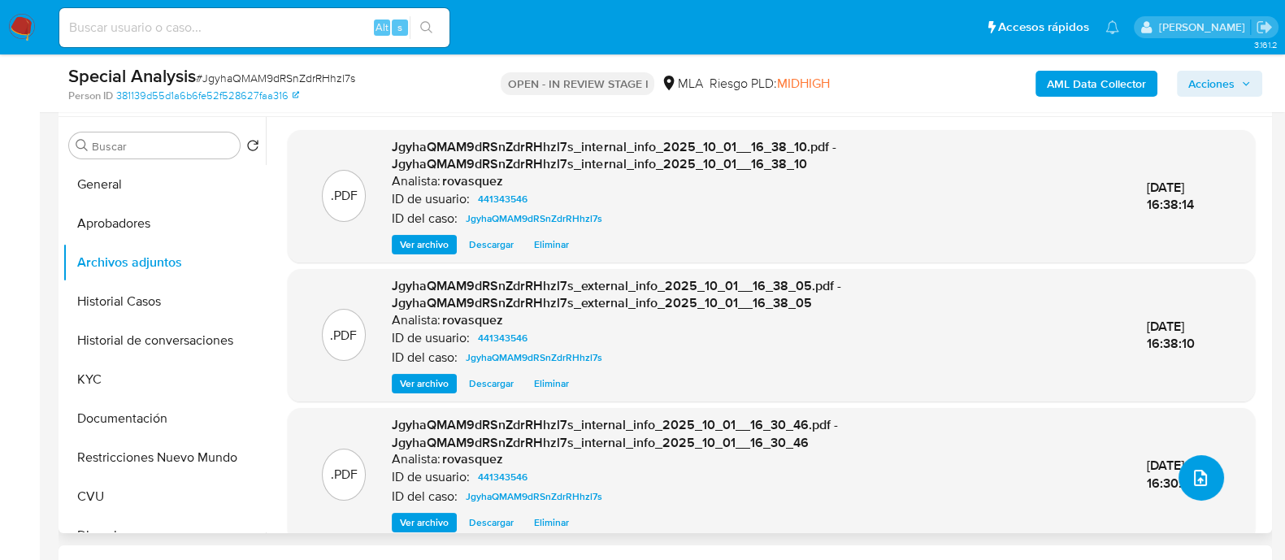
click at [1195, 466] on button "upload-file" at bounding box center [1201, 478] width 46 height 46
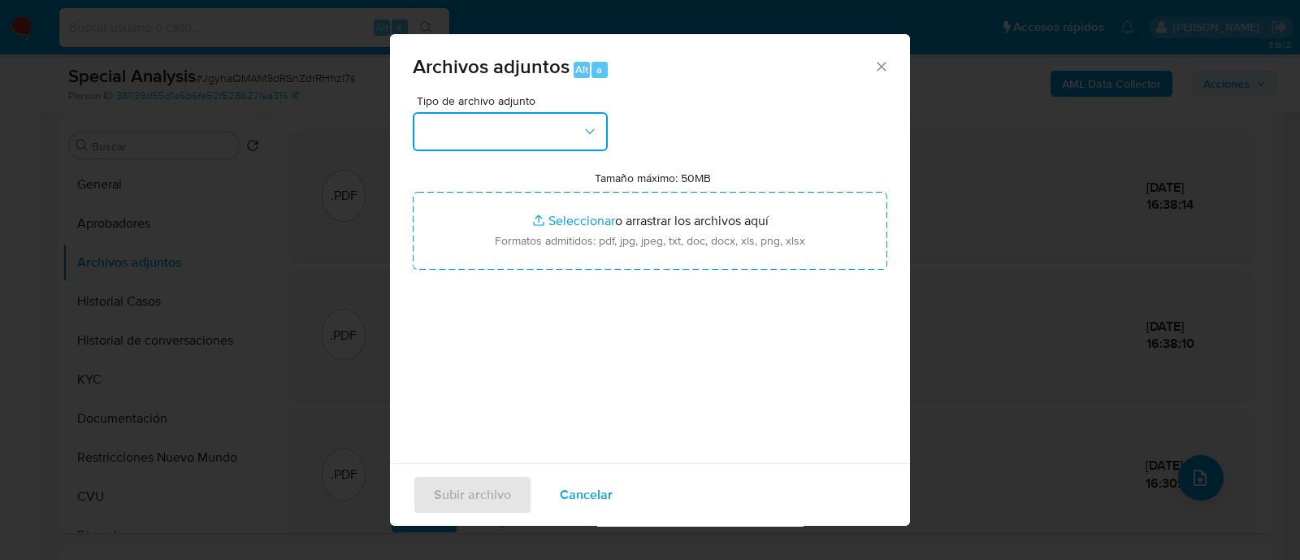
click at [482, 134] on button "button" at bounding box center [510, 131] width 195 height 39
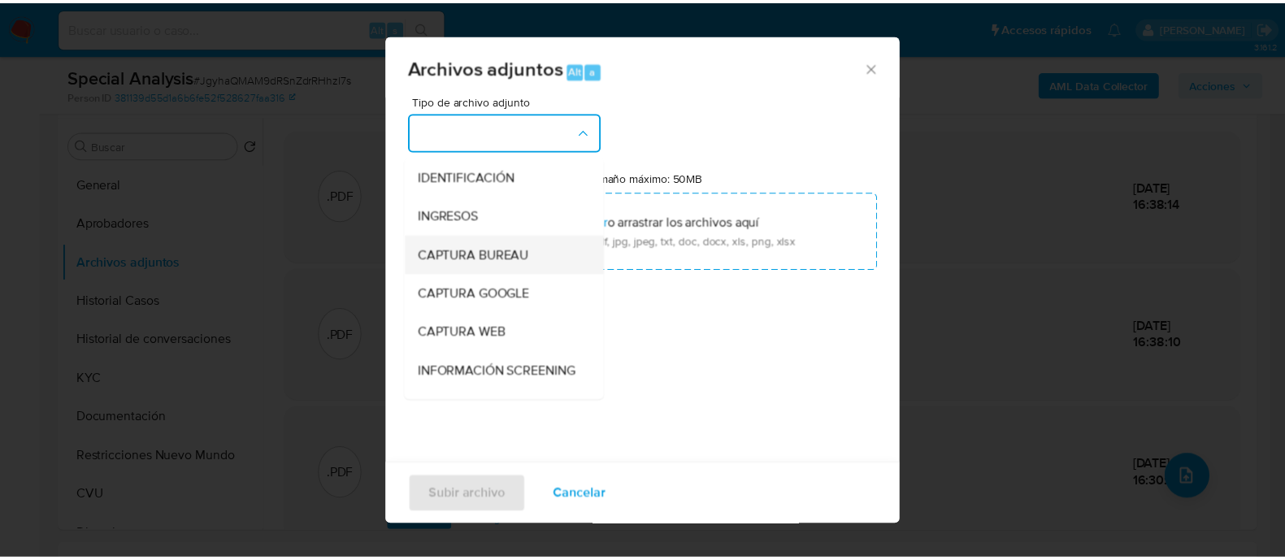
scroll to position [202, 0]
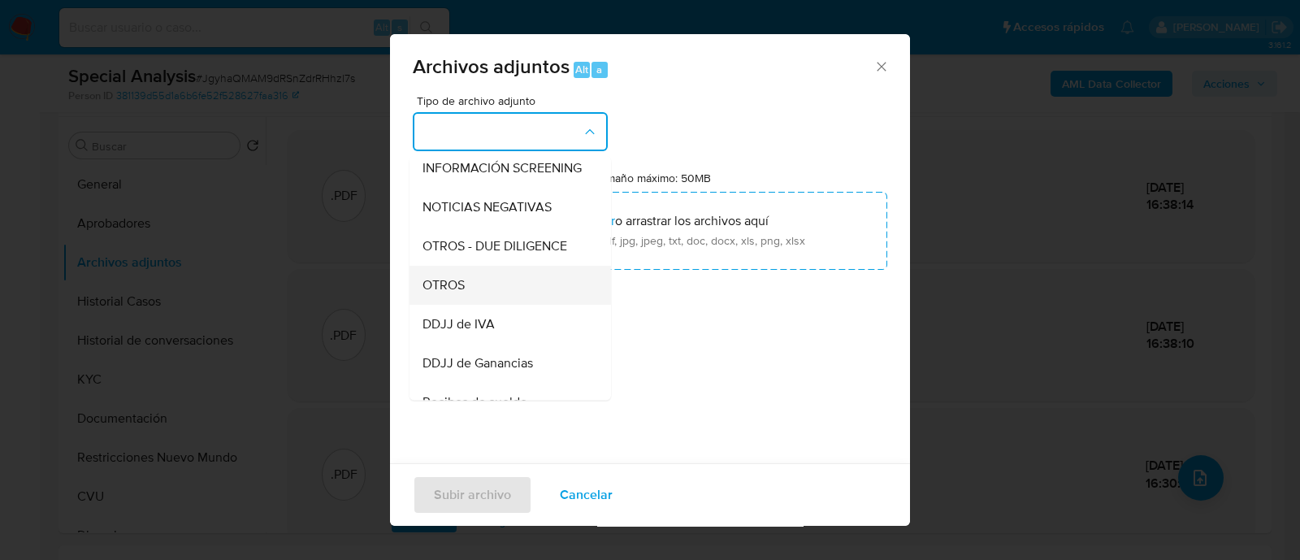
click at [477, 294] on div "OTROS" at bounding box center [506, 285] width 166 height 39
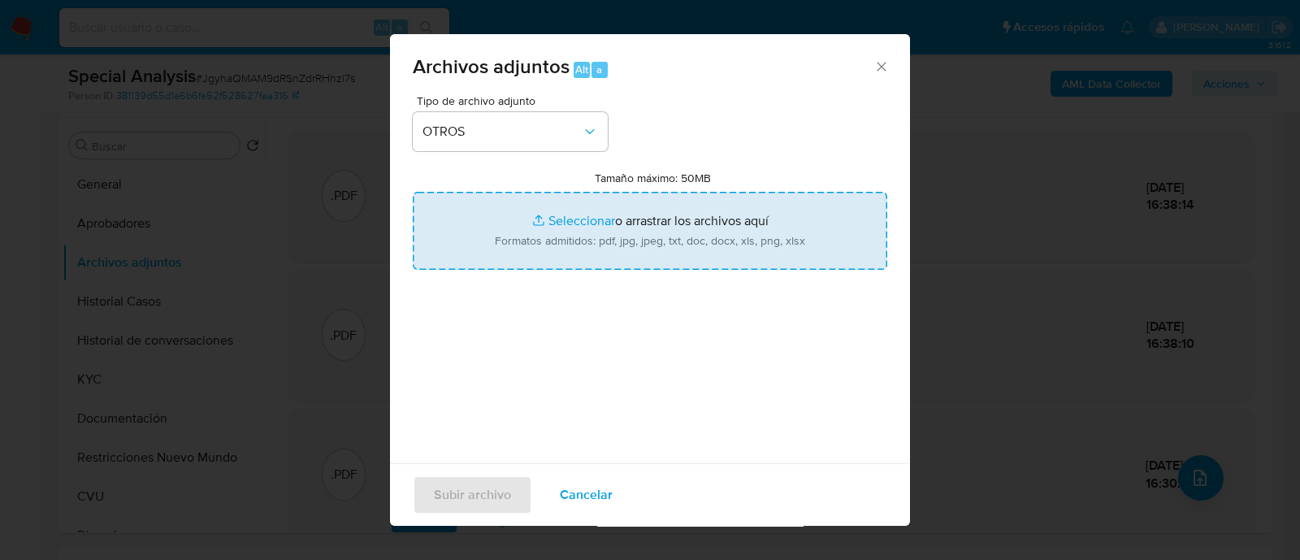
click at [549, 223] on input "Tamaño máximo: 50MB Seleccionar archivos" at bounding box center [650, 231] width 475 height 78
type input "C:\fakepath\Caselog JgyhaQMAM9dRSnZdrRHhzl7s_2025_10_01_15_18_24.docx"
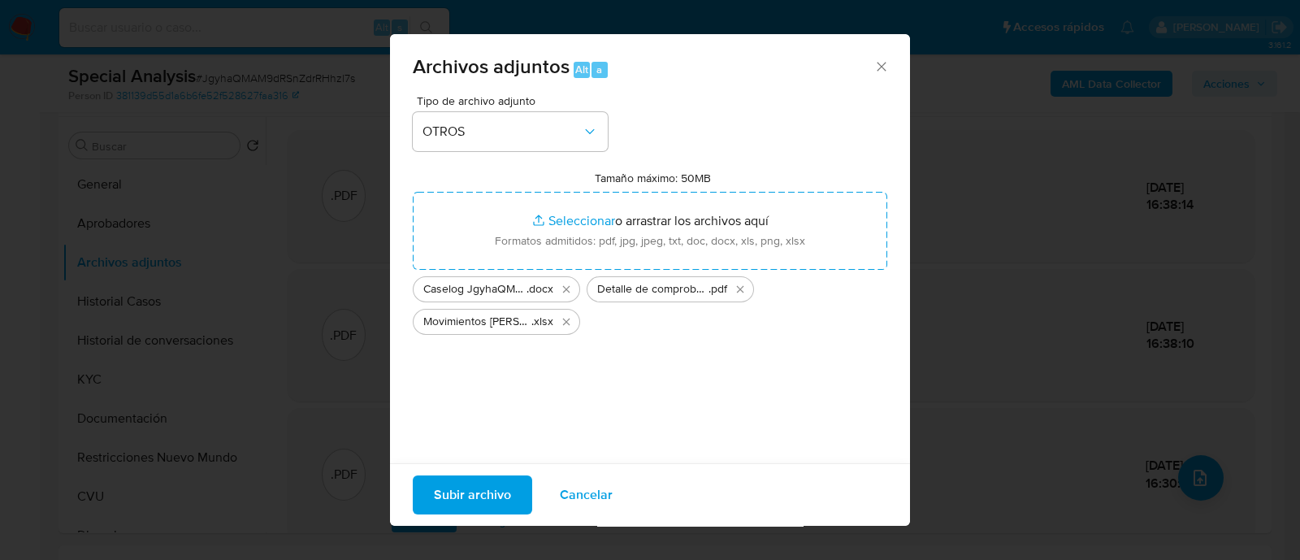
click at [473, 499] on span "Subir archivo" at bounding box center [472, 495] width 77 height 36
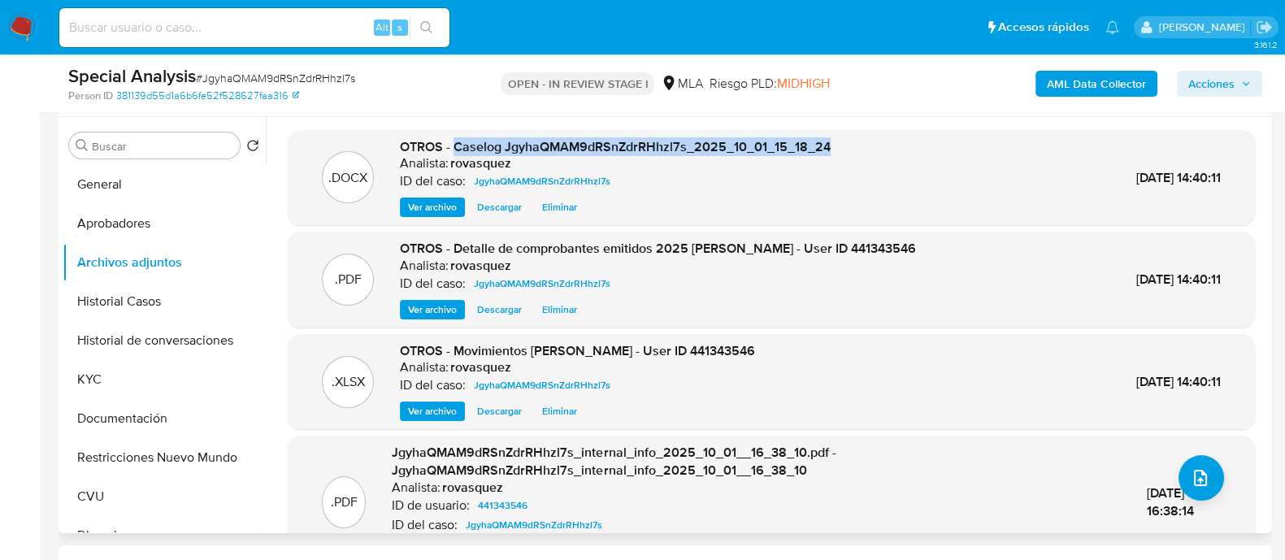
drag, startPoint x: 453, startPoint y: 141, endPoint x: 824, endPoint y: 146, distance: 370.6
click at [824, 146] on span "OTROS - Caselog JgyhaQMAM9dRSnZdrRHhzl7s_2025_10_01_15_18_24" at bounding box center [615, 146] width 431 height 19
copy span "Caselog JgyhaQMAM9dRSnZdrRHhzl7s_2025_10_01_15_18_24"
click at [1213, 87] on span "Acciones" at bounding box center [1211, 84] width 46 height 26
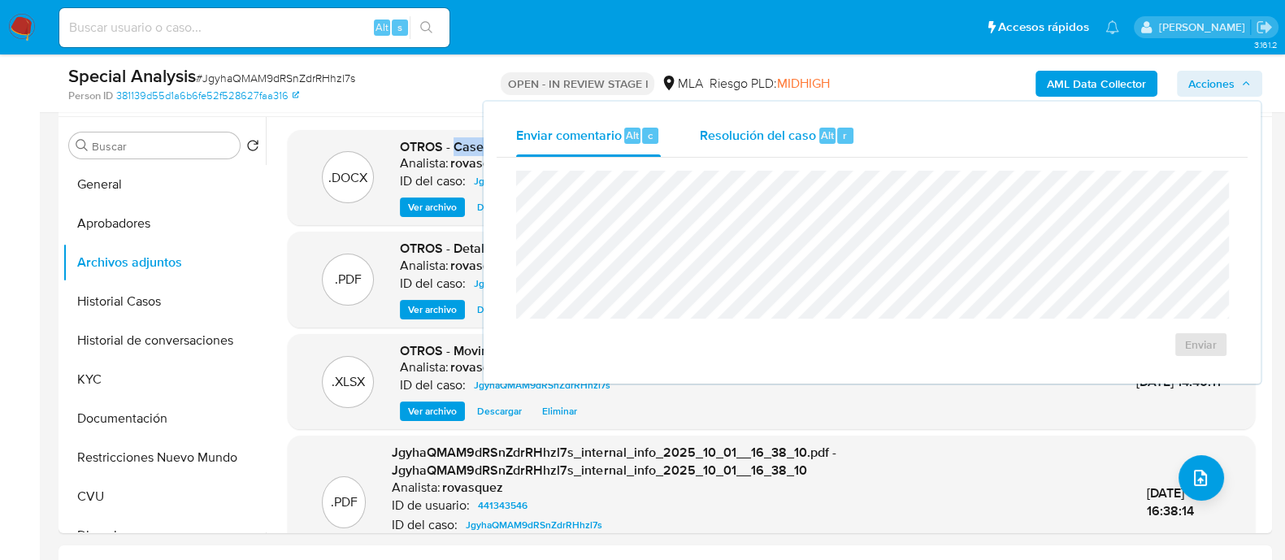
click at [809, 132] on span "Resolución del caso" at bounding box center [758, 134] width 116 height 19
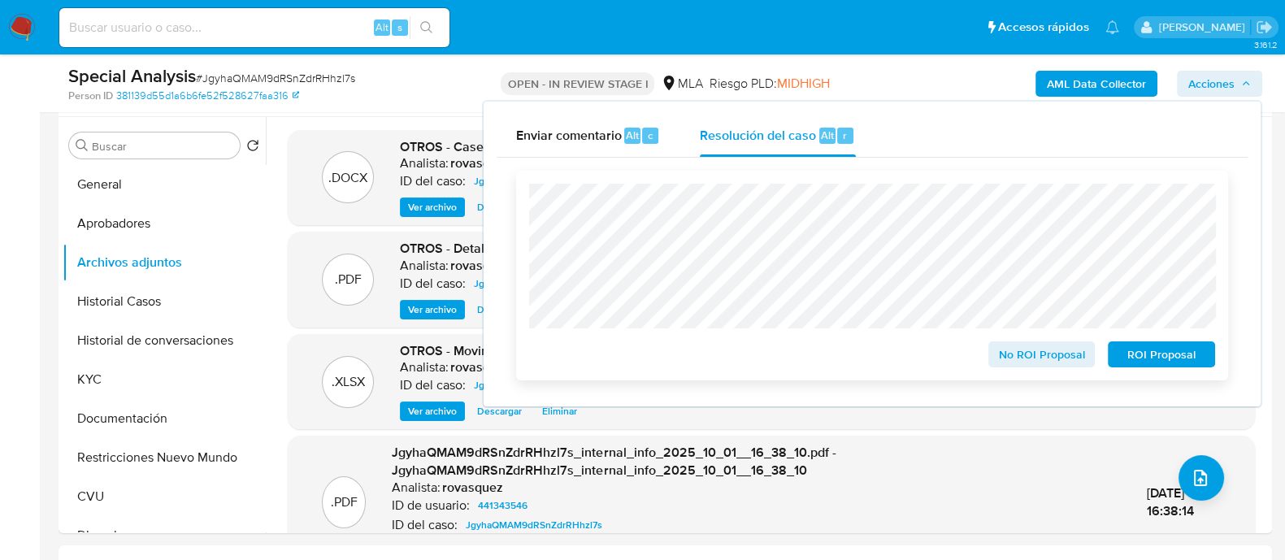
click at [1033, 355] on span "No ROI Proposal" at bounding box center [1042, 354] width 85 height 23
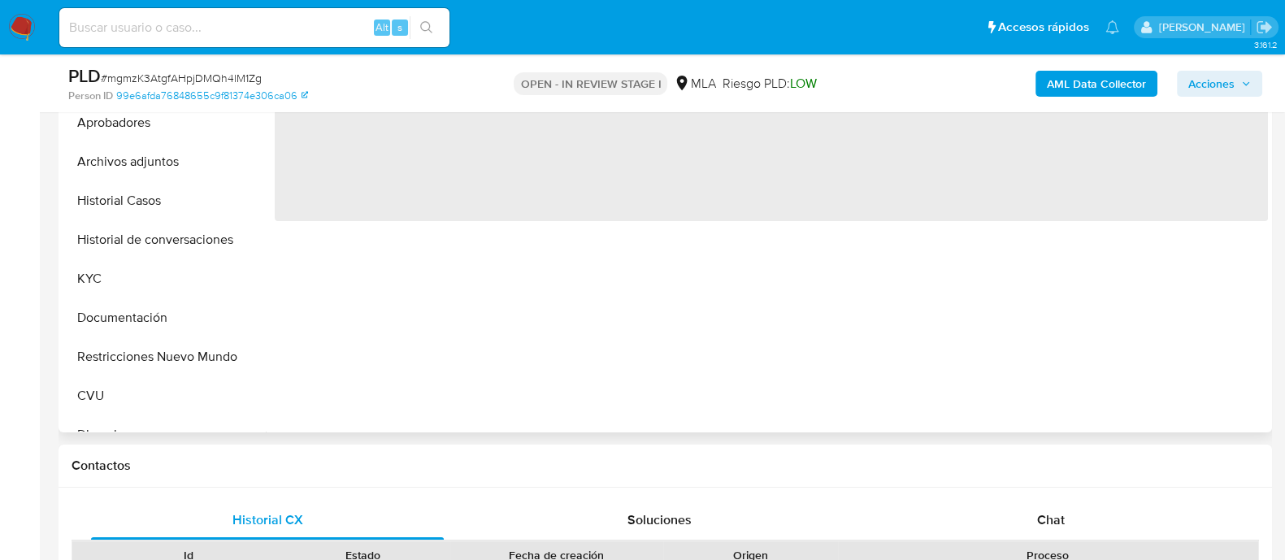
scroll to position [610, 0]
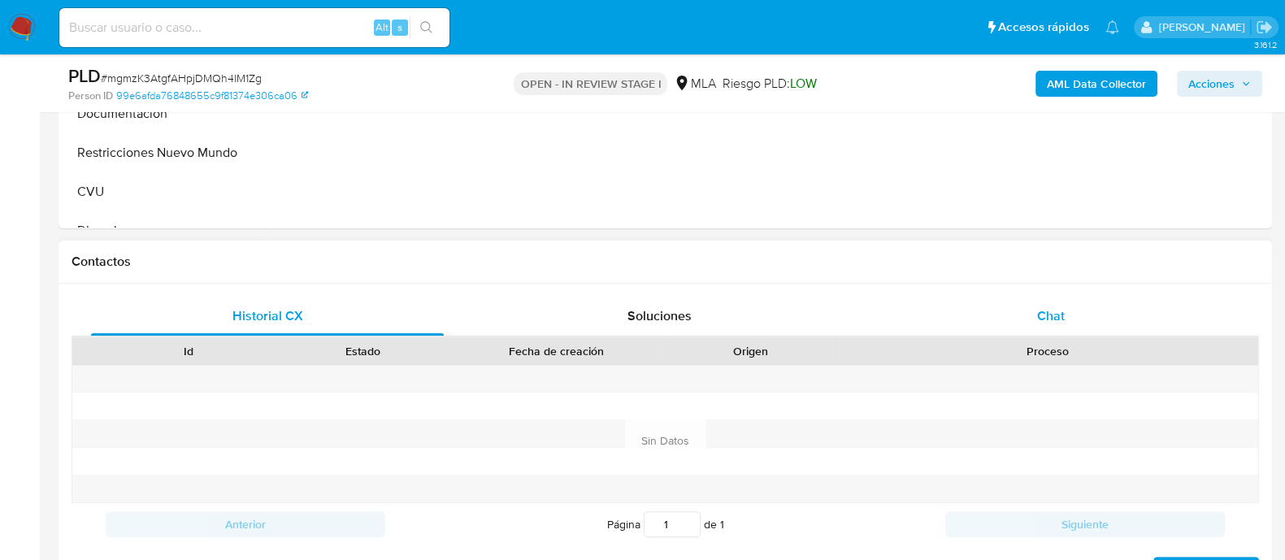
select select "10"
click at [1073, 317] on div "Chat" at bounding box center [1050, 316] width 353 height 39
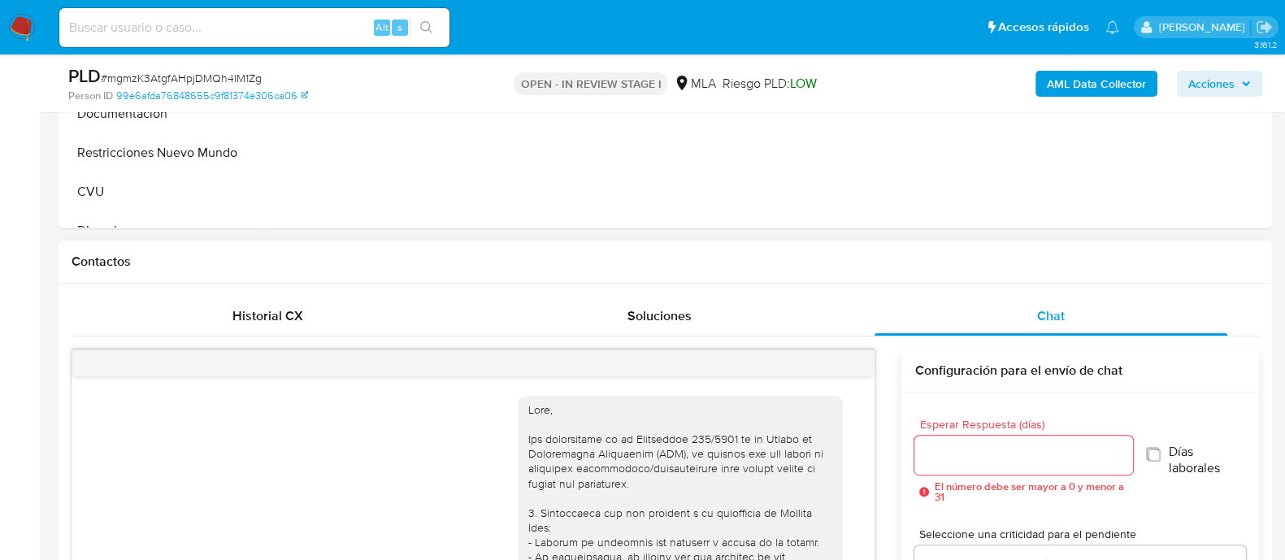
scroll to position [2174, 0]
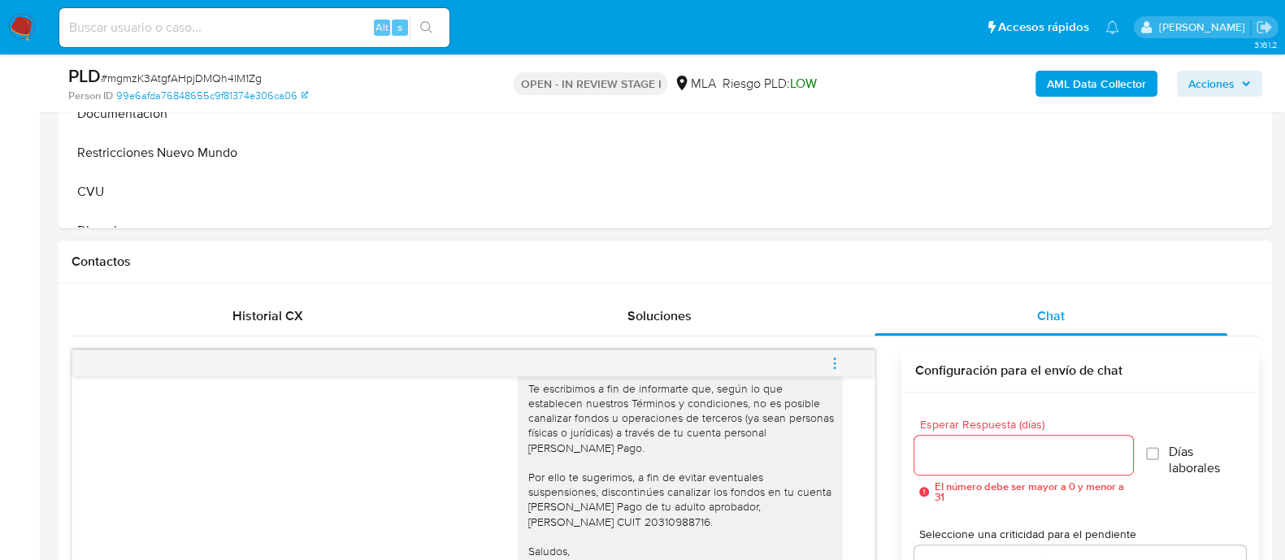
click at [831, 367] on icon "menu-action" at bounding box center [834, 363] width 15 height 15
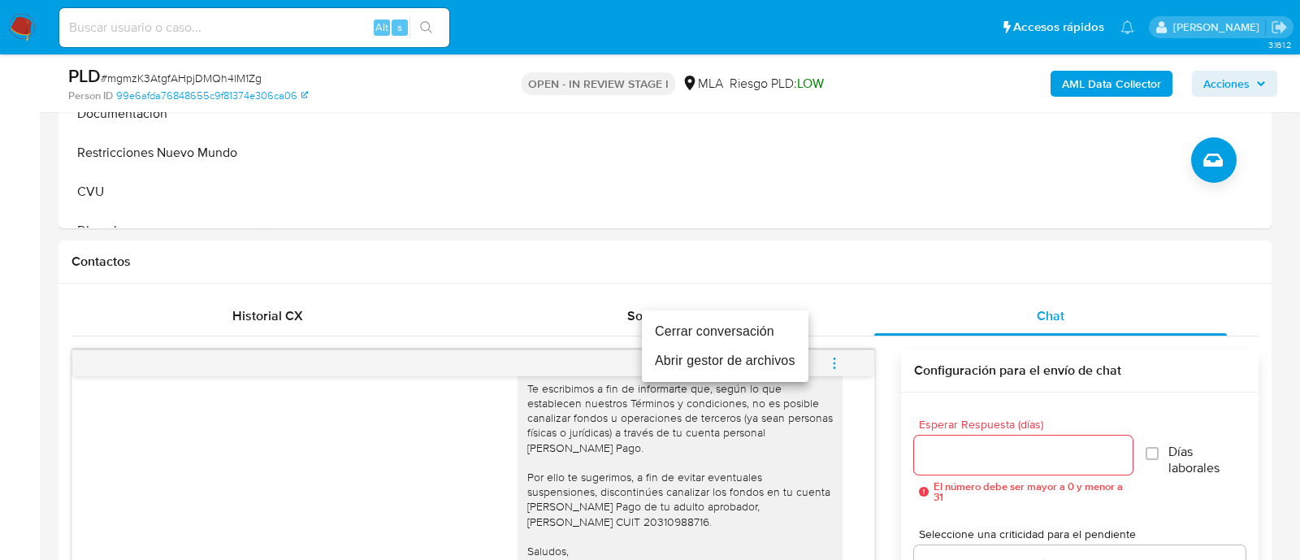
click at [788, 327] on li "Cerrar conversación" at bounding box center [725, 331] width 167 height 29
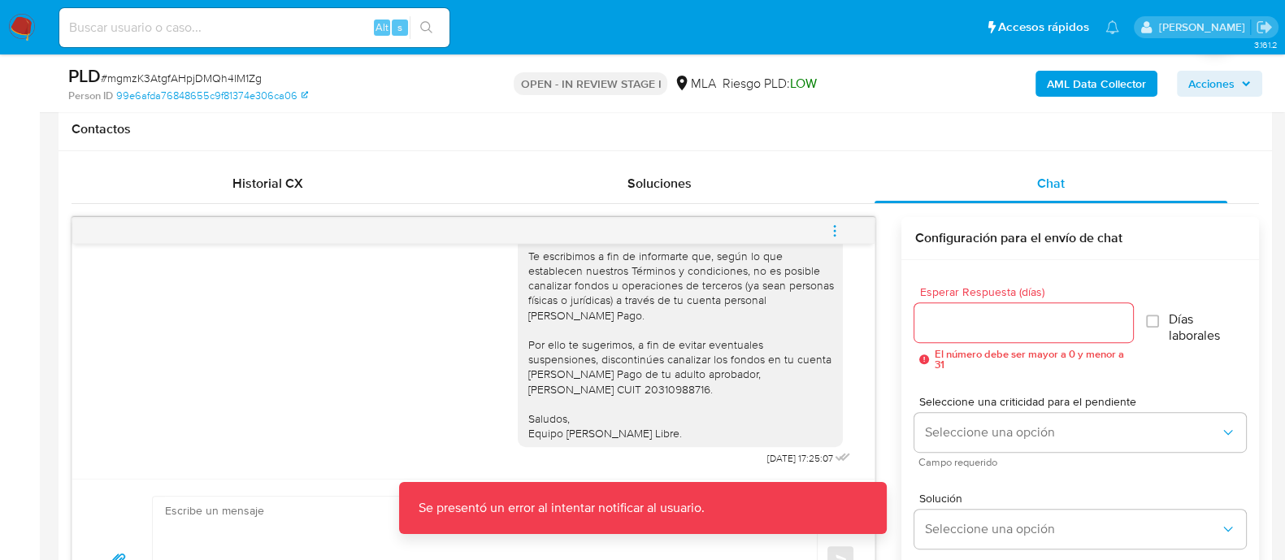
scroll to position [914, 0]
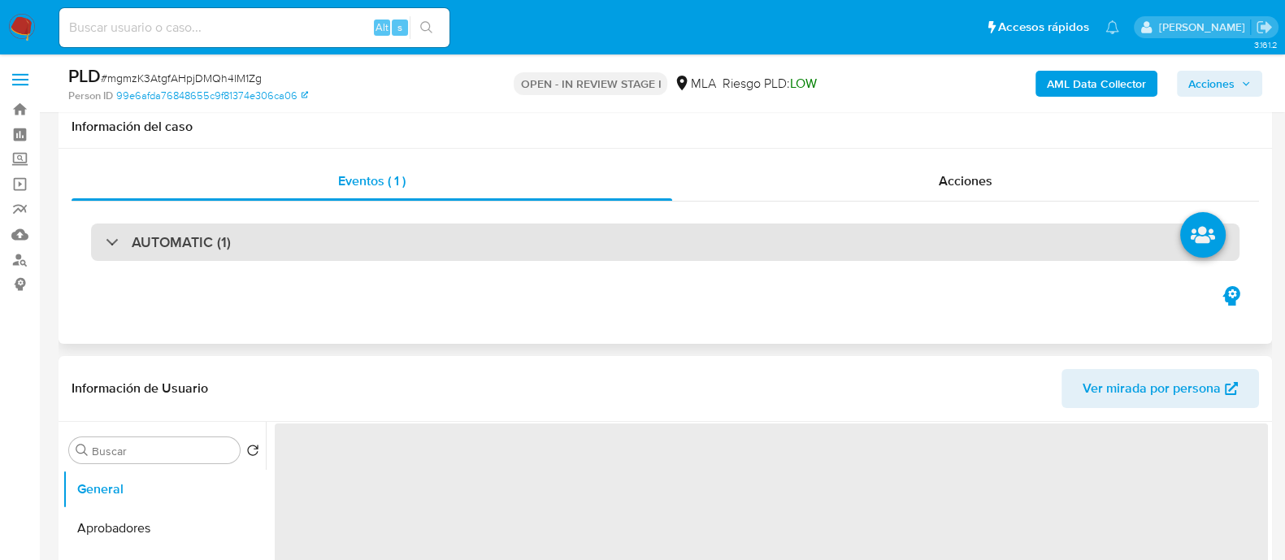
scroll to position [202, 0]
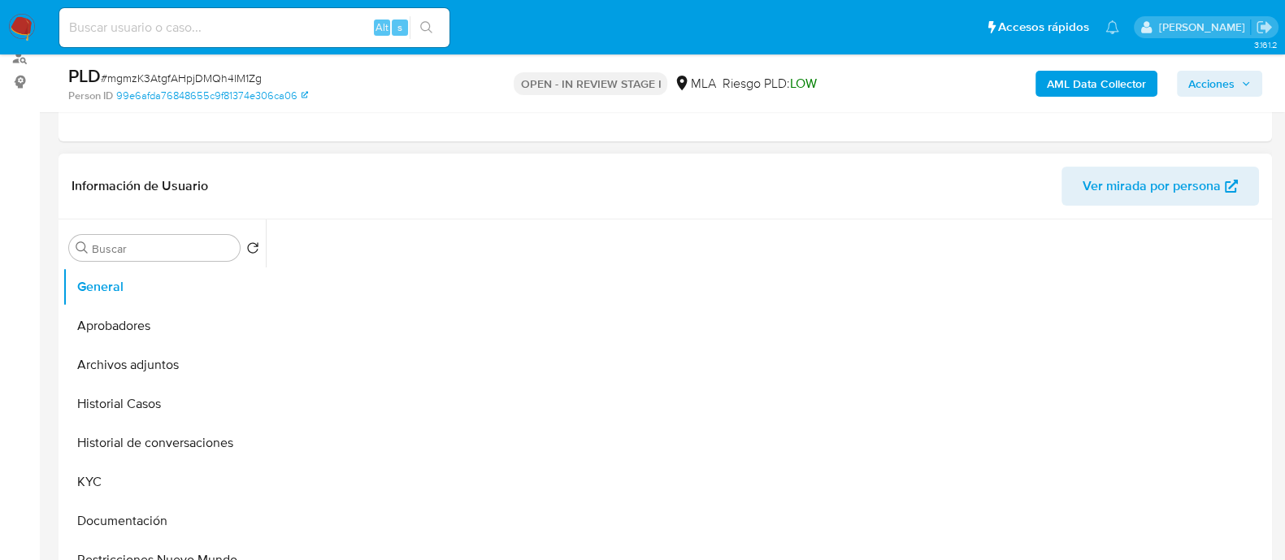
select select "10"
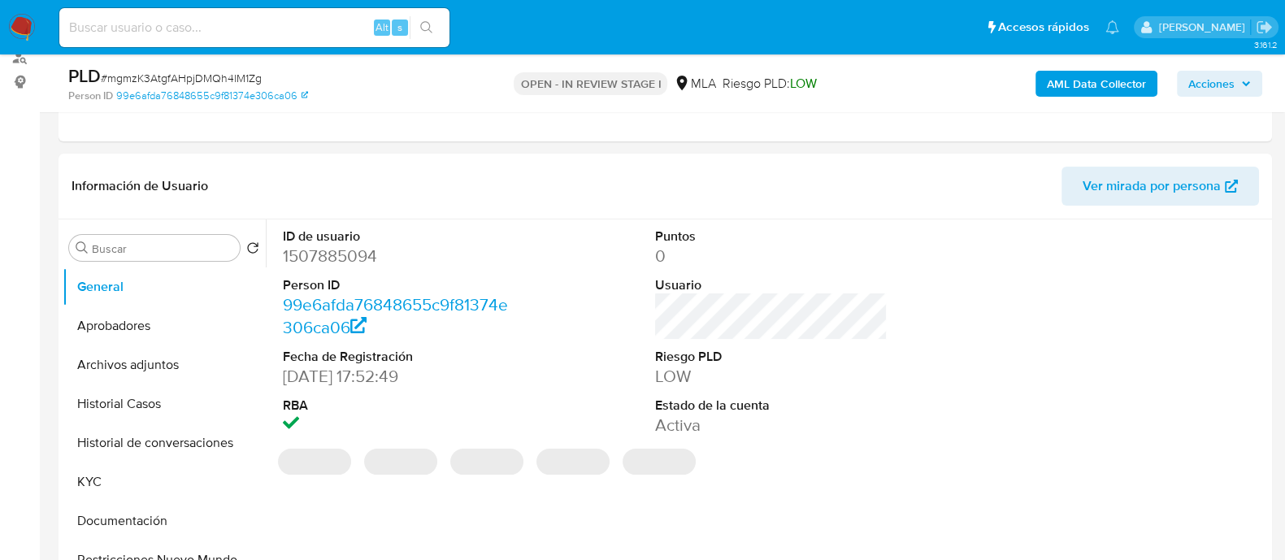
scroll to position [610, 0]
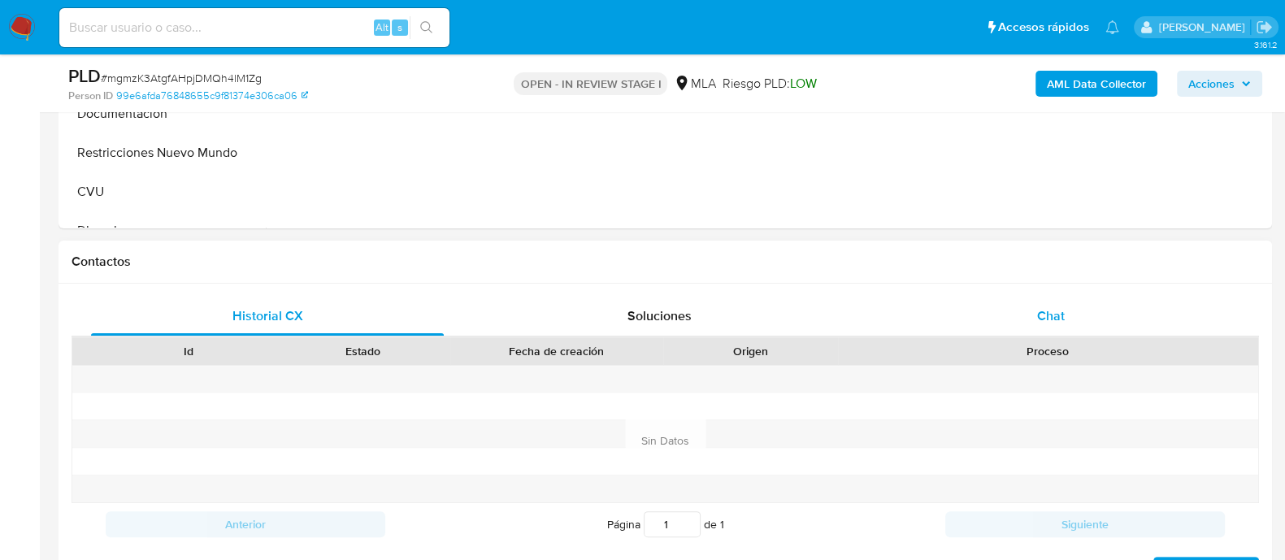
click at [1034, 321] on div "Chat" at bounding box center [1050, 316] width 353 height 39
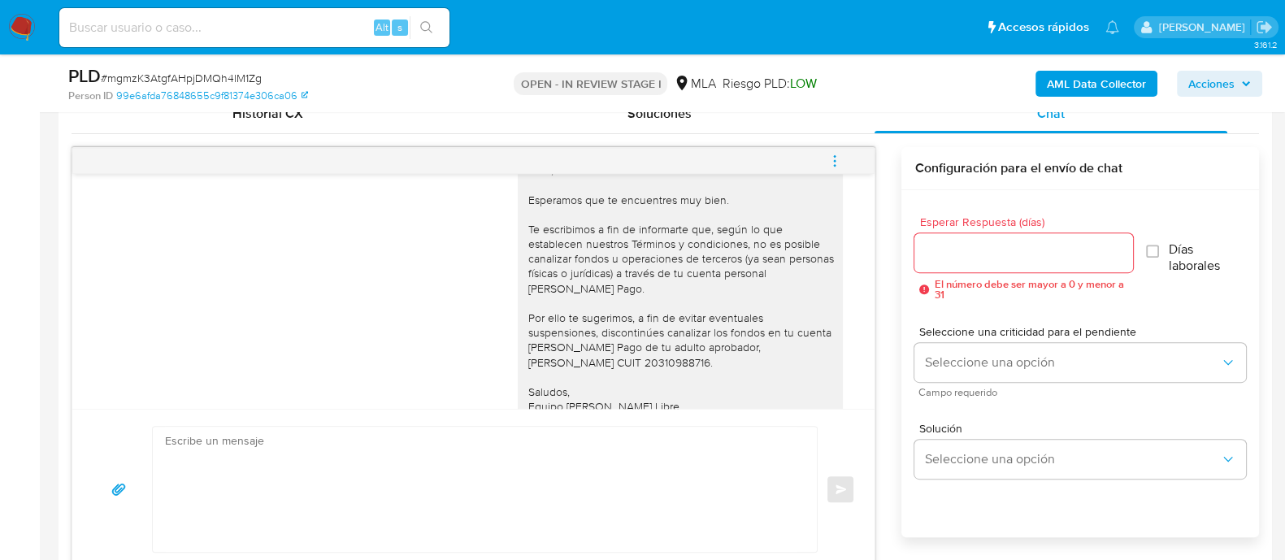
scroll to position [2072, 0]
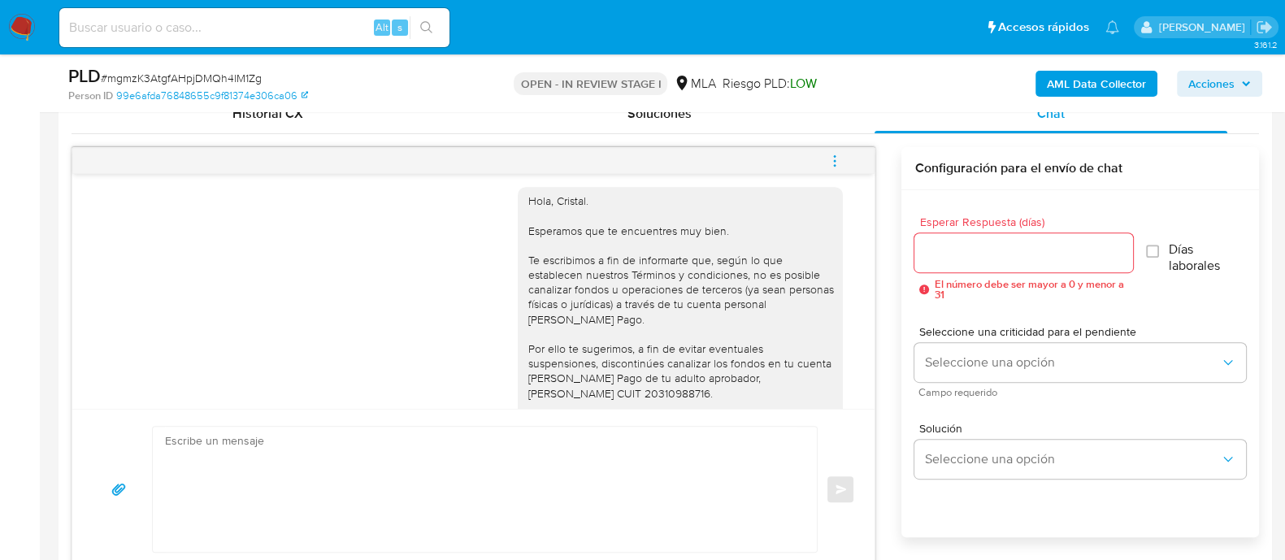
click at [826, 161] on button "menu-action" at bounding box center [835, 160] width 54 height 39
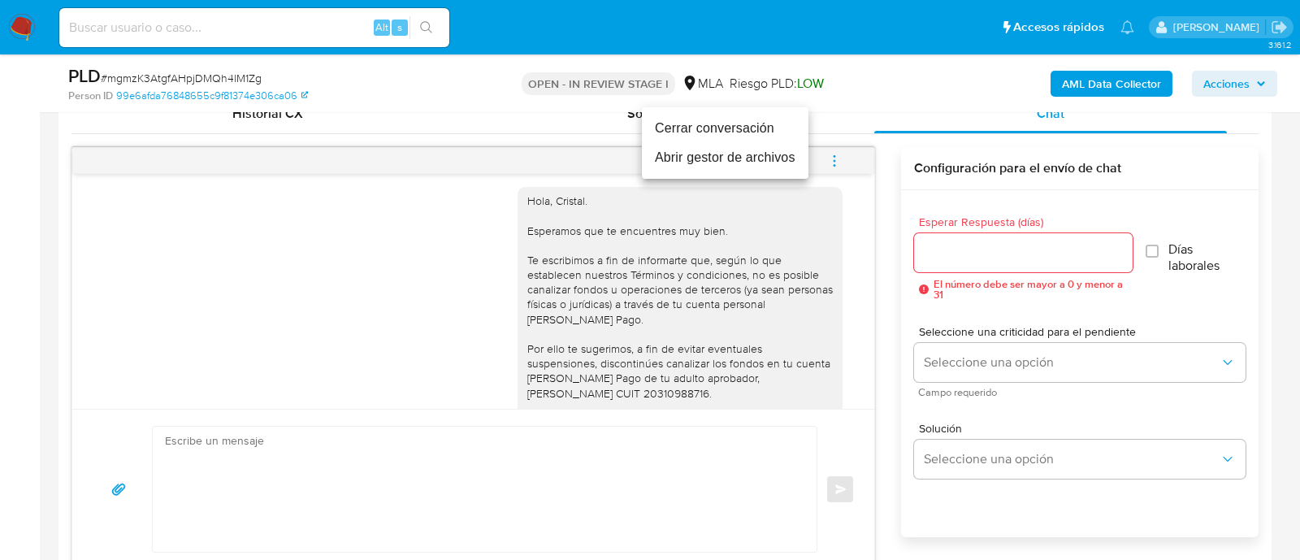
click at [703, 137] on li "Cerrar conversación" at bounding box center [725, 128] width 167 height 29
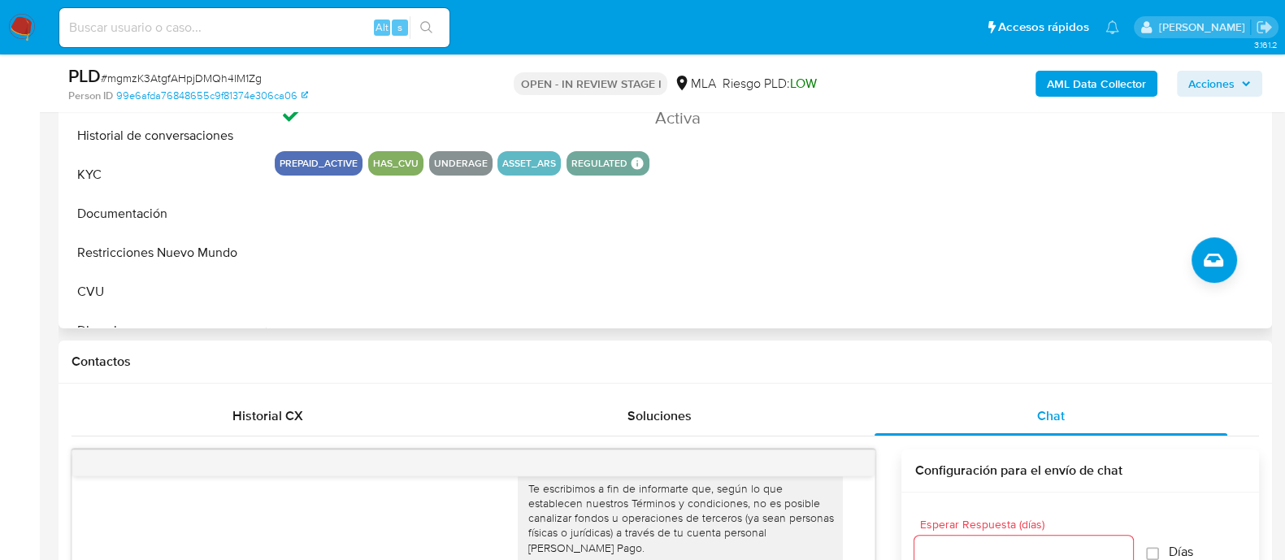
scroll to position [508, 0]
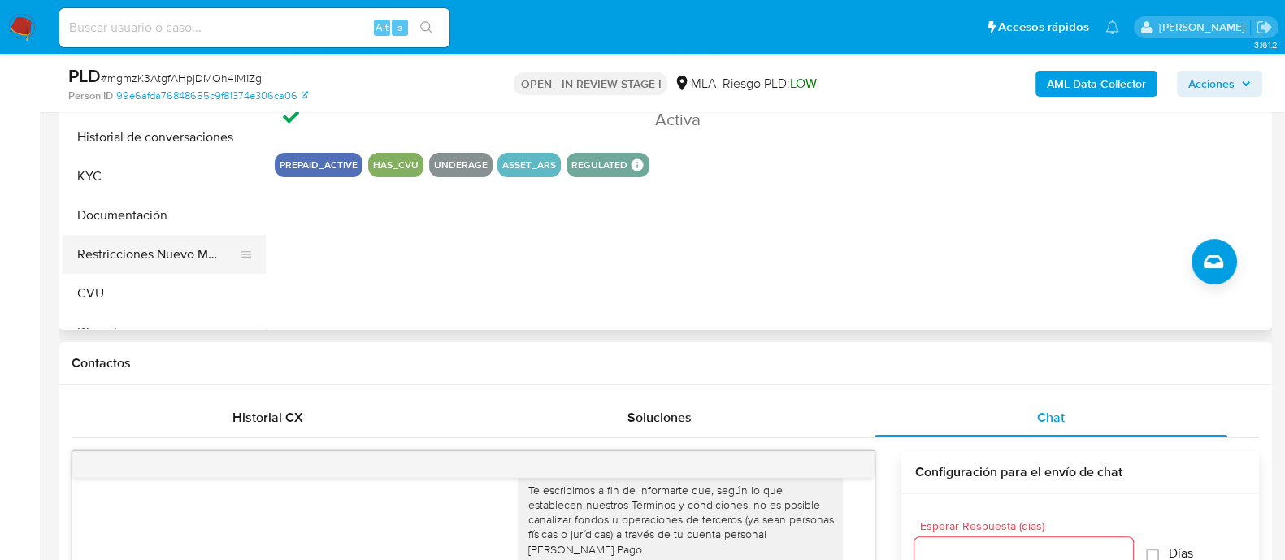
click at [145, 257] on button "Restricciones Nuevo Mundo" at bounding box center [158, 254] width 190 height 39
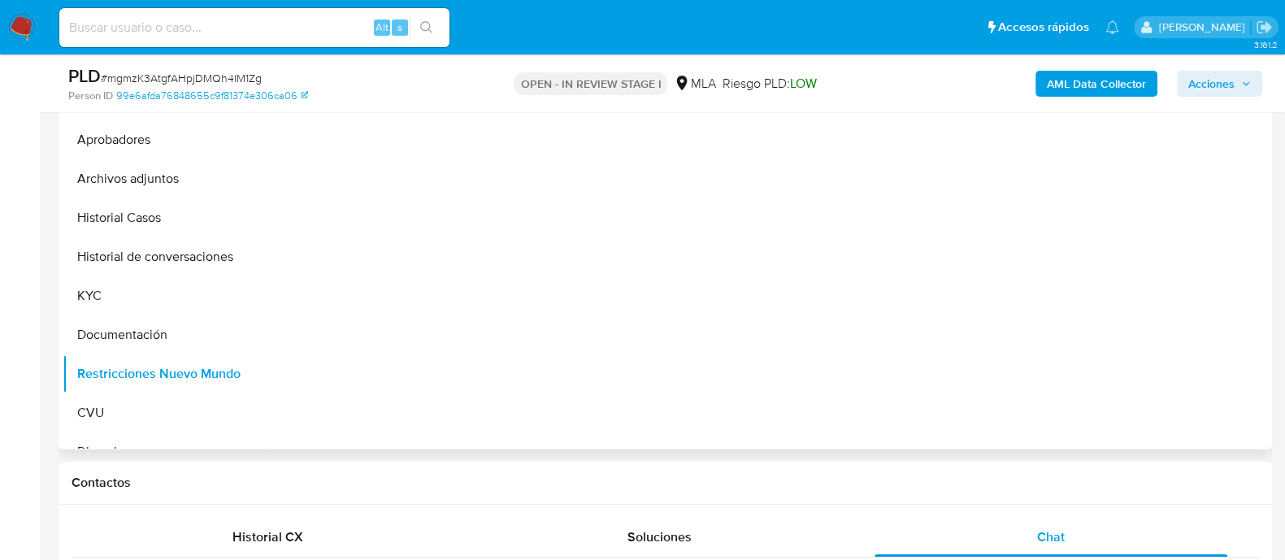
scroll to position [305, 0]
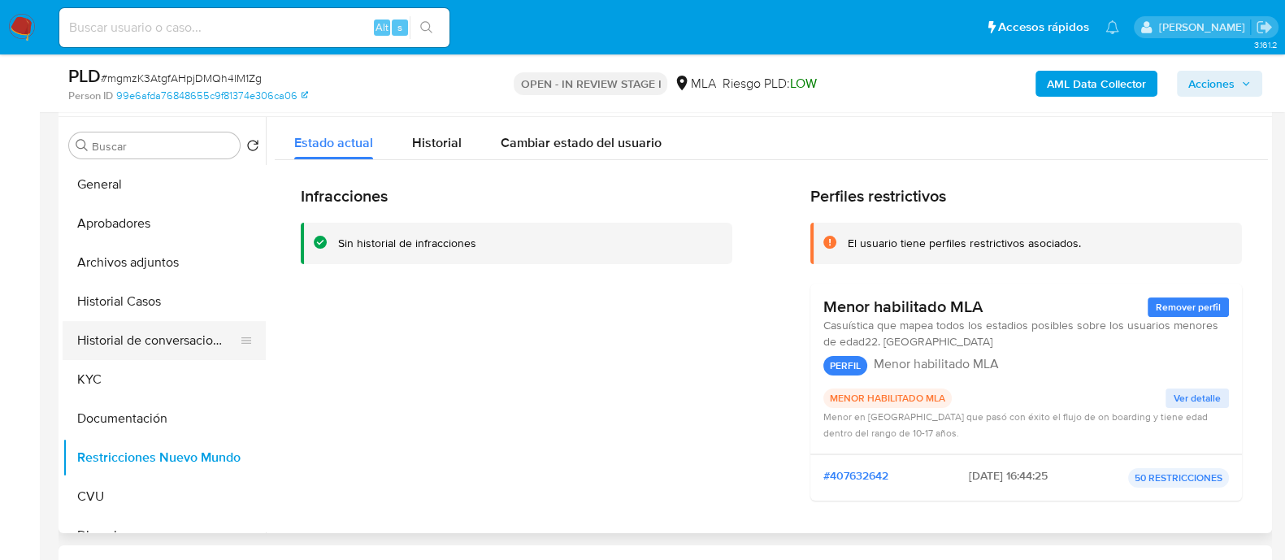
click at [143, 341] on button "Historial de conversaciones" at bounding box center [158, 340] width 190 height 39
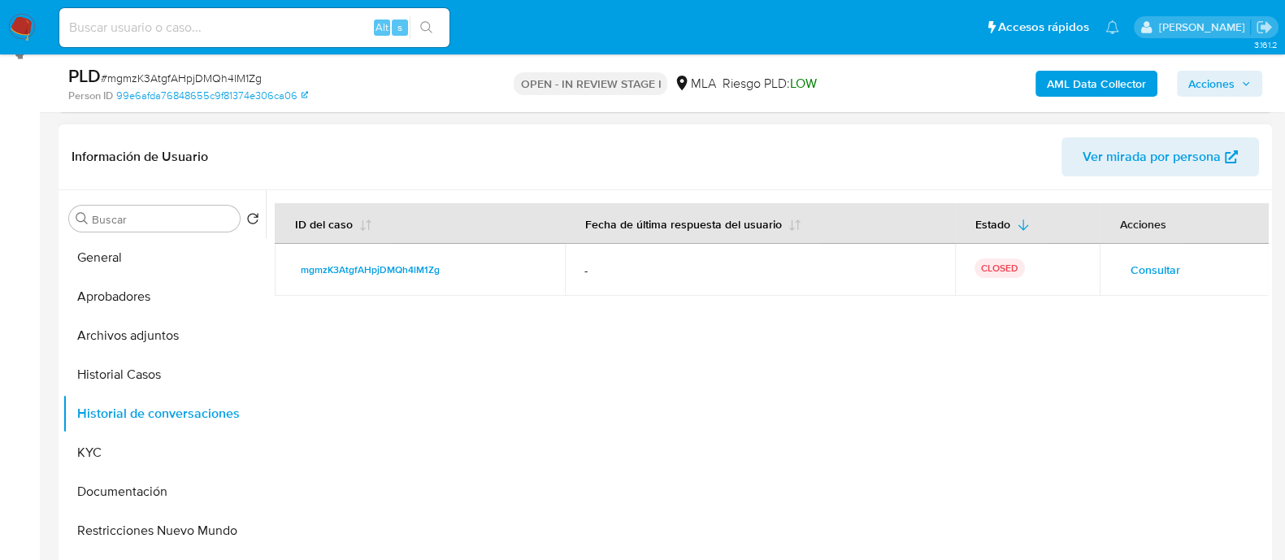
scroll to position [202, 0]
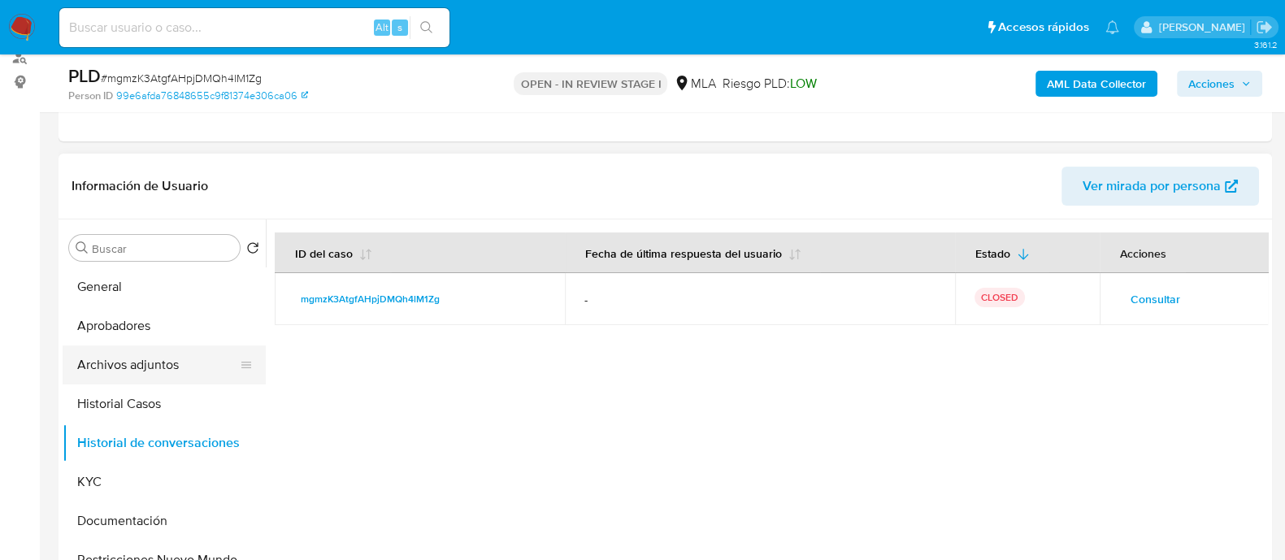
click at [130, 361] on button "Archivos adjuntos" at bounding box center [158, 364] width 190 height 39
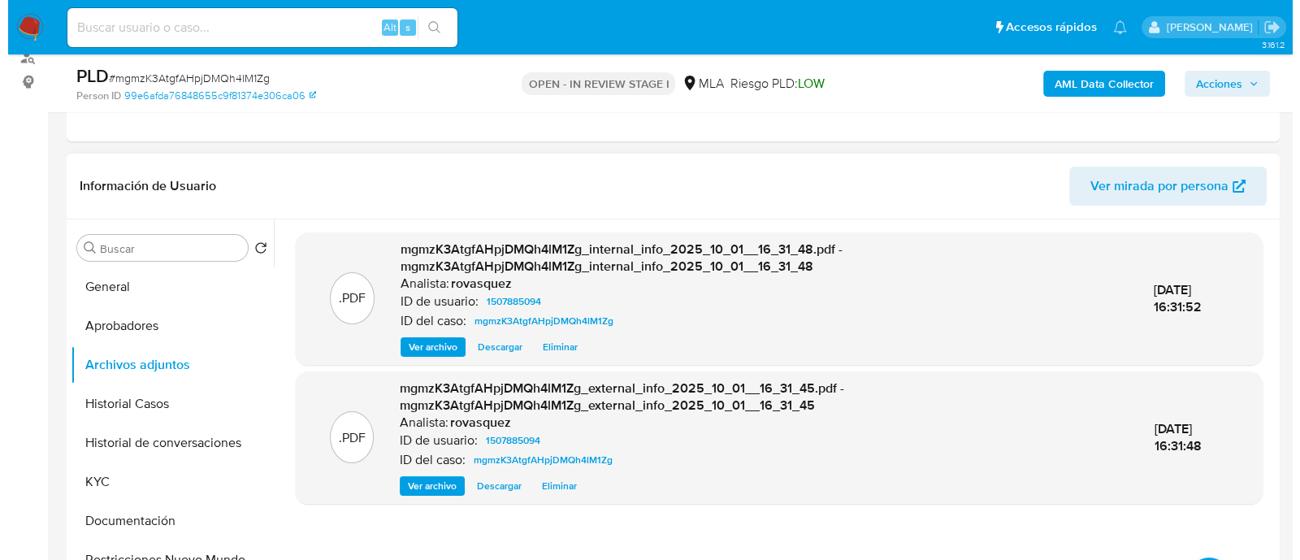
scroll to position [406, 0]
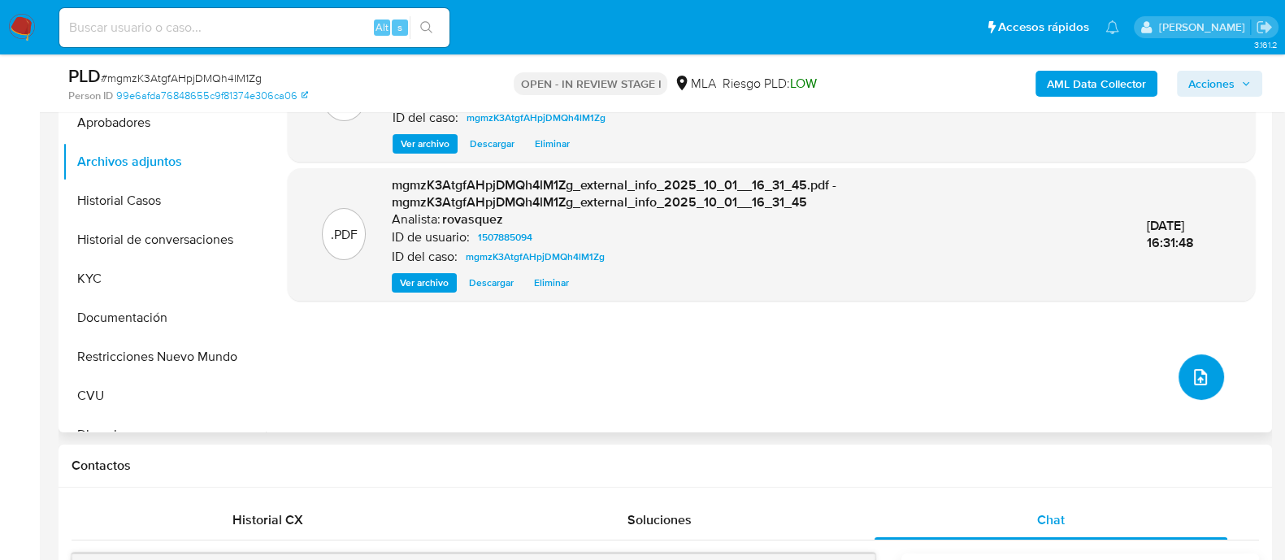
click at [1196, 379] on icon "upload-file" at bounding box center [1201, 377] width 20 height 20
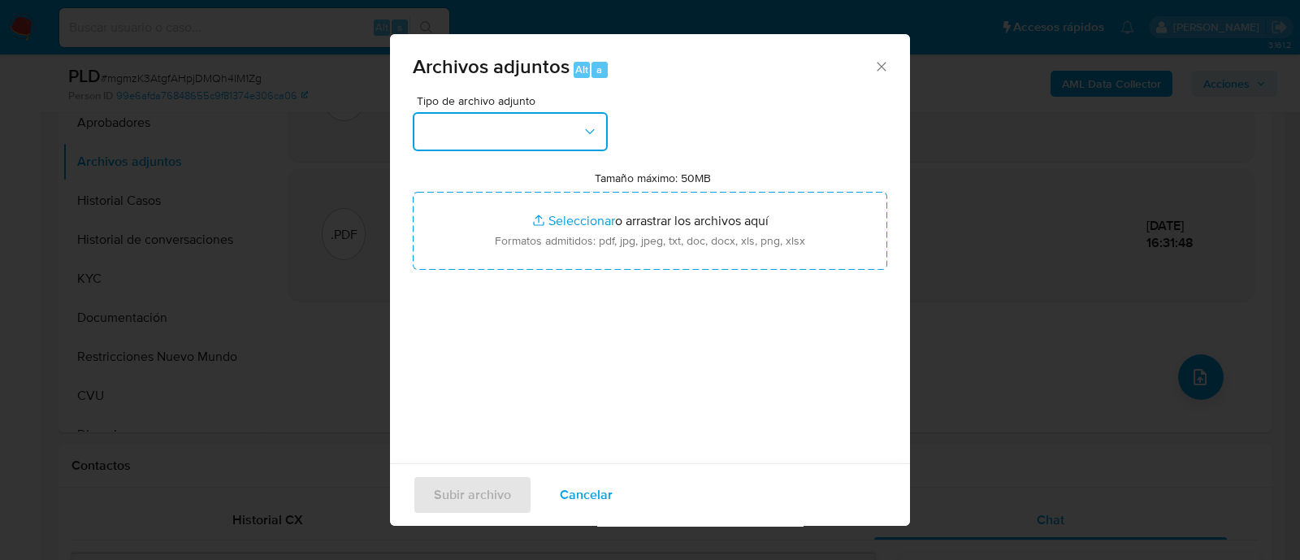
click at [516, 137] on button "button" at bounding box center [510, 131] width 195 height 39
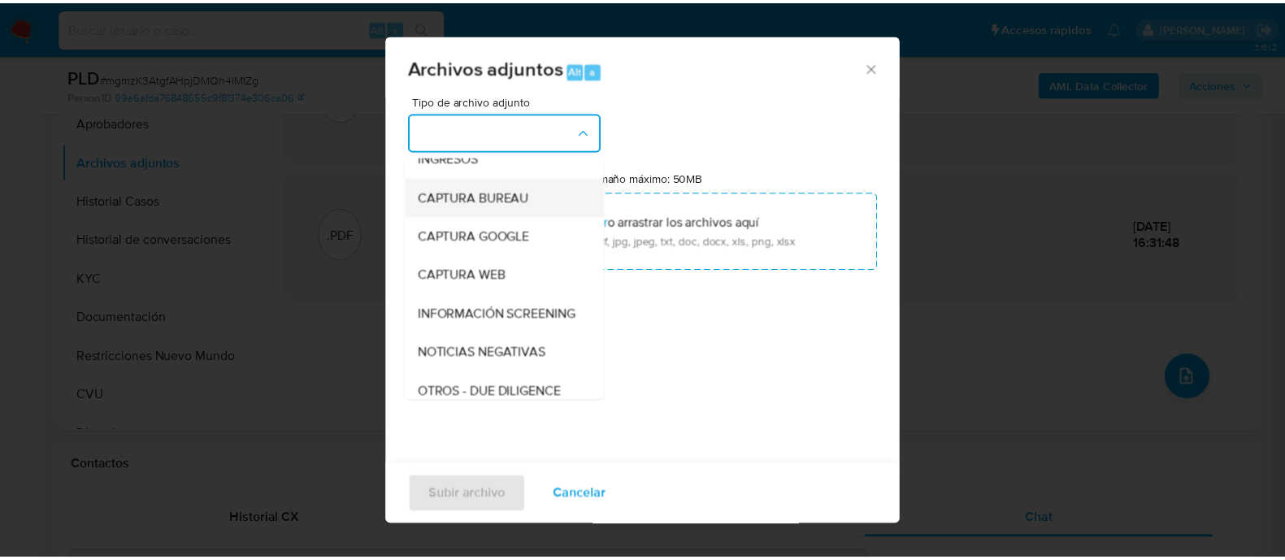
scroll to position [202, 0]
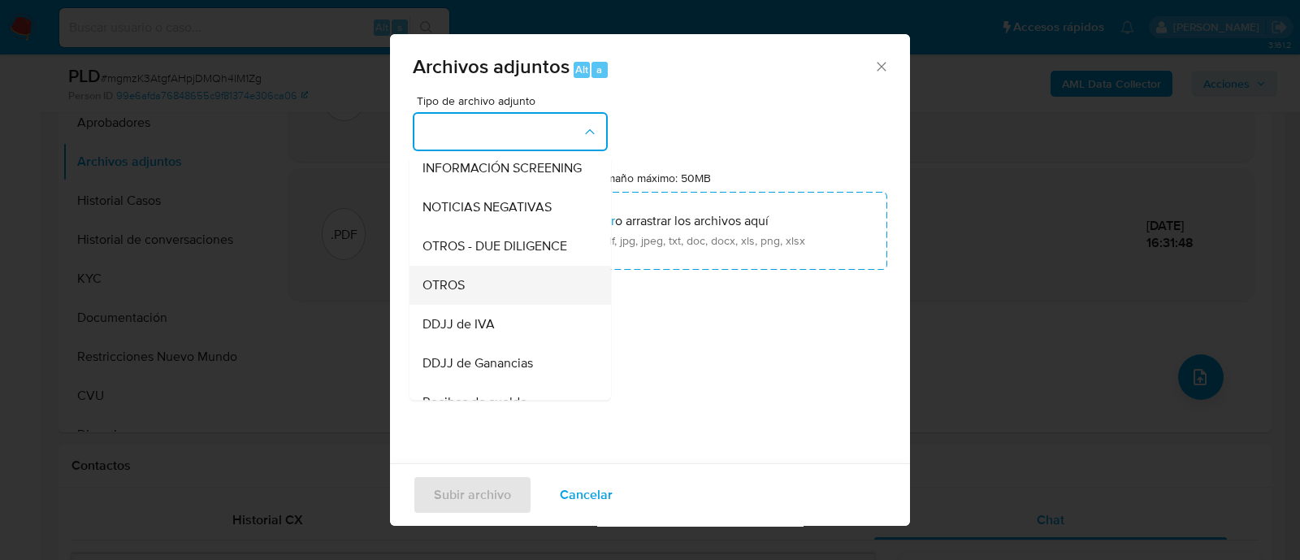
click at [485, 300] on div "OTROS" at bounding box center [506, 285] width 166 height 39
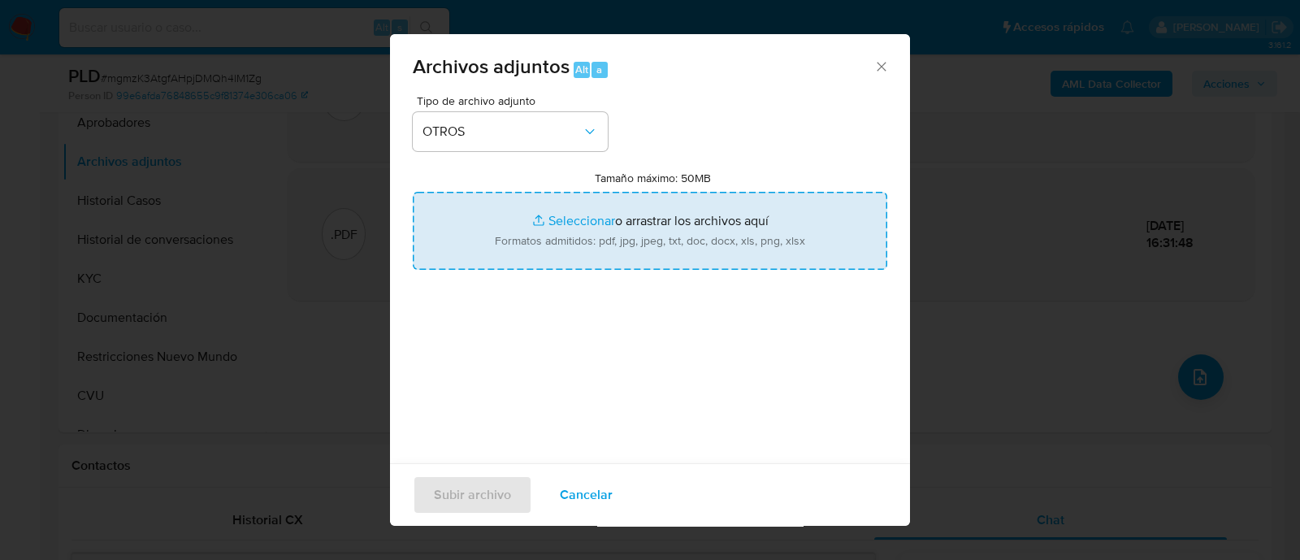
click at [552, 224] on input "Tamaño máximo: 50MB Seleccionar archivos" at bounding box center [650, 231] width 475 height 78
type input "C:\fakepath\Caselog mgmzK3AtgfAHpjDMQh4lM1Zg_2025_08_18_21_08_17.docx"
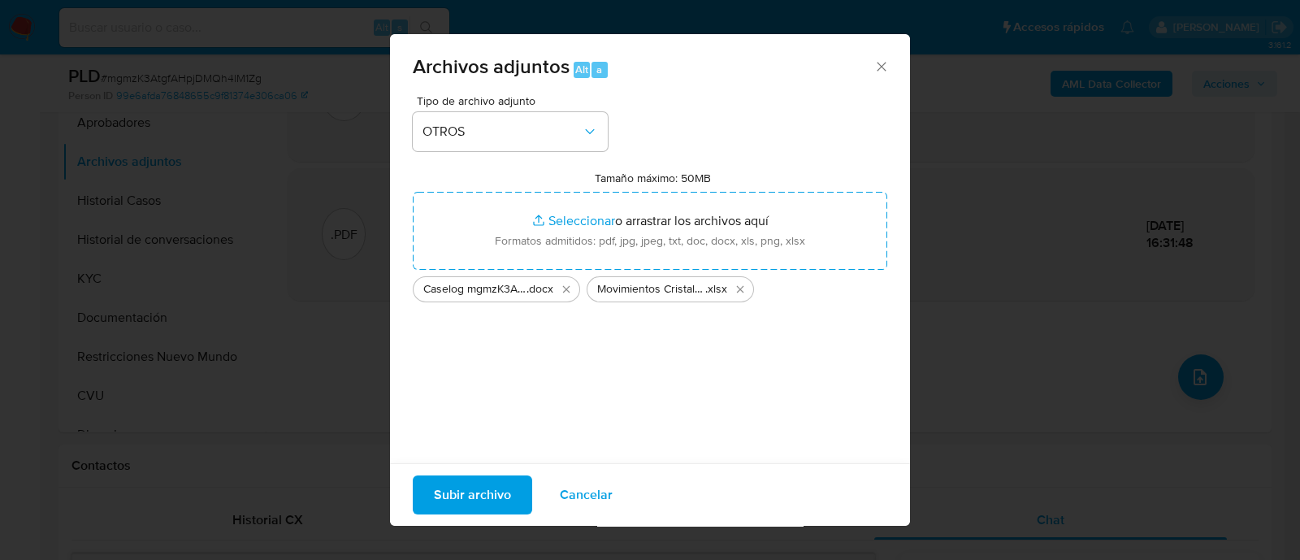
click at [488, 493] on span "Subir archivo" at bounding box center [472, 495] width 77 height 36
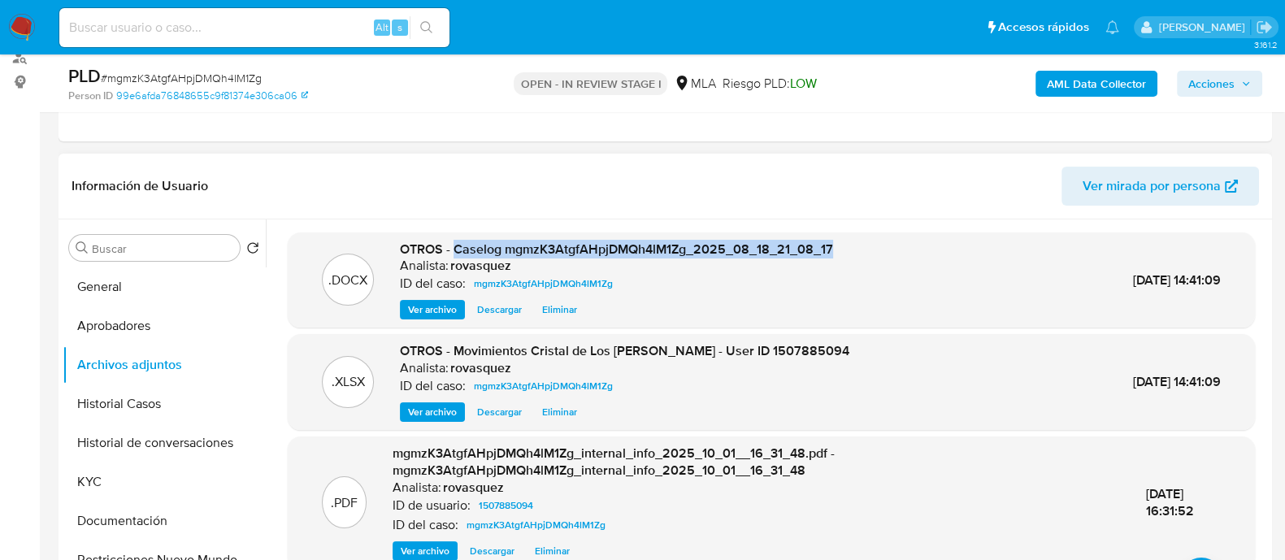
drag, startPoint x: 453, startPoint y: 250, endPoint x: 853, endPoint y: 248, distance: 399.9
click at [853, 248] on div ".DOCX OTROS - Caselog mgmzK3AtgfAHpjDMQh4lM1Zg_2025_08_18_21_08_17 Analista: ro…" at bounding box center [771, 281] width 951 height 80
copy span "Caselog mgmzK3AtgfAHpjDMQh4lM1Zg_2025_08_18_21_08_17"
click at [1241, 82] on icon "button" at bounding box center [1246, 84] width 10 height 10
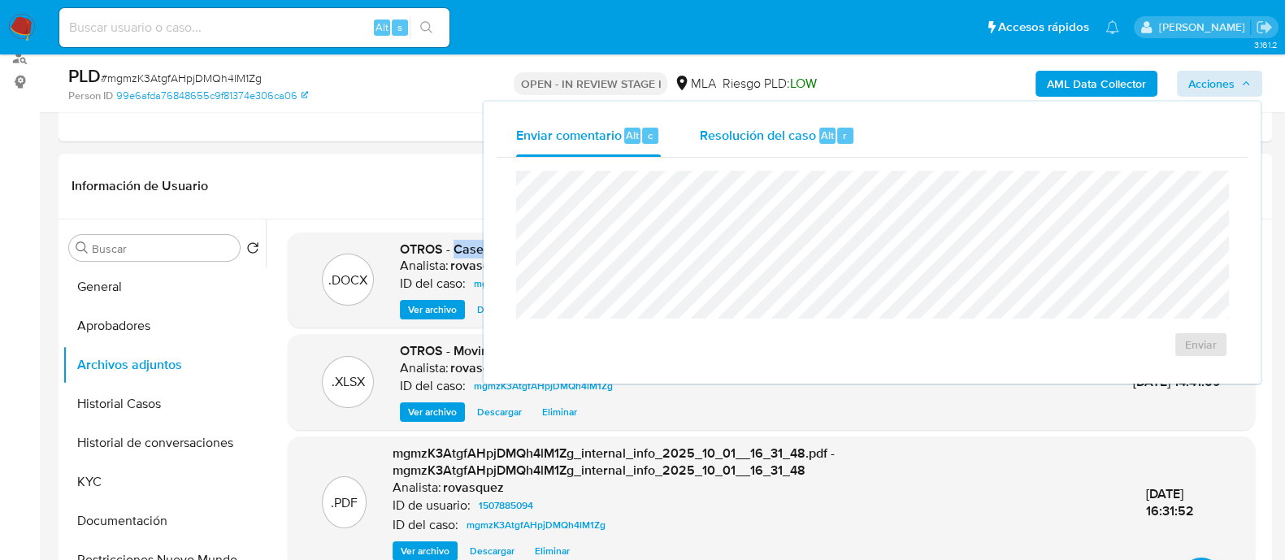
click at [715, 143] on span "Resolución del caso" at bounding box center [758, 134] width 116 height 19
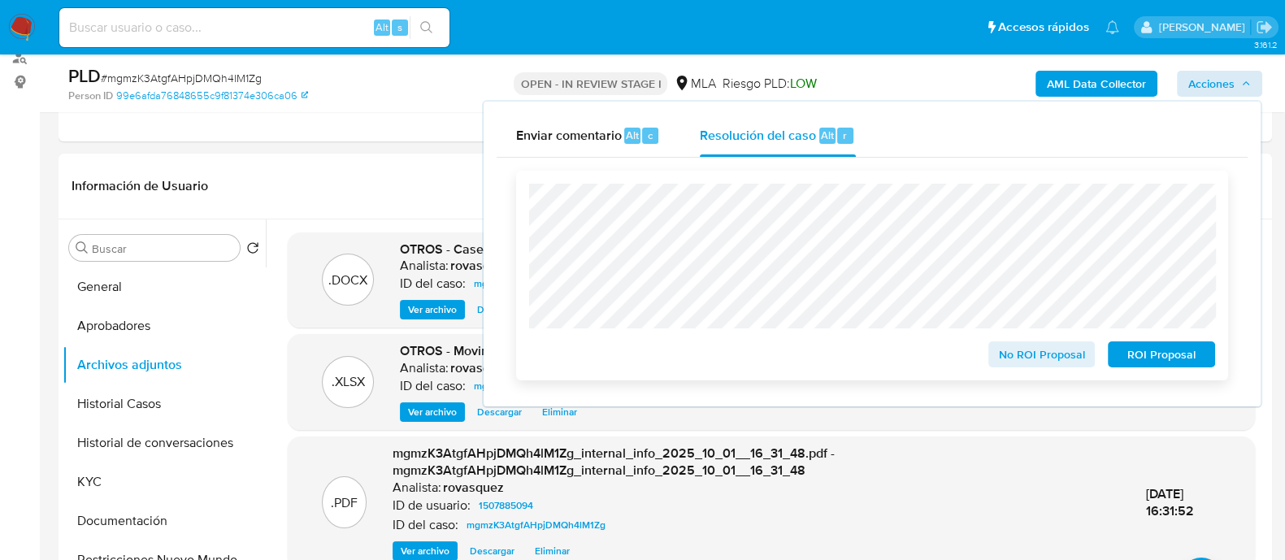
click at [1024, 351] on span "No ROI Proposal" at bounding box center [1042, 354] width 85 height 23
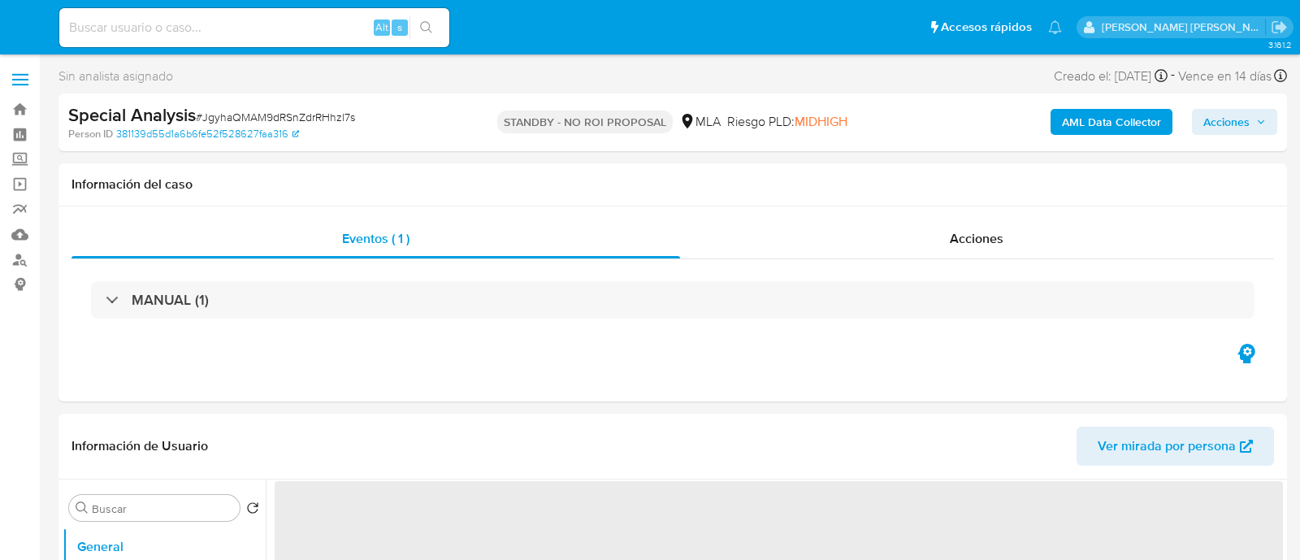
select select "10"
